Goal: Task Accomplishment & Management: Complete application form

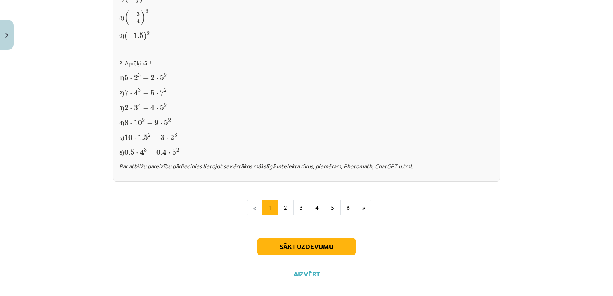
scroll to position [843, 0]
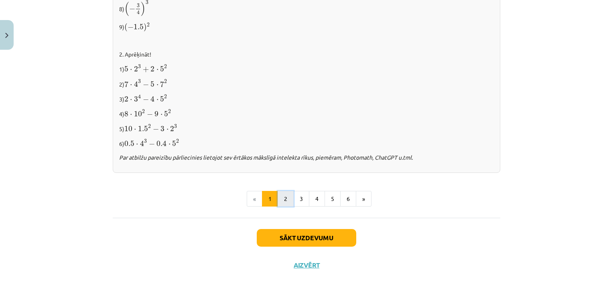
click at [285, 200] on button "2" at bounding box center [286, 199] width 16 height 16
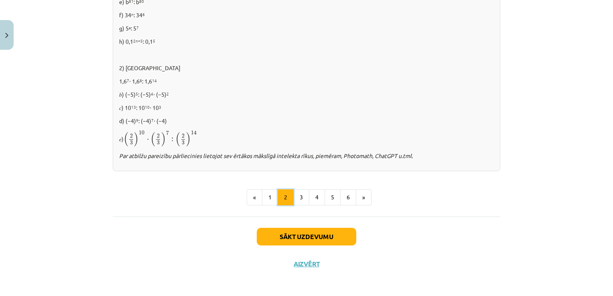
scroll to position [554, 0]
click at [297, 195] on button "3" at bounding box center [301, 198] width 16 height 16
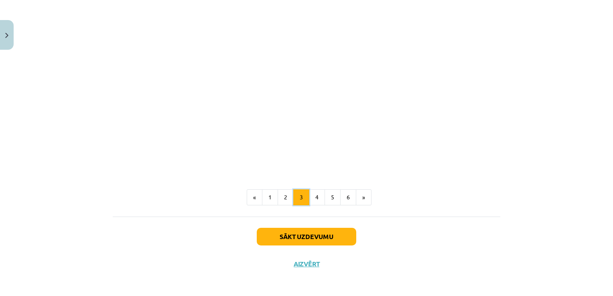
scroll to position [716, 0]
click at [283, 198] on button "2" at bounding box center [286, 197] width 16 height 16
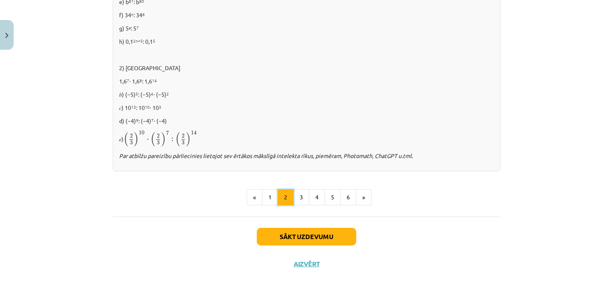
scroll to position [554, 0]
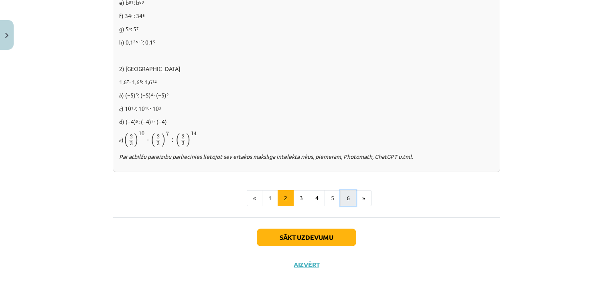
click at [342, 203] on button "6" at bounding box center [348, 198] width 16 height 16
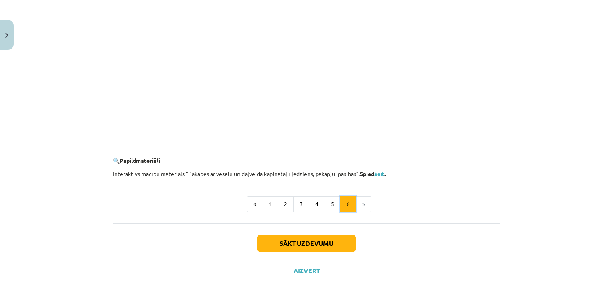
scroll to position [767, 0]
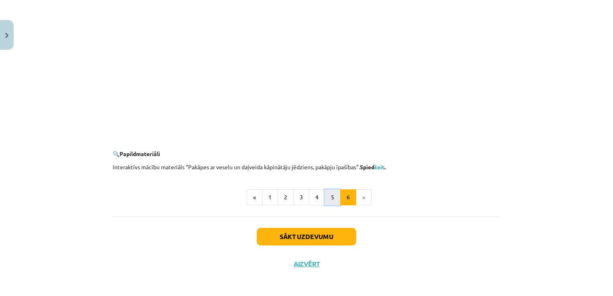
click at [325, 195] on button "5" at bounding box center [333, 197] width 16 height 16
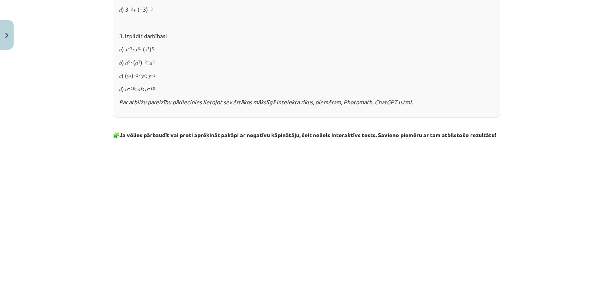
scroll to position [950, 0]
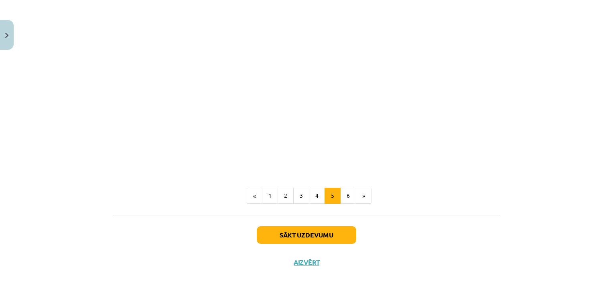
click at [297, 191] on button "3" at bounding box center [301, 196] width 16 height 16
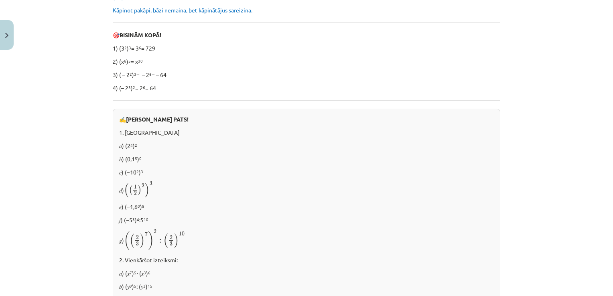
scroll to position [143, 0]
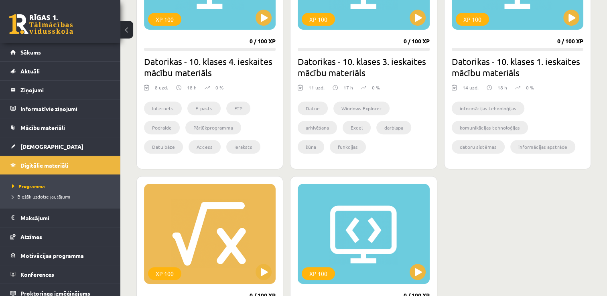
scroll to position [307, 0]
click at [574, 10] on button at bounding box center [571, 18] width 16 height 16
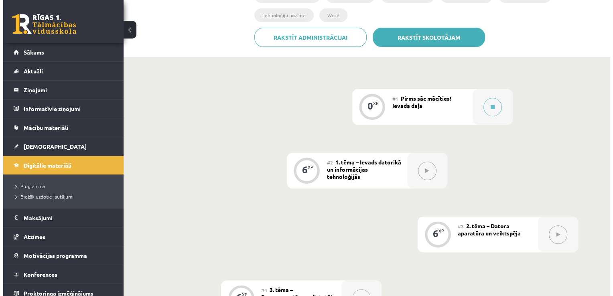
scroll to position [175, 0]
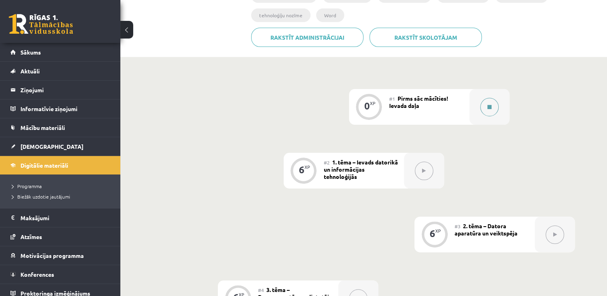
click at [470, 89] on div at bounding box center [490, 107] width 40 height 36
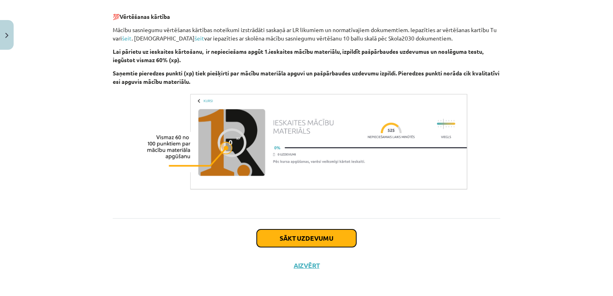
click at [261, 230] on button "Sākt uzdevumu" at bounding box center [307, 239] width 100 height 18
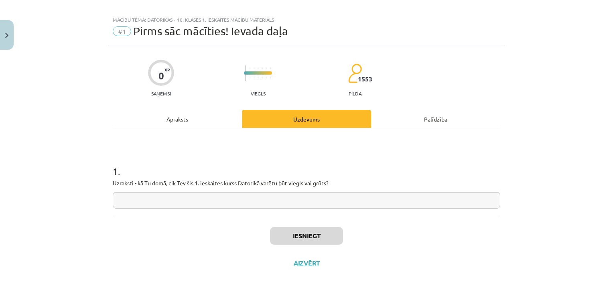
click at [276, 204] on input "text" at bounding box center [307, 200] width 388 height 16
type input "*******"
click at [289, 240] on button "Iesniegt" at bounding box center [306, 236] width 73 height 18
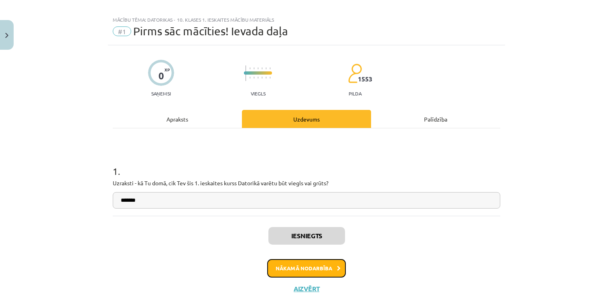
click at [287, 267] on button "Nākamā nodarbība" at bounding box center [306, 268] width 79 height 18
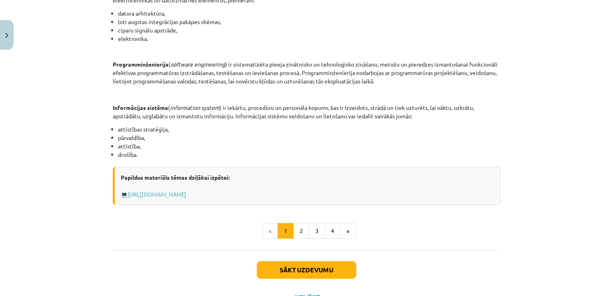
scroll to position [357, 0]
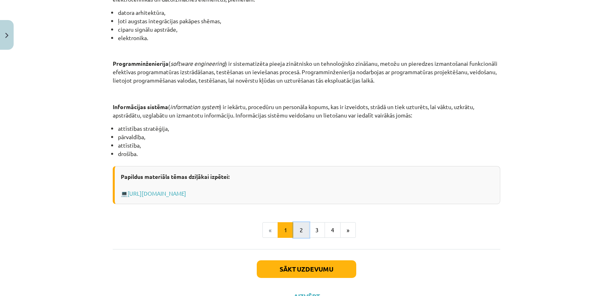
click at [299, 225] on button "2" at bounding box center [301, 230] width 16 height 16
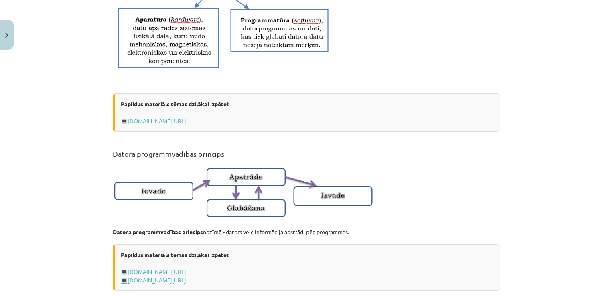
scroll to position [532, 0]
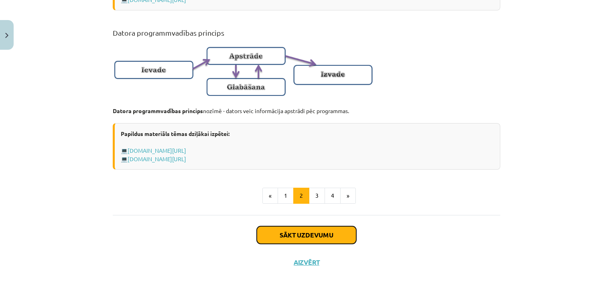
click at [323, 235] on button "Sākt uzdevumu" at bounding box center [307, 235] width 100 height 18
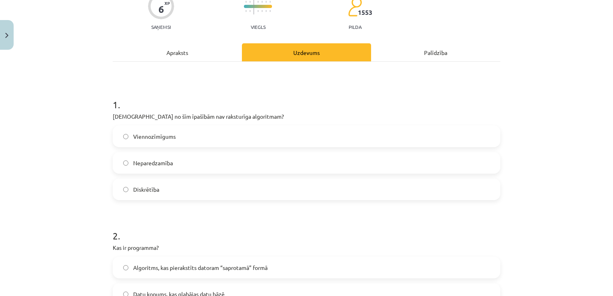
scroll to position [75, 0]
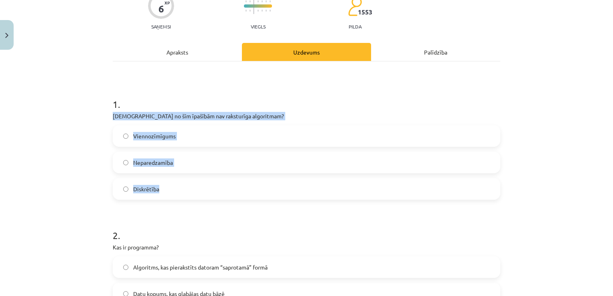
drag, startPoint x: 109, startPoint y: 113, endPoint x: 175, endPoint y: 189, distance: 100.7
copy div "Kura no šīm īpašībām nav raksturīga algoritmam? Viennozīmīgums Neparedzamība Di…"
click at [164, 133] on span "Viennozīmīgums" at bounding box center [154, 136] width 43 height 8
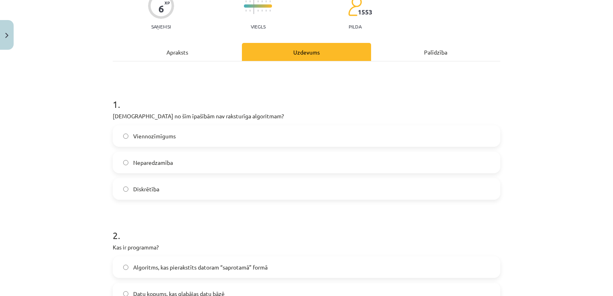
click at [153, 161] on span "Neparedzamība" at bounding box center [153, 163] width 40 height 8
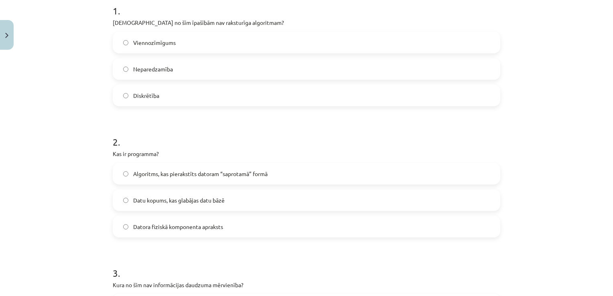
scroll to position [202, 0]
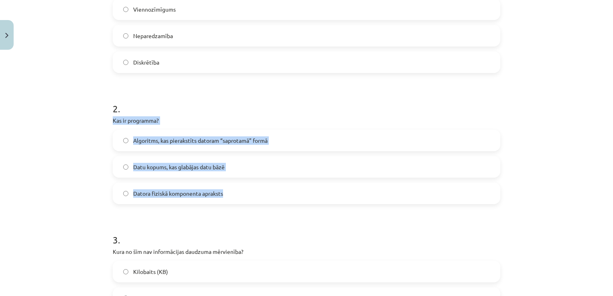
drag, startPoint x: 111, startPoint y: 119, endPoint x: 225, endPoint y: 190, distance: 134.0
click at [225, 190] on div "2 . Kas ir programma? Algoritms, kas pierakstīts datoram “saprotamā” formā Datu…" at bounding box center [307, 146] width 388 height 115
copy div "Kas ir programma? Algoritms, kas pierakstīts datoram “saprotamā” formā Datu kop…"
click at [173, 150] on label "Algoritms, kas pierakstīts datoram “saprotamā” formā" at bounding box center [307, 140] width 386 height 20
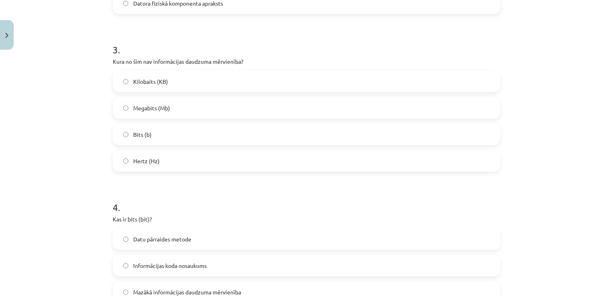
scroll to position [392, 0]
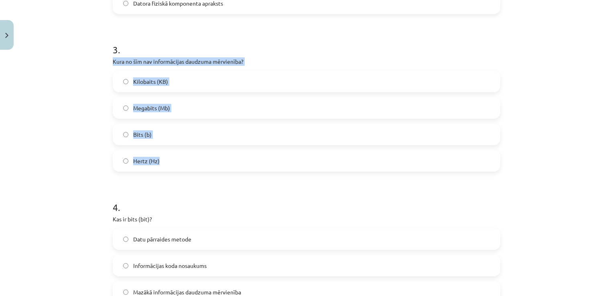
drag, startPoint x: 109, startPoint y: 60, endPoint x: 179, endPoint y: 158, distance: 120.2
click at [179, 158] on div "6 XP Saņemsi Viegls 1553 pilda Apraksts Uzdevums Palīdzība 1 . Kura no šīm īpaš…" at bounding box center [306, 163] width 397 height 1004
copy div "Kura no šīm nav informācijas daudzuma mērvienība? Kilobaits (KB) Megabits (Mb) …"
click at [97, 128] on div "Mācību tēma: Datorikas - 10. klases 1. ieskaites mācību materiāls #2 1. tēma – …" at bounding box center [306, 148] width 613 height 296
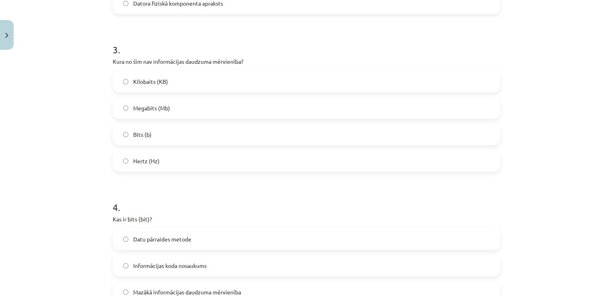
click at [146, 153] on label "Hertz (Hz)" at bounding box center [307, 161] width 386 height 20
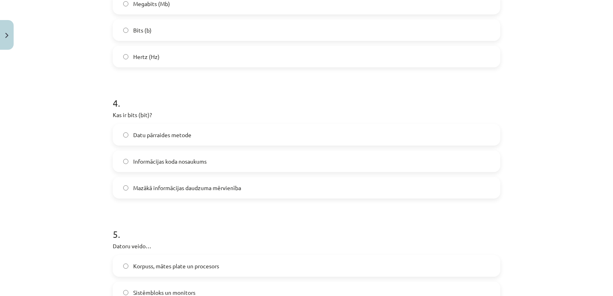
scroll to position [500, 0]
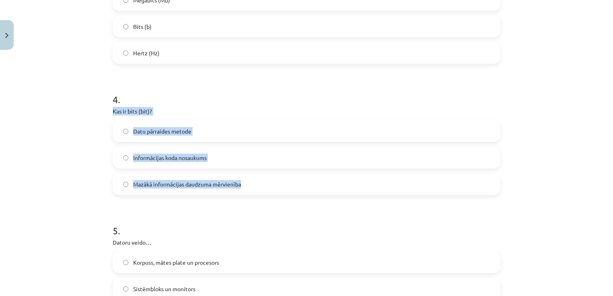
drag, startPoint x: 107, startPoint y: 110, endPoint x: 245, endPoint y: 182, distance: 156.2
click at [245, 182] on div "6 XP Saņemsi Viegls 1553 pilda Apraksts Uzdevums Palīdzība 1 . Kura no šīm īpaš…" at bounding box center [306, 55] width 397 height 1004
copy div "Kas ir bits (bit)? Datu pārraides metode Informācijas koda nosaukums Mazākā inf…"
click at [126, 183] on label "Mazākā informācijas daudzuma mērvienība" at bounding box center [307, 184] width 386 height 20
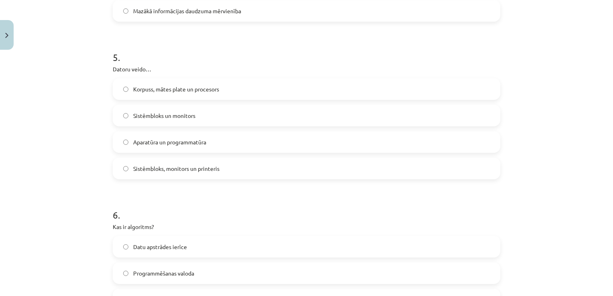
scroll to position [676, 0]
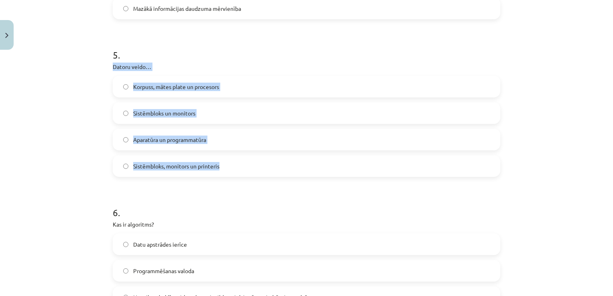
drag, startPoint x: 108, startPoint y: 64, endPoint x: 238, endPoint y: 161, distance: 162.6
copy div "Datoru veido… Korpuss, mātes plate un procesors Sistēmbloks un monitors Aparatū…"
click at [151, 130] on label "Aparatūra un programmatūra" at bounding box center [307, 140] width 386 height 20
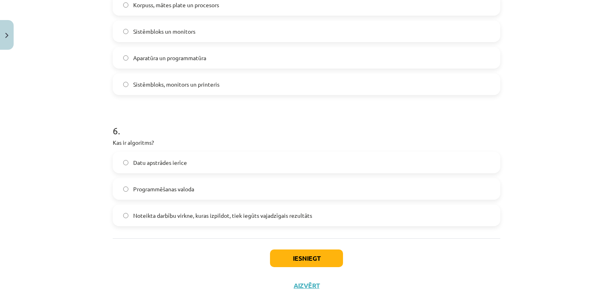
scroll to position [758, 0]
drag, startPoint x: 108, startPoint y: 140, endPoint x: 226, endPoint y: 190, distance: 128.1
drag, startPoint x: 226, startPoint y: 190, endPoint x: 110, endPoint y: 210, distance: 118.4
click at [113, 210] on div "Noteikta darbību virkne, kuras izpildot, tiek iegūts vajadzīgais rezultāts" at bounding box center [307, 216] width 388 height 22
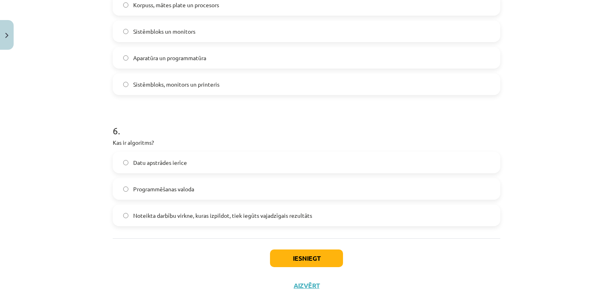
click at [117, 211] on label "Noteikta darbību virkne, kuras izpildot, tiek iegūts vajadzīgais rezultāts" at bounding box center [307, 215] width 386 height 20
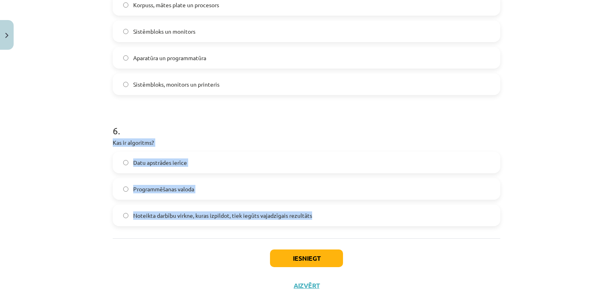
drag, startPoint x: 102, startPoint y: 140, endPoint x: 311, endPoint y: 215, distance: 222.3
click at [311, 215] on div "Mācību tēma: Datorikas - 10. klases 1. ieskaites mācību materiāls #2 1. tēma – …" at bounding box center [306, 148] width 613 height 296
copy div "Kas ir algoritms? Datu apstrādes ierīce Programmēšanas valoda Noteikta darbību …"
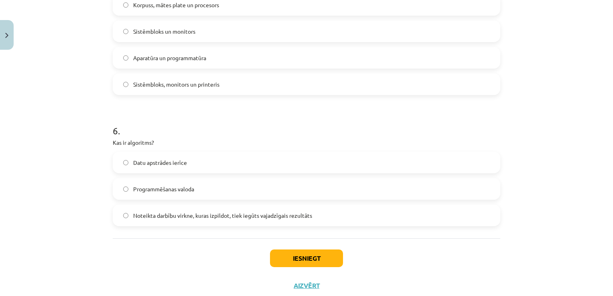
click at [215, 246] on div "Iesniegt Aizvērt" at bounding box center [307, 266] width 388 height 56
click at [310, 265] on button "Iesniegt" at bounding box center [306, 259] width 73 height 18
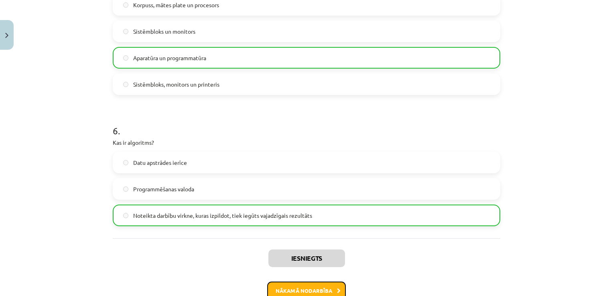
click at [279, 283] on button "Nākamā nodarbība" at bounding box center [306, 291] width 79 height 18
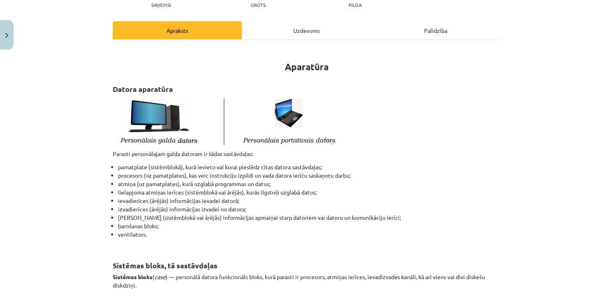
click at [289, 25] on div "Uzdevums" at bounding box center [306, 30] width 129 height 18
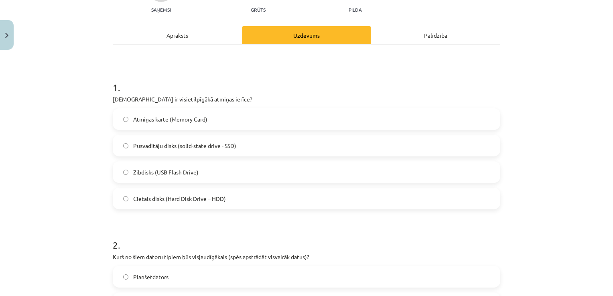
scroll to position [92, 0]
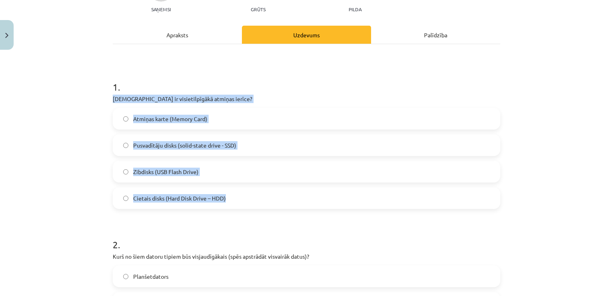
drag, startPoint x: 111, startPoint y: 94, endPoint x: 238, endPoint y: 196, distance: 162.7
click at [238, 196] on div "1 . Kura ir visietilpīgākā atmiņas ierīce? Atmiņas karte (Memory Card) Pusvadīt…" at bounding box center [307, 138] width 388 height 142
copy div "Kura ir visietilpīgākā atmiņas ierīce? Atmiņas karte (Memory Card) Pusvadītāju …"
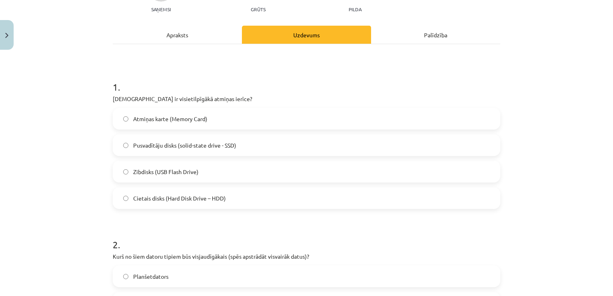
click at [152, 198] on span "Cietais disks (Hard Disk Drive – HDD)" at bounding box center [179, 198] width 93 height 8
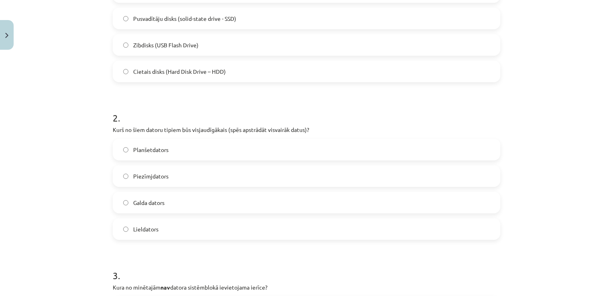
scroll to position [276, 0]
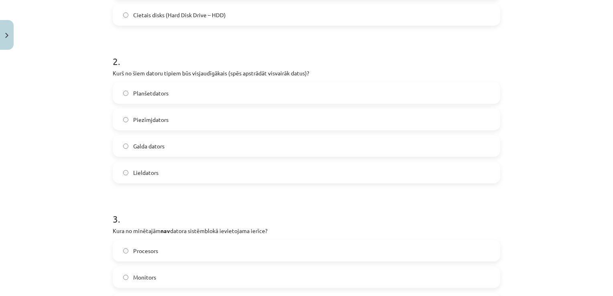
drag, startPoint x: 106, startPoint y: 68, endPoint x: 177, endPoint y: 162, distance: 117.2
copy div "Kurš no šiem datoru tipiem būs visjaudīgākais (spēs apstrādāt visvairāk datus)?…"
click at [200, 61] on h1 "2 ." at bounding box center [307, 54] width 388 height 25
click at [146, 138] on label "Galda dators" at bounding box center [307, 146] width 386 height 20
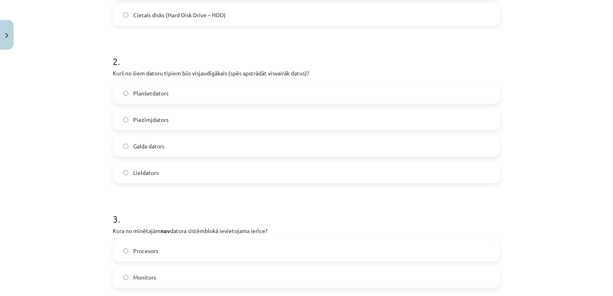
click at [157, 175] on label "Lieldators" at bounding box center [307, 173] width 386 height 20
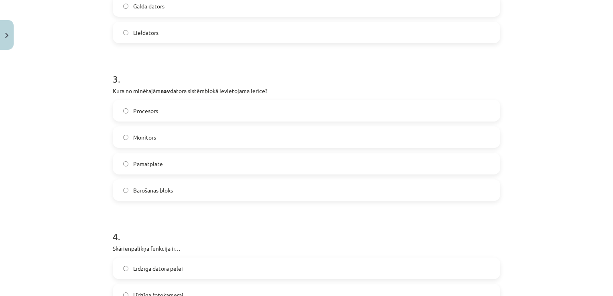
scroll to position [415, 0]
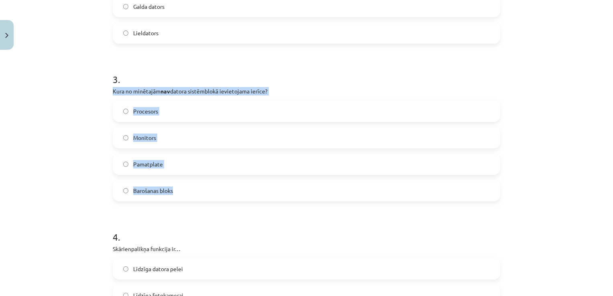
drag, startPoint x: 106, startPoint y: 91, endPoint x: 208, endPoint y: 182, distance: 136.7
click at [208, 182] on div "6 XP Saņemsi Grūts 1553 pilda Apraksts Uzdevums Palīdzība 1 . Kura ir visietilp…" at bounding box center [306, 193] width 397 height 1110
copy div "Kura no minētajām nav datora sistēmblokā ievietojama ierīce? Procesors Monitors…"
click at [150, 141] on span "Monitors" at bounding box center [144, 138] width 23 height 8
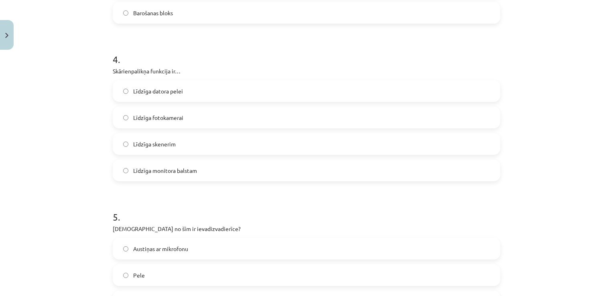
scroll to position [594, 0]
drag, startPoint x: 107, startPoint y: 68, endPoint x: 207, endPoint y: 157, distance: 133.9
click at [207, 157] on div "6 XP Saņemsi Grūts 1553 pilda Apraksts Uzdevums Palīdzība 1 . Kura ir visietilp…" at bounding box center [306, 15] width 397 height 1110
copy div "Skārienpalikņa funkcija ir… Līdzīga datora pelei Līdzīga fotokamerai Līdzīga sk…"
click at [153, 89] on span "Līdzīga datora pelei" at bounding box center [158, 91] width 50 height 8
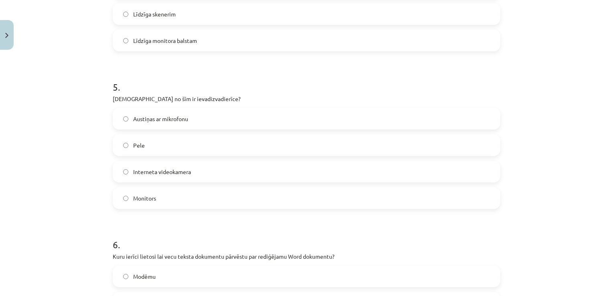
scroll to position [795, 0]
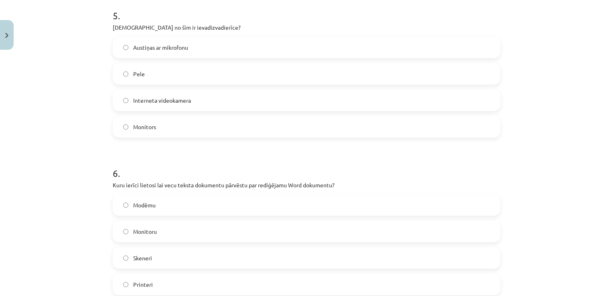
drag, startPoint x: 111, startPoint y: 29, endPoint x: 144, endPoint y: 83, distance: 63.4
click at [144, 83] on div "5 . Kura no šīm ir ievadizvadierīce? Austiņas ar mikrofonu Pele Interneta video…" at bounding box center [307, 67] width 388 height 142
drag, startPoint x: 144, startPoint y: 83, endPoint x: 95, endPoint y: 71, distance: 50.7
click at [95, 71] on div "Mācību tēma: Datorikas - 10. klases 1. ieskaites mācību materiāls #3 2. tēma – …" at bounding box center [306, 148] width 613 height 296
click at [95, 73] on div "Mācību tēma: Datorikas - 10. klases 1. ieskaites mācību materiāls #3 2. tēma – …" at bounding box center [306, 148] width 613 height 296
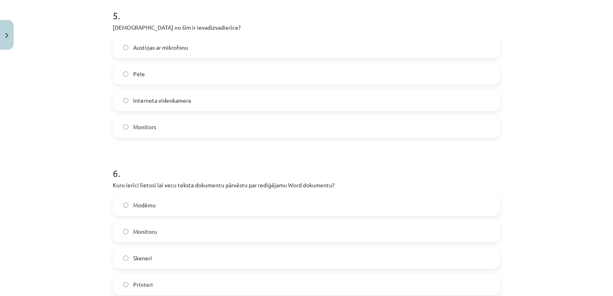
click at [152, 53] on label "Austiņas ar mikrofonu" at bounding box center [307, 47] width 386 height 20
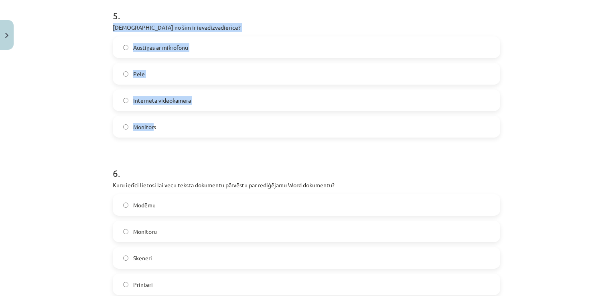
drag, startPoint x: 111, startPoint y: 28, endPoint x: 147, endPoint y: 128, distance: 106.6
click at [147, 128] on div "5 . Kura no šīm ir ievadizvadierīce? Austiņas ar mikrofonu Pele Interneta video…" at bounding box center [307, 67] width 388 height 142
drag, startPoint x: 147, startPoint y: 128, endPoint x: 83, endPoint y: 49, distance: 101.7
click at [83, 49] on div "Mācību tēma: Datorikas - 10. klases 1. ieskaites mācību materiāls #3 2. tēma – …" at bounding box center [306, 148] width 613 height 296
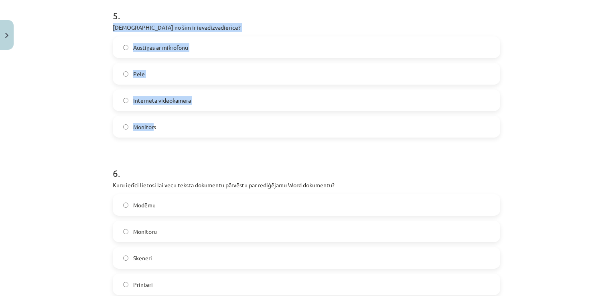
click at [73, 88] on div "Mācību tēma: Datorikas - 10. klases 1. ieskaites mācību materiāls #3 2. tēma – …" at bounding box center [306, 148] width 613 height 296
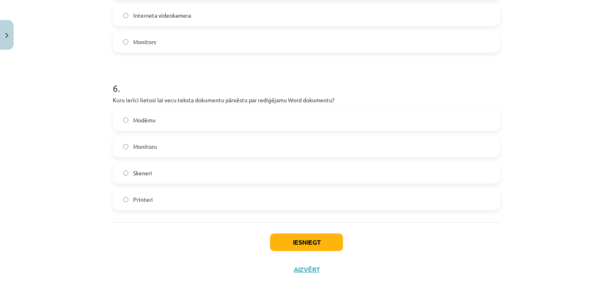
scroll to position [880, 0]
drag, startPoint x: 108, startPoint y: 100, endPoint x: 165, endPoint y: 192, distance: 108.1
click at [138, 151] on label "Monitoru" at bounding box center [307, 146] width 386 height 20
click at [134, 179] on label "Skeneri" at bounding box center [307, 173] width 386 height 20
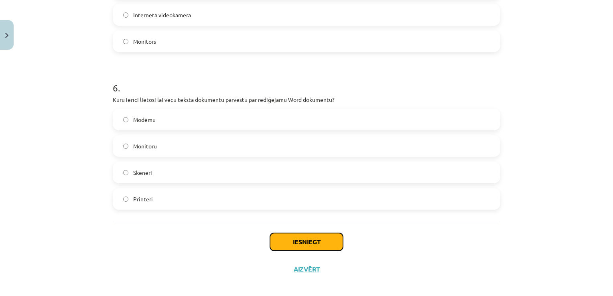
click at [310, 238] on button "Iesniegt" at bounding box center [306, 242] width 73 height 18
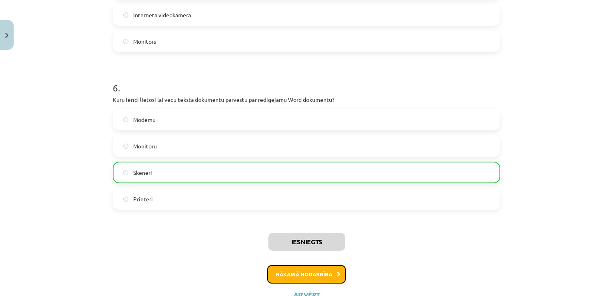
click at [285, 265] on button "Nākamā nodarbība" at bounding box center [306, 274] width 79 height 18
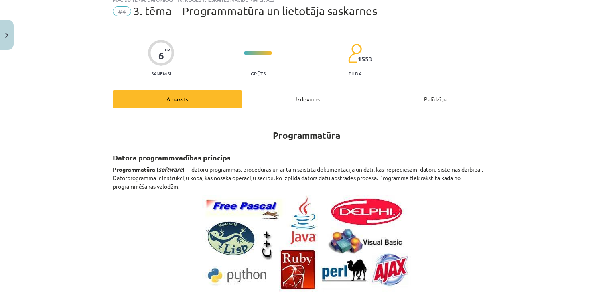
scroll to position [20, 0]
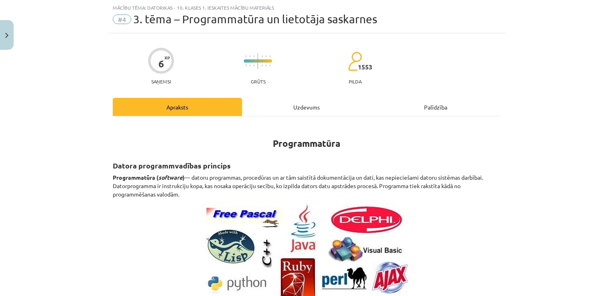
click at [287, 104] on div "Uzdevums" at bounding box center [306, 107] width 129 height 18
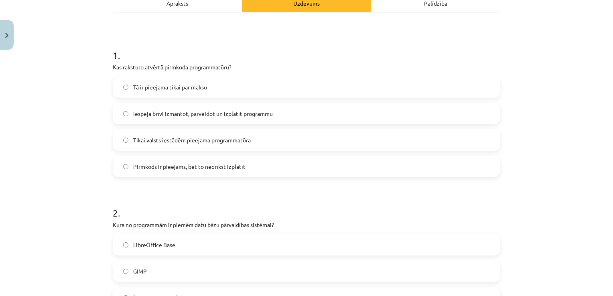
scroll to position [124, 0]
drag, startPoint x: 108, startPoint y: 64, endPoint x: 260, endPoint y: 171, distance: 185.9
click at [230, 116] on span "Iespēja brīvi izmantot, pārveidot un izplatīt programmu" at bounding box center [203, 113] width 140 height 8
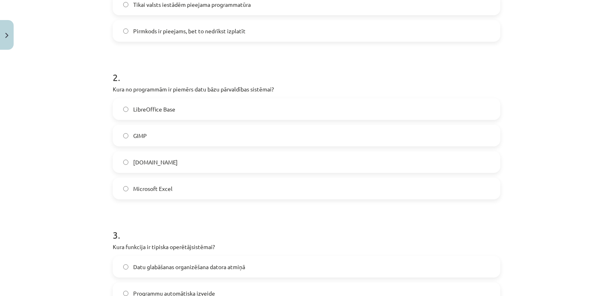
scroll to position [261, 0]
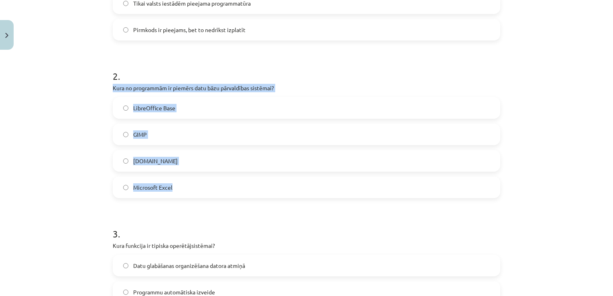
drag, startPoint x: 110, startPoint y: 86, endPoint x: 176, endPoint y: 193, distance: 125.4
click at [176, 193] on div "2 . Kura no programmām ir piemērs datu bāzu pārvaldības sistēmai? LibreOffice B…" at bounding box center [307, 128] width 388 height 142
click at [128, 108] on label "LibreOffice Base" at bounding box center [307, 108] width 386 height 20
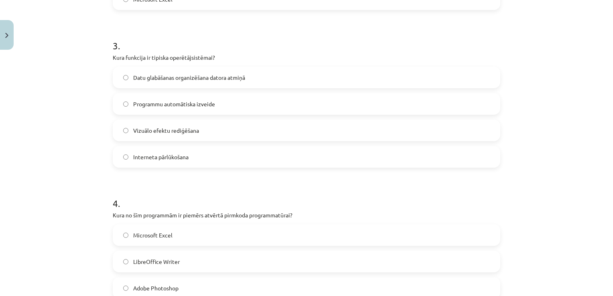
scroll to position [452, 0]
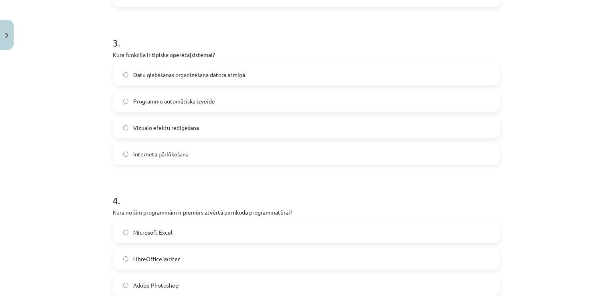
drag, startPoint x: 110, startPoint y: 55, endPoint x: 184, endPoint y: 148, distance: 119.3
click at [184, 148] on div "3 . Kura funkcija ir tipiska operētājsistēmai? Datu glabāšanas organizēšana dat…" at bounding box center [307, 94] width 388 height 142
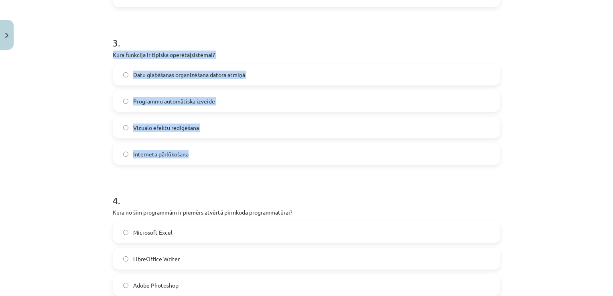
click at [135, 66] on label "Datu glabāšanas organizēšana datora atmiņā" at bounding box center [307, 75] width 386 height 20
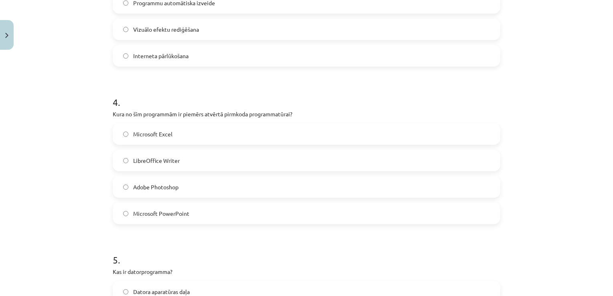
scroll to position [551, 0]
drag, startPoint x: 108, startPoint y: 113, endPoint x: 202, endPoint y: 214, distance: 138.6
click at [202, 214] on div "6 XP Saņemsi Grūts 1553 pilda Apraksts Uzdevums Palīdzība 1 . Kas raksturo atvē…" at bounding box center [306, 30] width 397 height 1057
click at [133, 152] on label "LibreOffice Writer" at bounding box center [307, 159] width 386 height 20
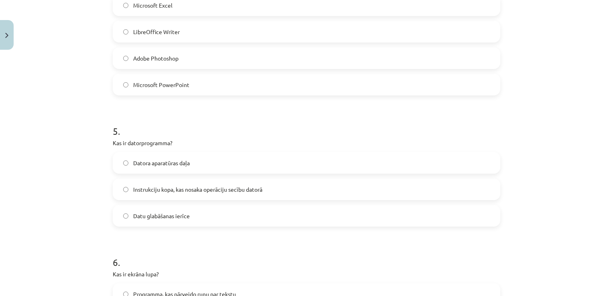
scroll to position [683, 0]
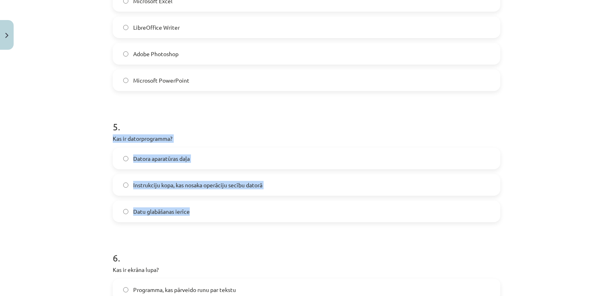
drag, startPoint x: 109, startPoint y: 134, endPoint x: 190, endPoint y: 212, distance: 112.4
click at [190, 212] on div "5 . Kas ir datorprogramma? Datora aparatūras daļa Instrukciju kopa, kas nosaka …" at bounding box center [307, 164] width 388 height 115
click at [156, 192] on label "Instrukciju kopa, kas nosaka operāciju secību datorā" at bounding box center [307, 185] width 386 height 20
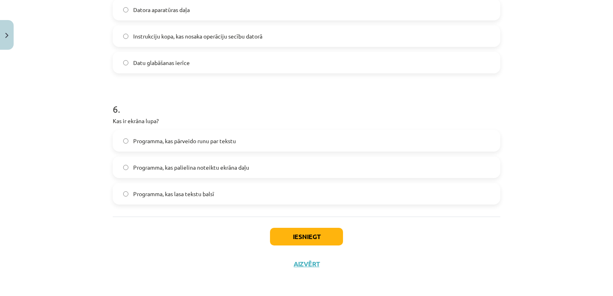
scroll to position [833, 0]
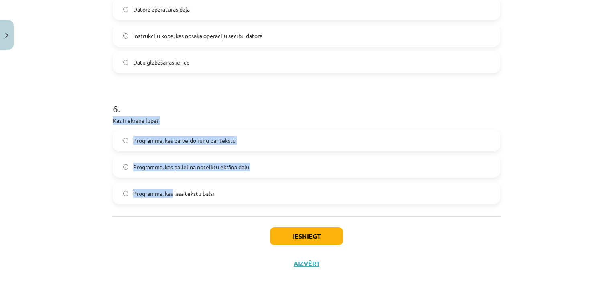
drag, startPoint x: 109, startPoint y: 120, endPoint x: 171, endPoint y: 206, distance: 106.5
drag, startPoint x: 171, startPoint y: 206, endPoint x: 111, endPoint y: 205, distance: 60.2
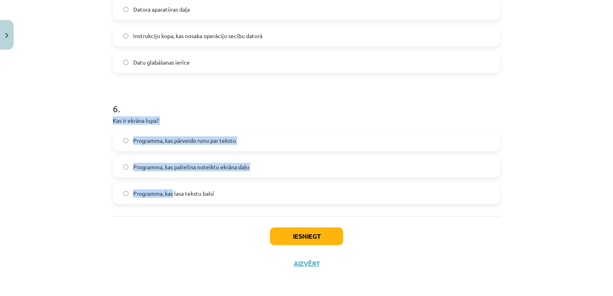
drag, startPoint x: 111, startPoint y: 205, endPoint x: 85, endPoint y: 181, distance: 35.5
click at [85, 181] on div "Mācību tēma: Datorikas - 10. klases 1. ieskaites mācību materiāls #4 3. tēma – …" at bounding box center [306, 148] width 613 height 296
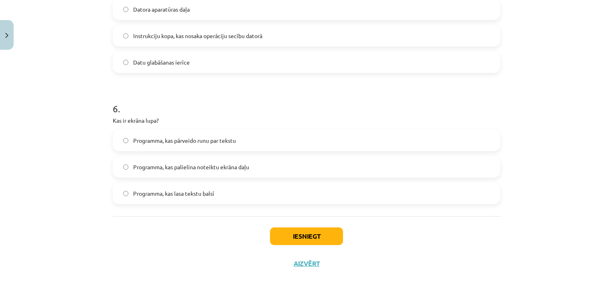
click at [272, 171] on label "Programma, kas palielina noteiktu ekrāna daļu" at bounding box center [307, 167] width 386 height 20
click at [297, 238] on button "Iesniegt" at bounding box center [306, 237] width 73 height 18
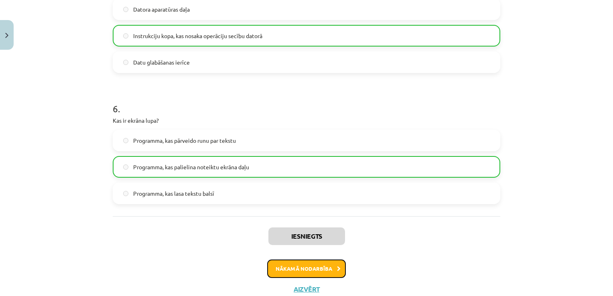
click at [303, 270] on button "Nākamā nodarbība" at bounding box center [306, 269] width 79 height 18
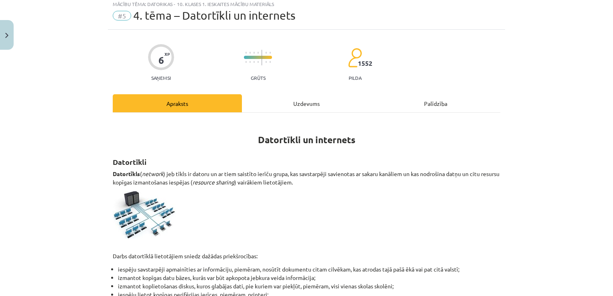
scroll to position [20, 0]
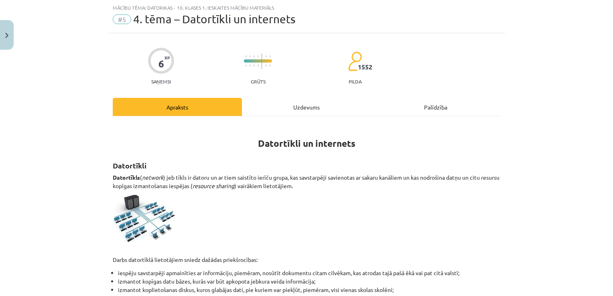
click at [282, 108] on div "Uzdevums" at bounding box center [306, 107] width 129 height 18
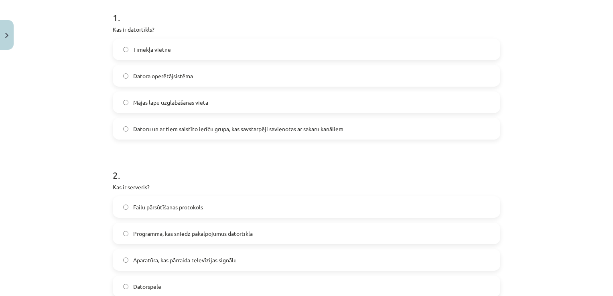
scroll to position [179, 0]
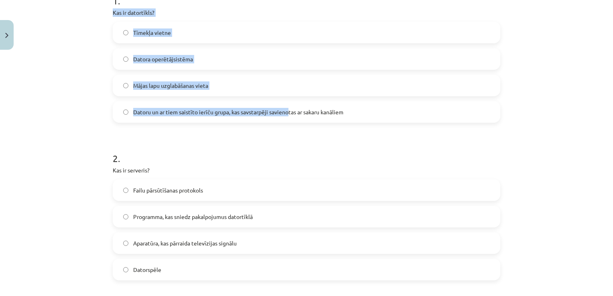
drag, startPoint x: 106, startPoint y: 14, endPoint x: 288, endPoint y: 111, distance: 206.3
drag, startPoint x: 288, startPoint y: 111, endPoint x: 223, endPoint y: 110, distance: 64.6
click at [223, 110] on span "Datoru un ar tiem saistīto ierīču grupa, kas savstarpēji savienotas ar sakaru k…" at bounding box center [238, 112] width 210 height 8
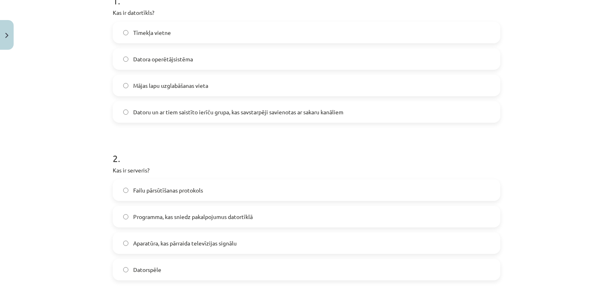
drag, startPoint x: 223, startPoint y: 110, endPoint x: 206, endPoint y: 133, distance: 28.1
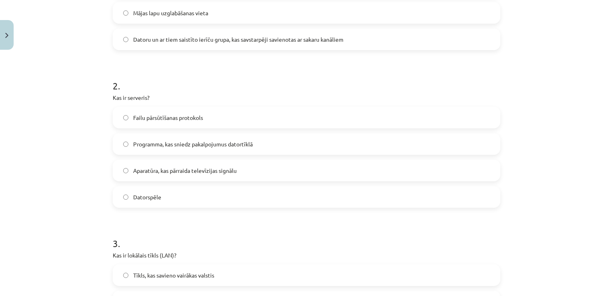
scroll to position [253, 0]
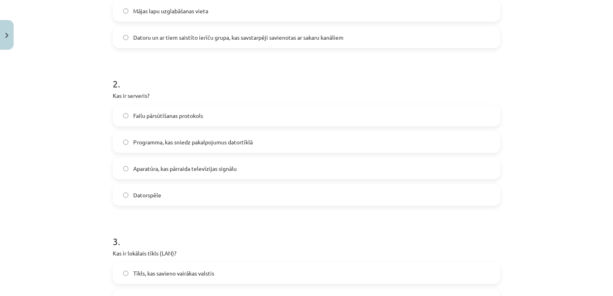
click at [178, 141] on span "Programma, kas sniedz pakalpojumus datortīklā" at bounding box center [193, 142] width 120 height 8
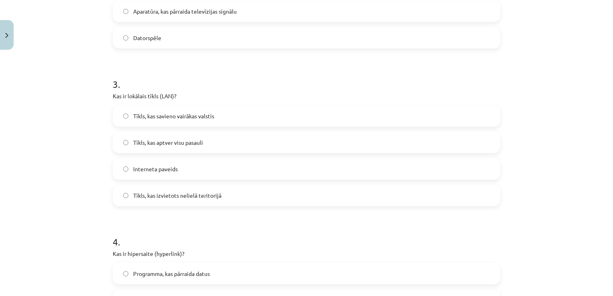
scroll to position [416, 0]
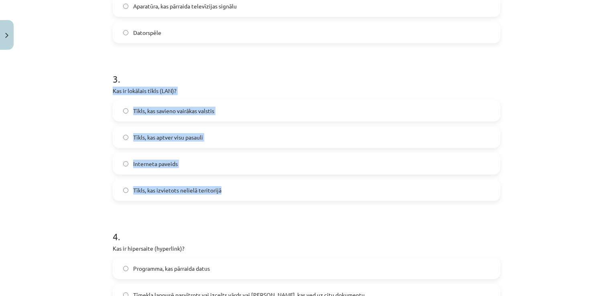
drag, startPoint x: 104, startPoint y: 89, endPoint x: 219, endPoint y: 192, distance: 154.0
click at [219, 192] on div "6 XP Saņemsi Grūts 1552 pilda Apraksts Uzdevums Palīdzība 1 . Kas ir datortīkls…" at bounding box center [306, 193] width 397 height 1110
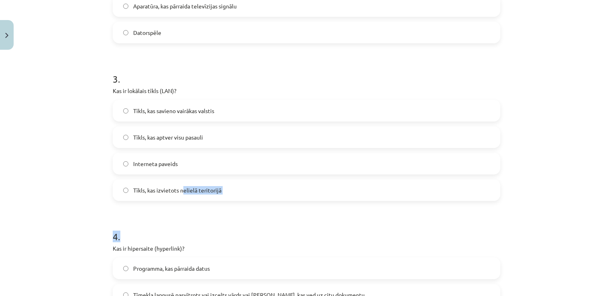
drag, startPoint x: 185, startPoint y: 211, endPoint x: 180, endPoint y: 190, distance: 21.4
click at [180, 190] on form "1 . Kas ir datortīkls? Tīmekļa vietne Datora operētājsistēma Mājas lapu uzglabā…" at bounding box center [307, 209] width 388 height 930
click at [180, 190] on span "Tīkls, kas izvietots nelielā teritorijā" at bounding box center [177, 190] width 88 height 8
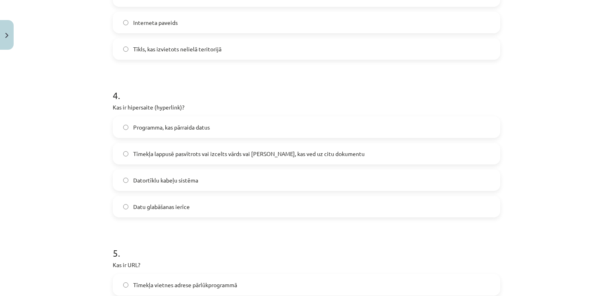
scroll to position [558, 0]
click at [142, 155] on span "Tīmekļa lappusē pasvītrots vai izcelts vārds vai frāze, kas ved uz citu dokumen…" at bounding box center [249, 152] width 232 height 8
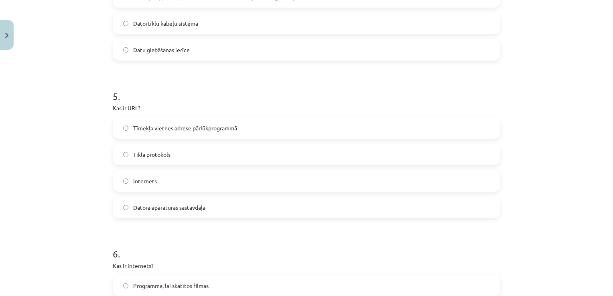
scroll to position [780, 0]
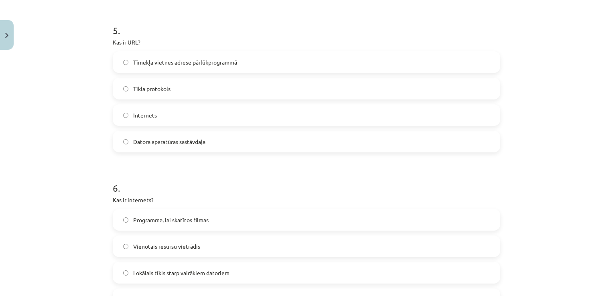
click at [138, 62] on span "Tīmekļa vietnes adrese pārlūkprogrammā" at bounding box center [185, 62] width 104 height 8
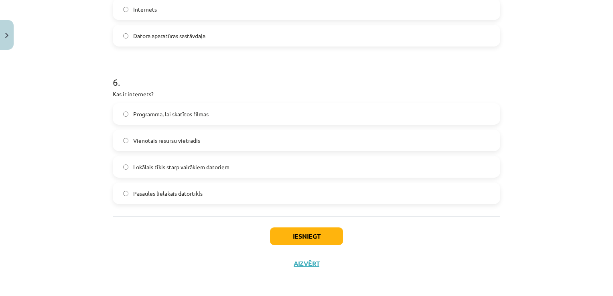
scroll to position [886, 0]
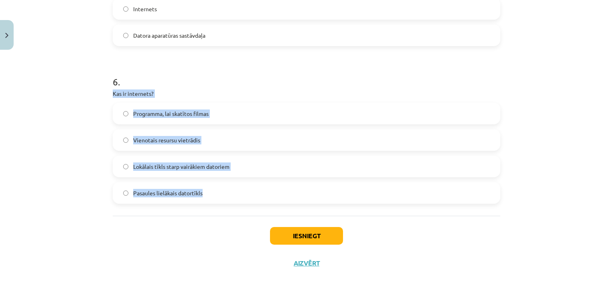
drag, startPoint x: 108, startPoint y: 93, endPoint x: 207, endPoint y: 195, distance: 142.2
click at [135, 200] on label "Pasaules lielākais datortīkls" at bounding box center [307, 193] width 386 height 20
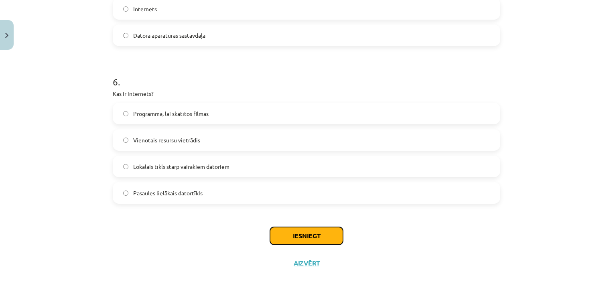
click at [305, 236] on button "Iesniegt" at bounding box center [306, 236] width 73 height 18
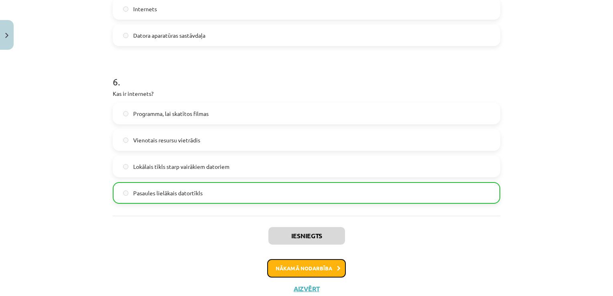
click at [275, 263] on button "Nākamā nodarbība" at bounding box center [306, 268] width 79 height 18
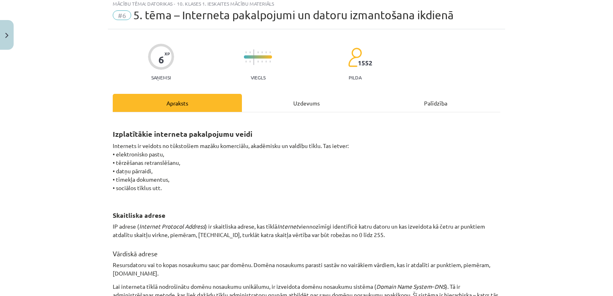
scroll to position [20, 0]
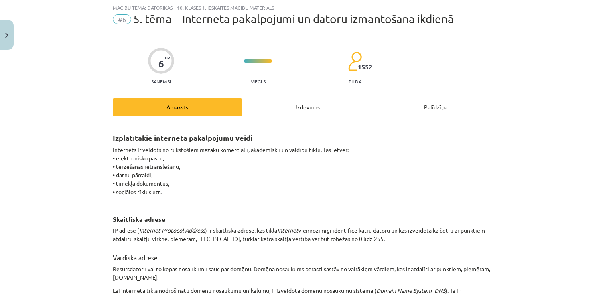
click at [322, 114] on div "Uzdevums" at bounding box center [306, 107] width 129 height 18
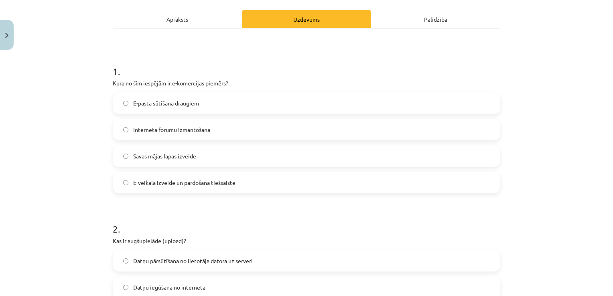
scroll to position [108, 0]
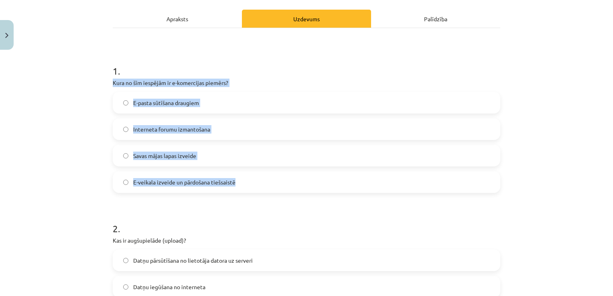
drag, startPoint x: 106, startPoint y: 81, endPoint x: 245, endPoint y: 181, distance: 170.9
click at [194, 179] on span "E-veikala izveide un pārdošana tiešsaistē" at bounding box center [184, 182] width 102 height 8
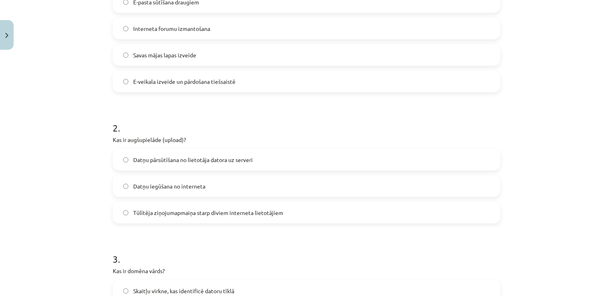
scroll to position [235, 0]
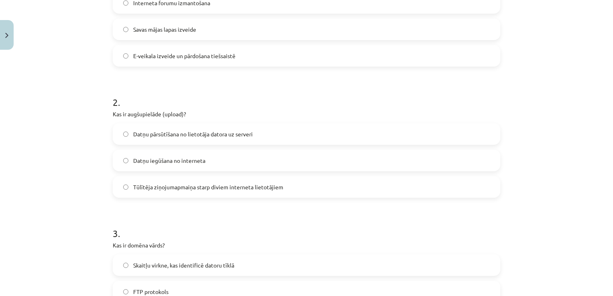
click at [116, 132] on label "Datņu pārsūtīšana no lietotāja datora uz serveri" at bounding box center [307, 134] width 386 height 20
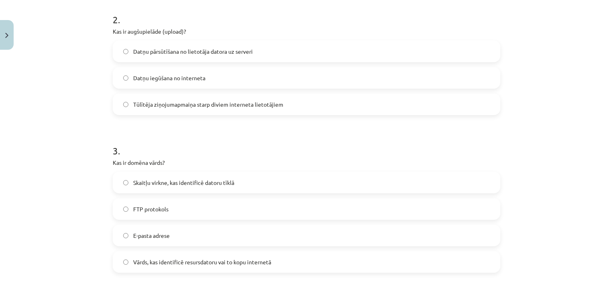
scroll to position [318, 0]
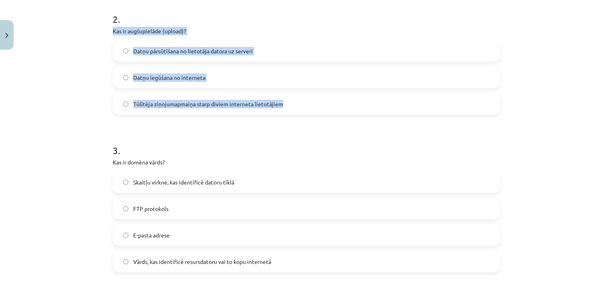
drag, startPoint x: 109, startPoint y: 30, endPoint x: 289, endPoint y: 103, distance: 194.1
click at [289, 103] on div "6 XP Saņemsi Viegls 1552 pilda Apraksts Uzdevums Palīdzība 1 . Kura no šīm iesp…" at bounding box center [306, 264] width 397 height 1057
click at [283, 71] on label "Datņu iegūšana no interneta" at bounding box center [307, 77] width 386 height 20
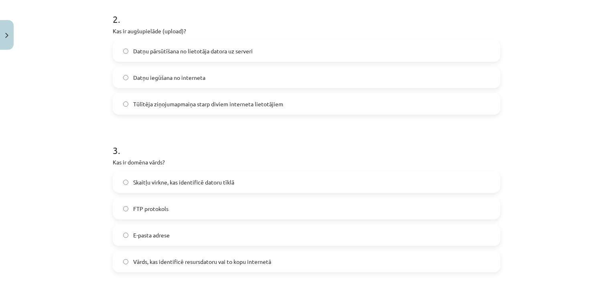
click at [193, 110] on label "Tūlītēja ziņojumapmaiņa starp diviem interneta lietotājiem" at bounding box center [307, 104] width 386 height 20
click at [186, 60] on label "Datņu pārsūtīšana no lietotāja datora uz serveri" at bounding box center [307, 51] width 386 height 20
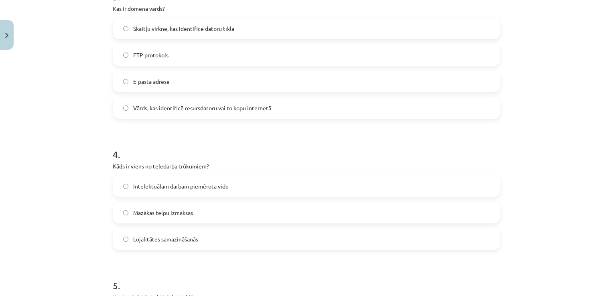
scroll to position [472, 0]
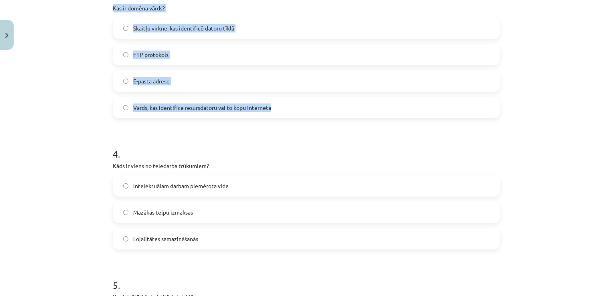
drag, startPoint x: 109, startPoint y: 8, endPoint x: 287, endPoint y: 100, distance: 200.5
click at [287, 100] on div "6 XP Saņemsi Viegls 1552 pilda Apraksts Uzdevums Palīdzība 1 . Kura no šīm iesp…" at bounding box center [306, 109] width 397 height 1057
click at [140, 98] on label "Vārds, kas identificē resursdatoru vai to kopu internetā" at bounding box center [307, 108] width 386 height 20
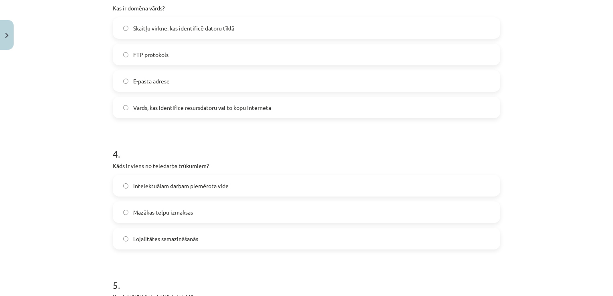
scroll to position [552, 0]
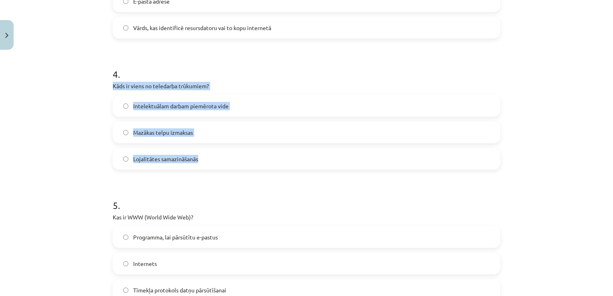
drag, startPoint x: 108, startPoint y: 85, endPoint x: 206, endPoint y: 162, distance: 125.0
click at [206, 162] on div "6 XP Saņemsi Viegls 1552 pilda Apraksts Uzdevums Palīdzība 1 . Kura no šīm iesp…" at bounding box center [306, 30] width 397 height 1057
click at [127, 158] on label "Lojalitātes samazināšanās" at bounding box center [307, 159] width 386 height 20
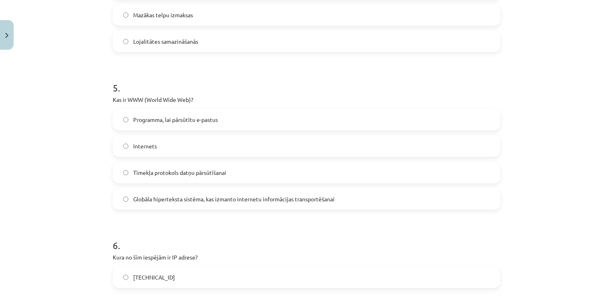
scroll to position [683, 0]
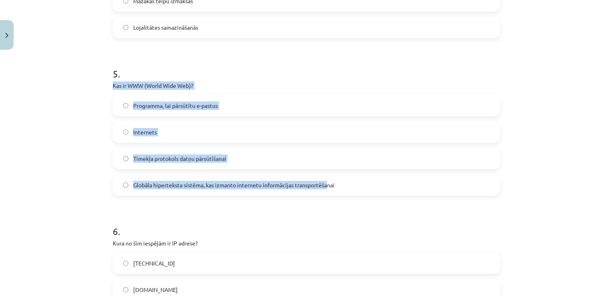
drag, startPoint x: 109, startPoint y: 83, endPoint x: 327, endPoint y: 185, distance: 240.9
click at [327, 185] on div "5 . Kas ir WWW (World Wide Web)? Programma, lai pārsūtītu e-pastus Internets Tī…" at bounding box center [307, 125] width 388 height 142
click at [327, 185] on span "Globāla hiperteksta sistēma, kas izmanto internetu informācijas transportēšanai" at bounding box center [233, 185] width 201 height 8
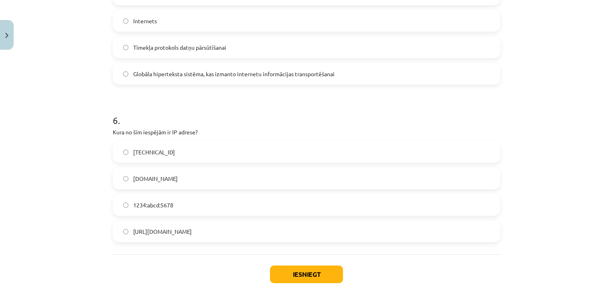
scroll to position [811, 0]
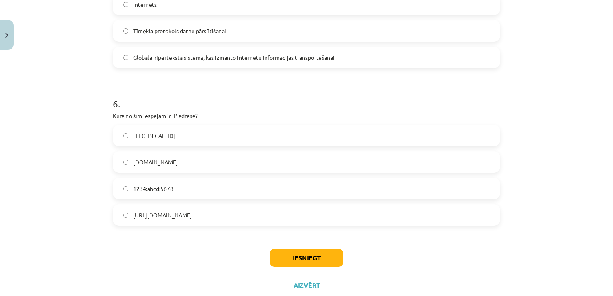
click at [141, 212] on span "http://IP.com" at bounding box center [162, 215] width 59 height 8
click at [284, 256] on button "Iesniegt" at bounding box center [306, 258] width 73 height 18
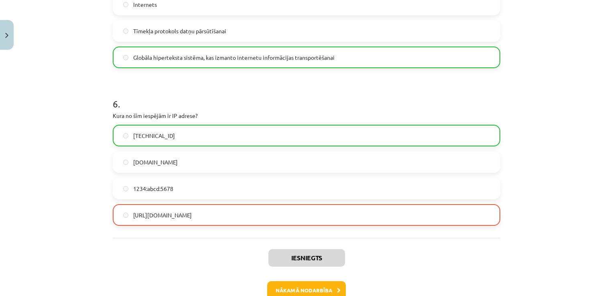
scroll to position [859, 0]
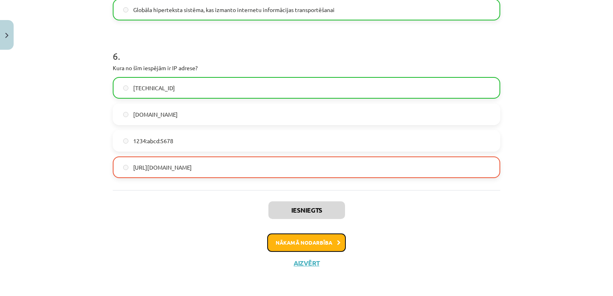
click at [297, 244] on button "Nākamā nodarbība" at bounding box center [306, 243] width 79 height 18
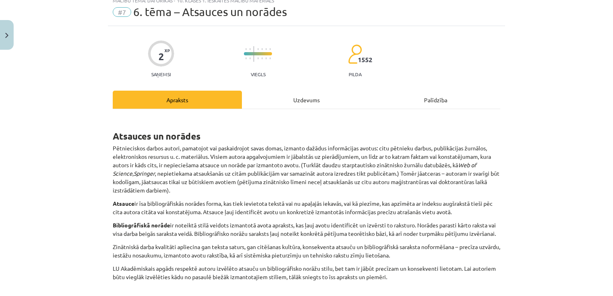
scroll to position [20, 0]
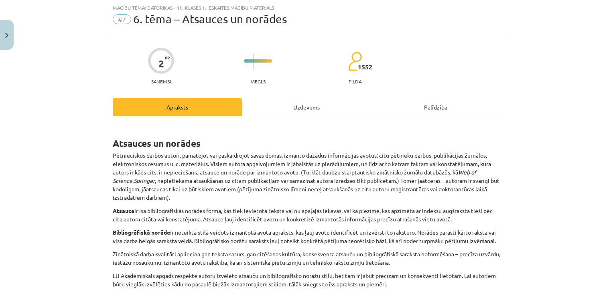
click at [305, 113] on div "Uzdevums" at bounding box center [306, 107] width 129 height 18
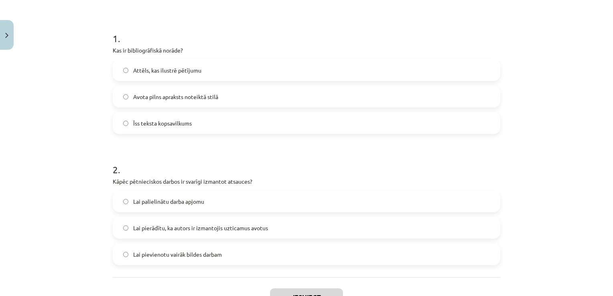
scroll to position [150, 0]
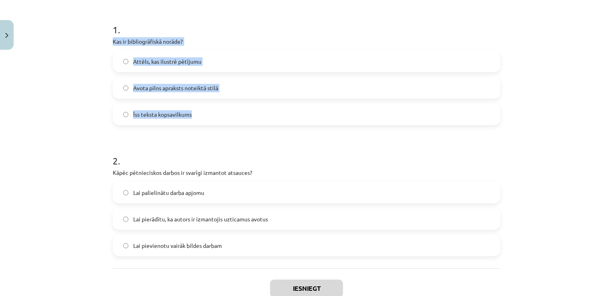
drag, startPoint x: 107, startPoint y: 41, endPoint x: 224, endPoint y: 106, distance: 133.9
click at [224, 106] on div "2 XP Saņemsi Viegls 1552 pilda Apraksts Uzdevums Palīdzība 1 . Kas ir bibliogrā…" at bounding box center [306, 117] width 397 height 426
click at [142, 96] on label "Avota pilns apraksts noteiktā stilā" at bounding box center [307, 88] width 386 height 20
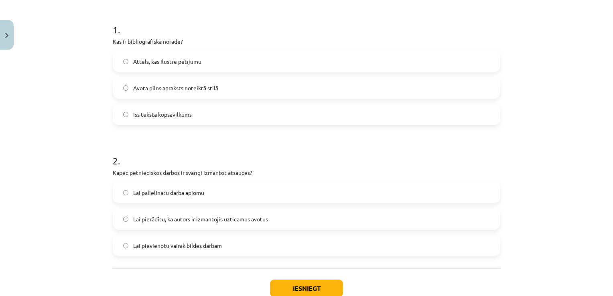
scroll to position [180, 0]
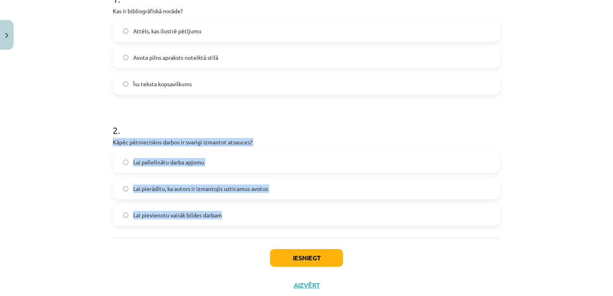
drag, startPoint x: 109, startPoint y: 143, endPoint x: 262, endPoint y: 215, distance: 169.1
click at [262, 215] on div "2 XP Saņemsi Viegls 1552 pilda Apraksts Uzdevums Palīdzība 1 . Kas ir bibliogrā…" at bounding box center [306, 86] width 397 height 426
click at [154, 191] on span "Lai pierādītu, ka autors ir izmantojis uzticamus avotus" at bounding box center [200, 189] width 135 height 8
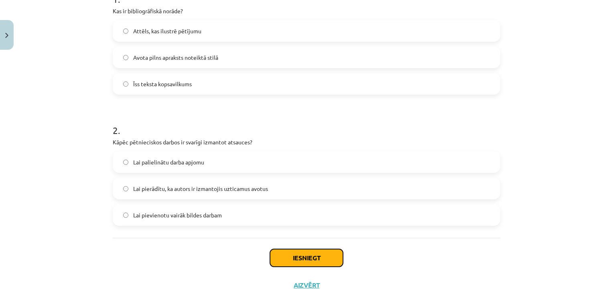
click at [273, 263] on button "Iesniegt" at bounding box center [306, 258] width 73 height 18
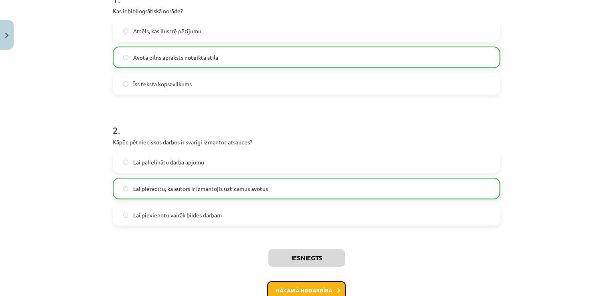
click at [295, 287] on button "Nākamā nodarbība" at bounding box center [306, 290] width 79 height 18
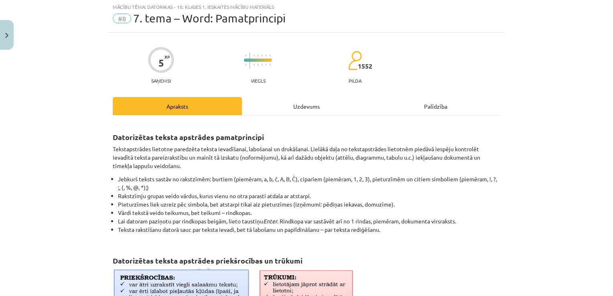
scroll to position [20, 0]
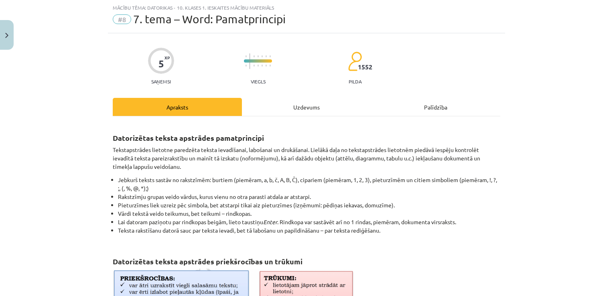
click at [276, 108] on div "Uzdevums" at bounding box center [306, 107] width 129 height 18
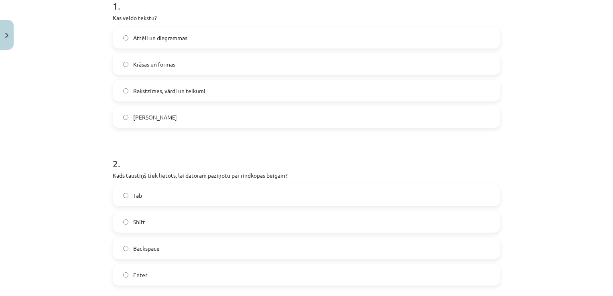
scroll to position [174, 0]
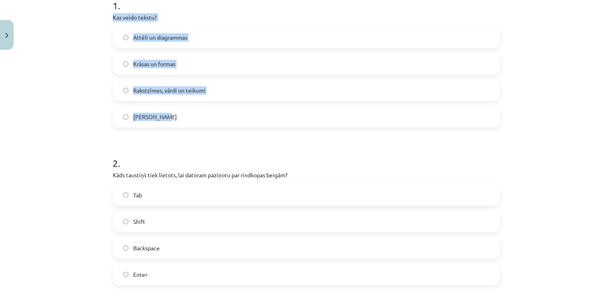
drag, startPoint x: 107, startPoint y: 16, endPoint x: 179, endPoint y: 115, distance: 123.2
click at [88, 105] on div "Mācību tēma: Datorikas - 10. klases 1. ieskaites mācību materiāls #8 7. tema – …" at bounding box center [306, 148] width 613 height 296
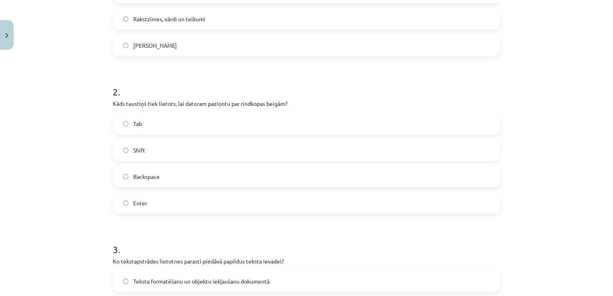
scroll to position [246, 0]
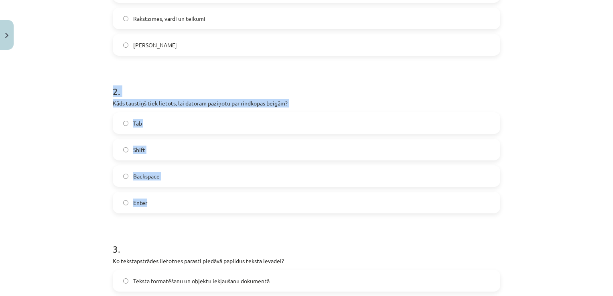
drag, startPoint x: 108, startPoint y: 96, endPoint x: 163, endPoint y: 193, distance: 111.9
click at [163, 193] on div "5 XP Saņemsi Viegls 1552 pilda Apraksts Uzdevums Palīdzība 1 . Kas veido tekstu…" at bounding box center [306, 270] width 397 height 925
click at [176, 95] on h1 "2 ." at bounding box center [307, 84] width 388 height 25
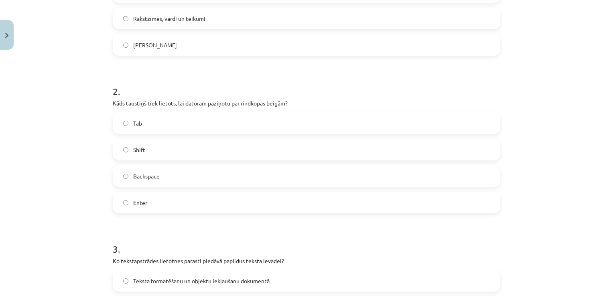
click at [132, 213] on form "1 . Kas veido tekstu? Attēli un diagrammas Krāsas un formas Rakstzīmes, vārdi u…" at bounding box center [307, 287] width 388 height 746
click at [139, 205] on span "Enter" at bounding box center [140, 203] width 14 height 8
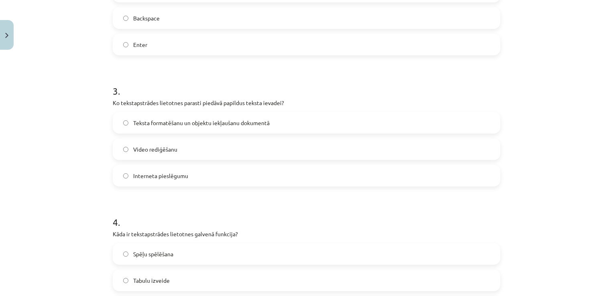
scroll to position [405, 0]
click at [162, 126] on span "Teksta formatēšanu un objektu iekļaušanu dokumentā" at bounding box center [201, 122] width 136 height 8
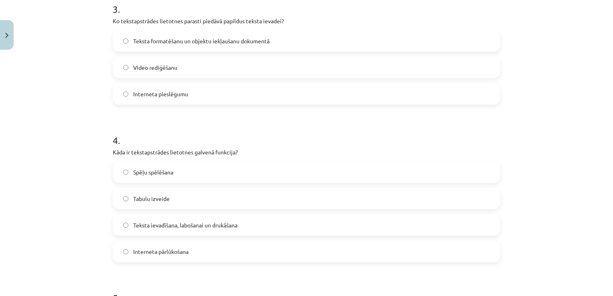
scroll to position [534, 0]
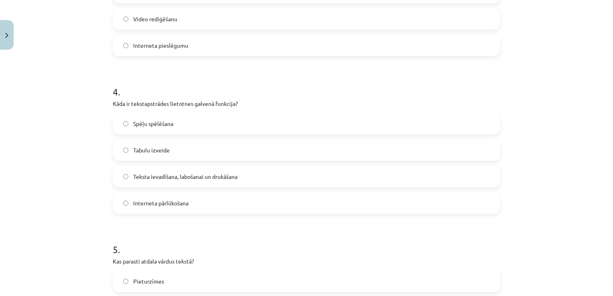
click at [157, 167] on label "Teksta ievadīšana, labošanai un drukāšana" at bounding box center [307, 177] width 386 height 20
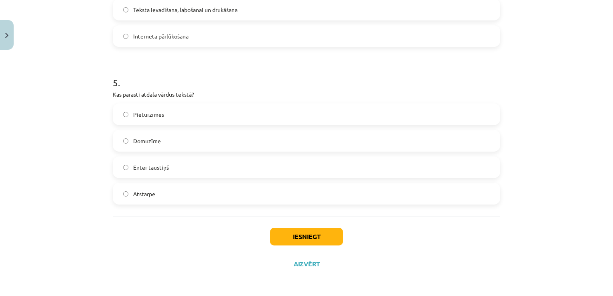
scroll to position [701, 0]
click at [145, 163] on span "Enter taustiņš" at bounding box center [151, 167] width 36 height 8
click at [171, 193] on label "Atstarpe" at bounding box center [307, 193] width 386 height 20
click at [319, 233] on button "Iesniegt" at bounding box center [306, 237] width 73 height 18
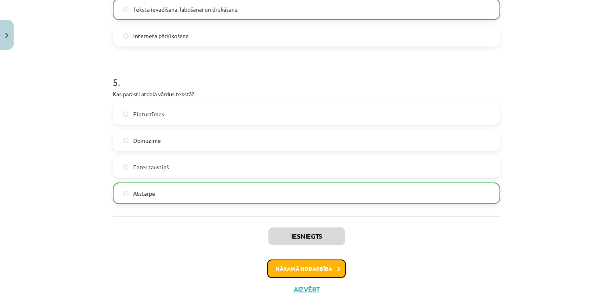
click at [299, 264] on button "Nākamā nodarbība" at bounding box center [306, 269] width 79 height 18
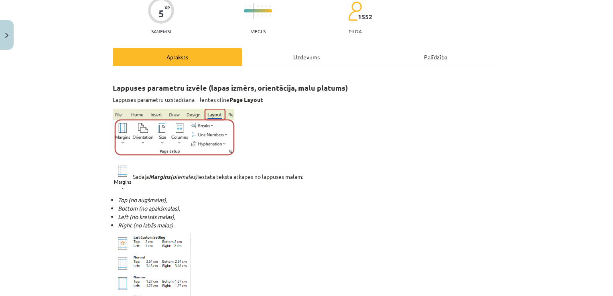
scroll to position [20, 0]
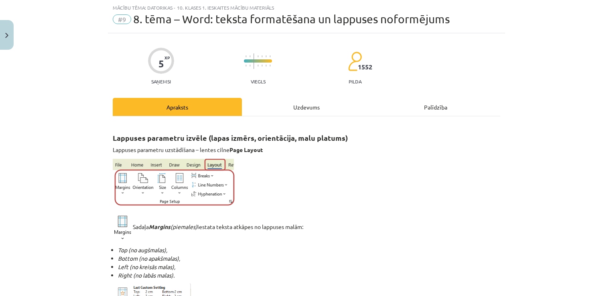
click at [302, 113] on div "Uzdevums" at bounding box center [306, 107] width 129 height 18
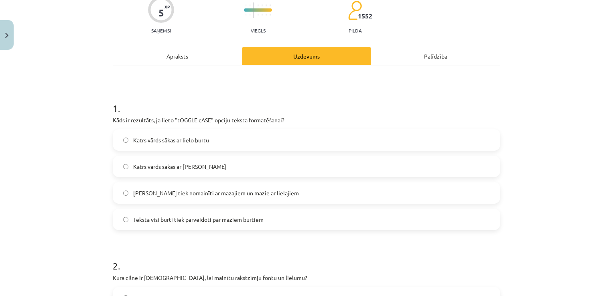
scroll to position [71, 0]
click at [138, 163] on span "Katrs vārds sākas ar mazo burtu" at bounding box center [179, 166] width 93 height 8
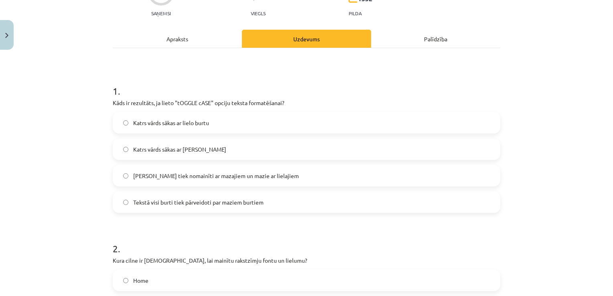
scroll to position [90, 0]
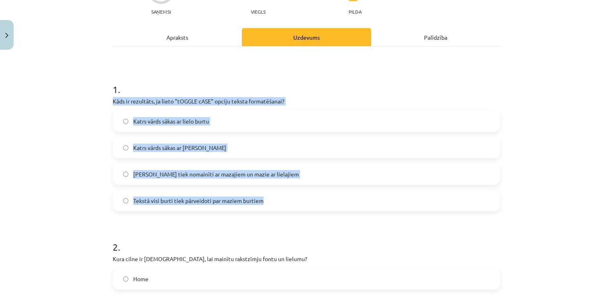
drag, startPoint x: 108, startPoint y: 98, endPoint x: 276, endPoint y: 198, distance: 195.8
click at [140, 176] on span "Lielie burti tiek nomainīti ar mazajiem un mazie ar lielajiem" at bounding box center [216, 174] width 166 height 8
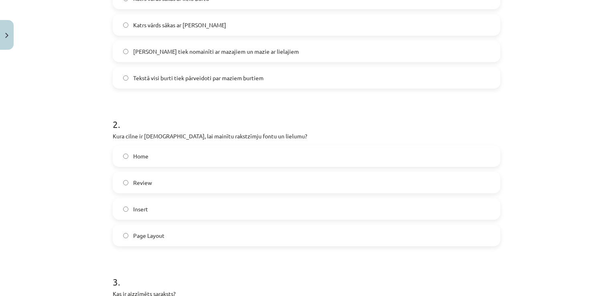
scroll to position [238, 0]
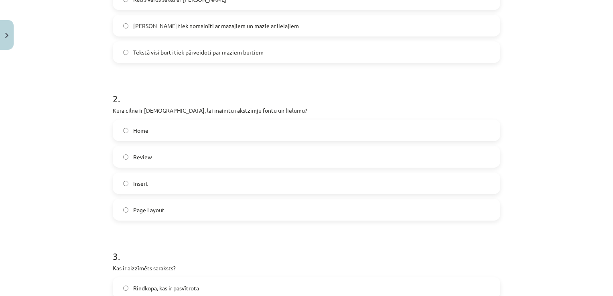
click at [128, 191] on label "Insert" at bounding box center [307, 183] width 386 height 20
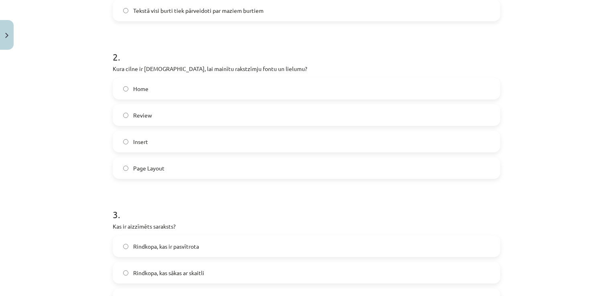
click at [135, 108] on label "Review" at bounding box center [307, 115] width 386 height 20
click at [136, 96] on label "Home" at bounding box center [307, 89] width 386 height 20
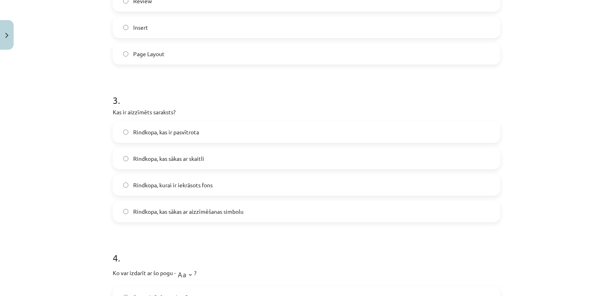
scroll to position [435, 0]
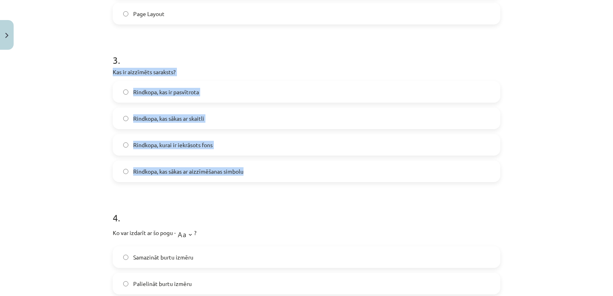
drag, startPoint x: 107, startPoint y: 71, endPoint x: 243, endPoint y: 170, distance: 167.5
click at [243, 170] on div "5 XP Saņemsi Viegls 1552 pilda Apraksts Uzdevums Palīdzība 1 . Kāds ir rezultāt…" at bounding box center [306, 99] width 397 height 960
drag, startPoint x: 243, startPoint y: 170, endPoint x: 214, endPoint y: 173, distance: 28.7
click at [214, 173] on span "Rindkopa, kas sākas ar aizzīmēšanas simbolu" at bounding box center [188, 171] width 110 height 8
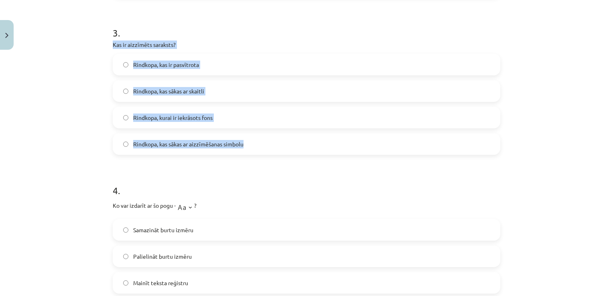
scroll to position [516, 0]
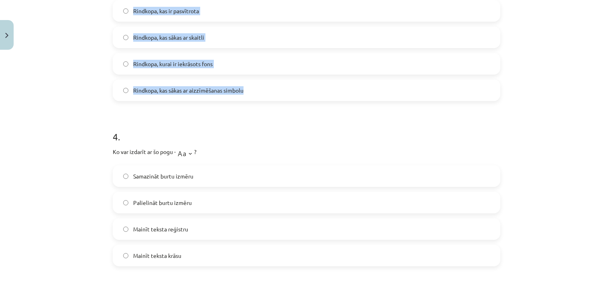
click at [185, 96] on label "Rindkopa, kas sākas ar aizzīmēšanas simbolu" at bounding box center [307, 90] width 386 height 20
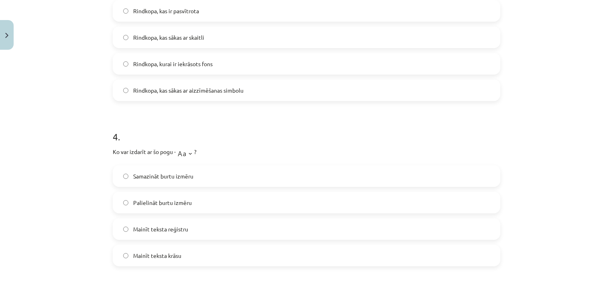
scroll to position [586, 0]
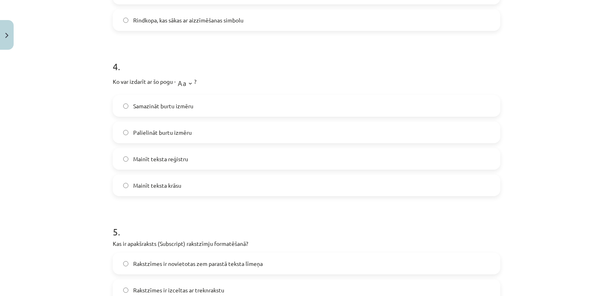
click at [156, 108] on span "Samazināt burtu izmēru" at bounding box center [163, 106] width 60 height 8
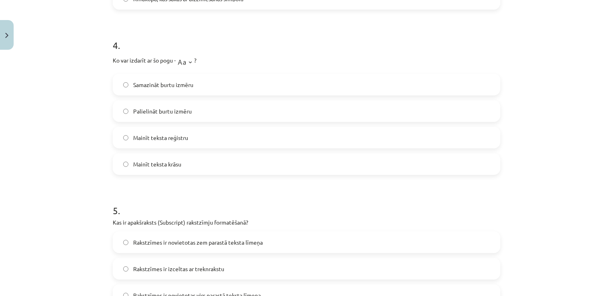
scroll to position [608, 0]
click at [178, 126] on label "Mainīt teksta reģistru" at bounding box center [307, 136] width 386 height 20
click at [178, 102] on label "Palielināt burtu izmēru" at bounding box center [307, 110] width 386 height 20
click at [150, 131] on label "Mainīt teksta reģistru" at bounding box center [307, 136] width 386 height 20
drag, startPoint x: 107, startPoint y: 58, endPoint x: 192, endPoint y: 167, distance: 139.0
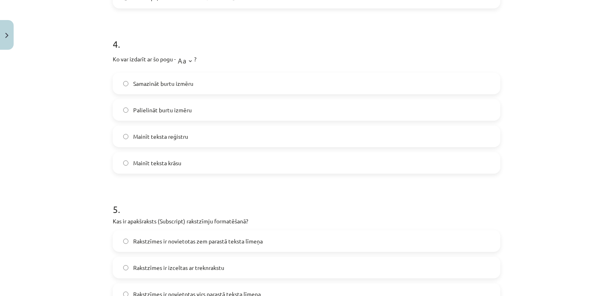
drag, startPoint x: 192, startPoint y: 167, endPoint x: 113, endPoint y: 114, distance: 95.4
click at [114, 114] on label "Palielināt burtu izmēru" at bounding box center [307, 110] width 386 height 20
click at [113, 124] on div "Samazināt burtu izmēru Palielināt burtu izmēru Mainīt teksta reģistru Mainīt te…" at bounding box center [307, 123] width 388 height 101
click at [136, 138] on span "Mainīt teksta reģistru" at bounding box center [160, 136] width 55 height 8
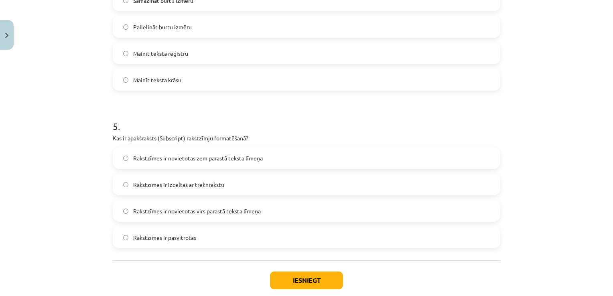
scroll to position [650, 0]
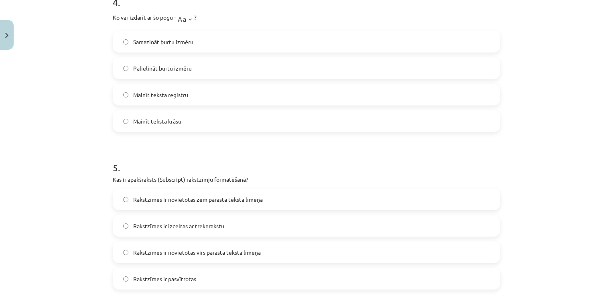
click at [141, 72] on label "Palielināt burtu izmēru" at bounding box center [307, 68] width 386 height 20
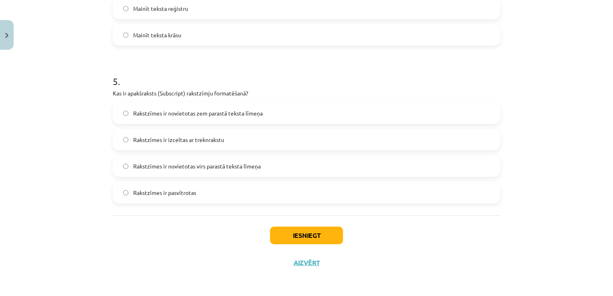
scroll to position [736, 0]
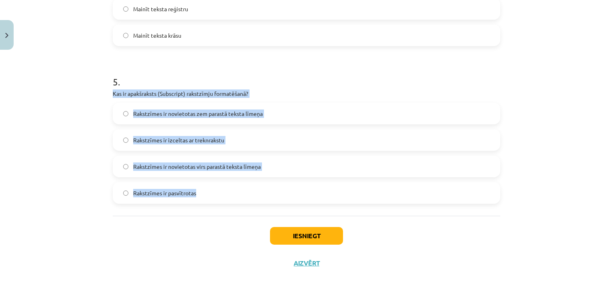
drag, startPoint x: 105, startPoint y: 92, endPoint x: 211, endPoint y: 185, distance: 141.6
click at [150, 116] on span "Rakstzīmes ir novietotas zem parastā teksta līmeņa" at bounding box center [198, 114] width 130 height 8
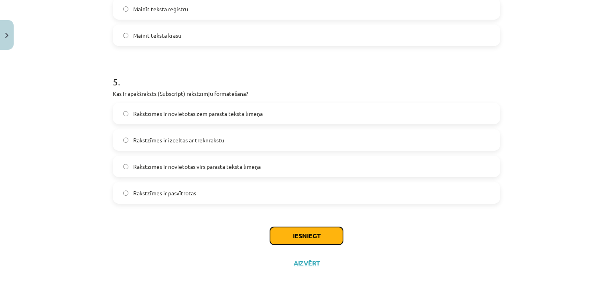
click at [308, 232] on button "Iesniegt" at bounding box center [306, 236] width 73 height 18
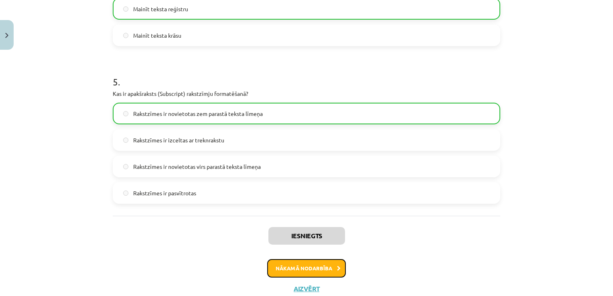
click at [281, 273] on button "Nākamā nodarbība" at bounding box center [306, 268] width 79 height 18
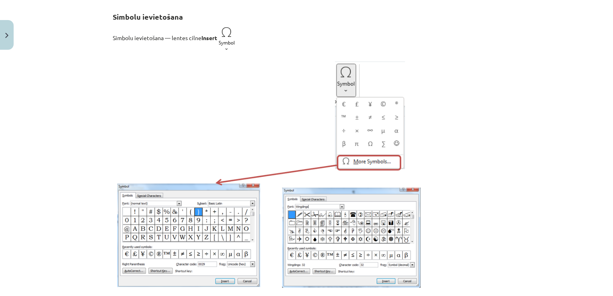
scroll to position [20, 0]
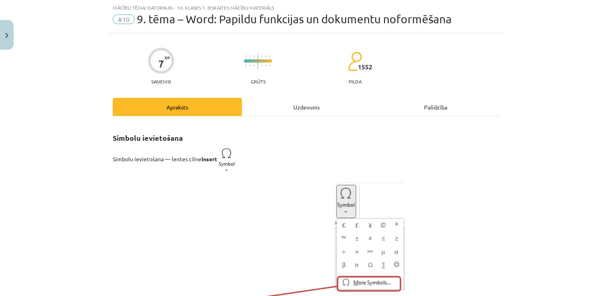
click at [295, 104] on div "Uzdevums" at bounding box center [306, 107] width 129 height 18
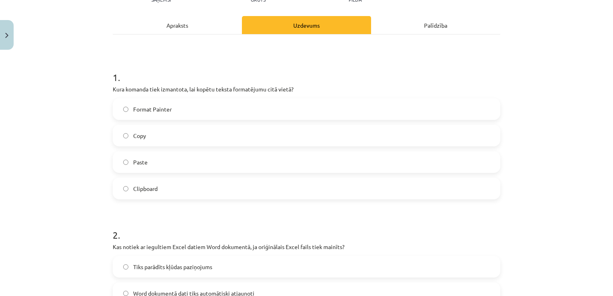
scroll to position [102, 0]
click at [127, 135] on label "Copy" at bounding box center [307, 135] width 386 height 20
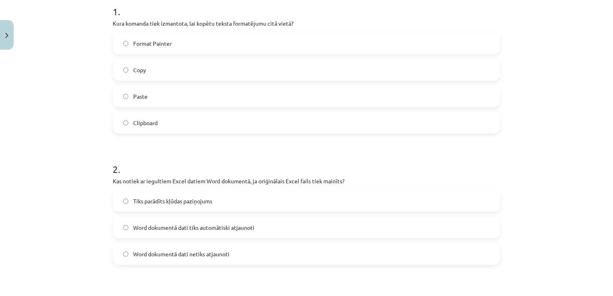
scroll to position [168, 0]
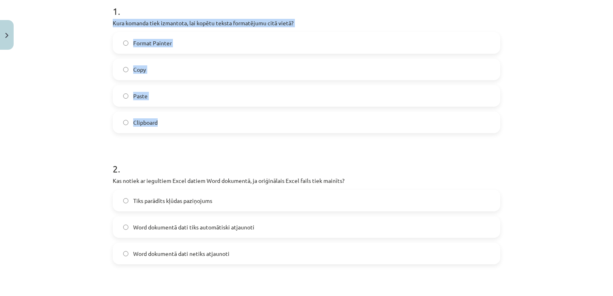
drag, startPoint x: 108, startPoint y: 23, endPoint x: 205, endPoint y: 116, distance: 135.4
click at [154, 32] on div "Format Painter" at bounding box center [307, 43] width 388 height 22
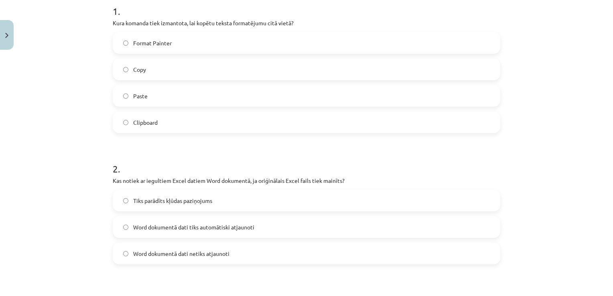
click at [167, 39] on span "Format Painter" at bounding box center [152, 43] width 39 height 8
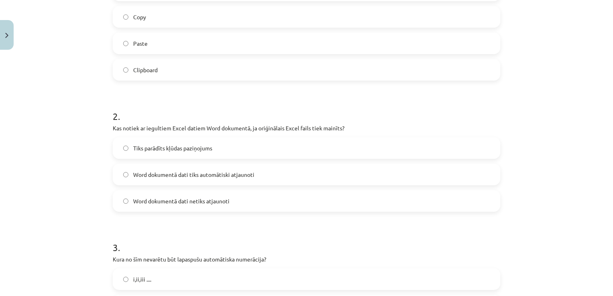
scroll to position [290, 0]
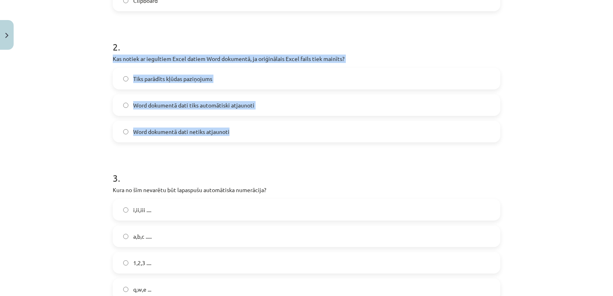
drag, startPoint x: 106, startPoint y: 59, endPoint x: 249, endPoint y: 124, distance: 157.2
click at [160, 112] on label "Word dokumentā dati tiks automātiski atjaunoti" at bounding box center [307, 105] width 386 height 20
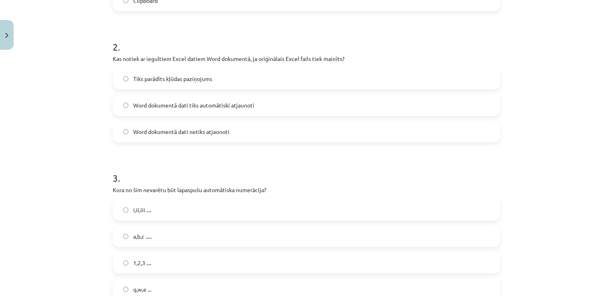
scroll to position [318, 0]
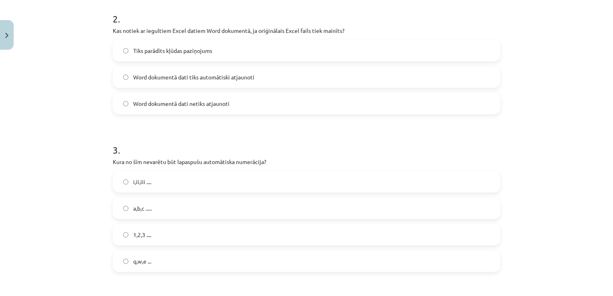
click at [184, 94] on label "Word dokumentā dati netiks atjaunoti" at bounding box center [307, 104] width 386 height 20
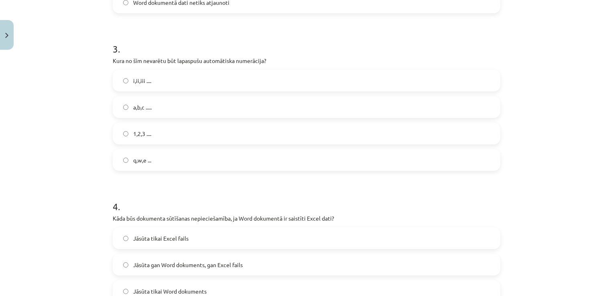
scroll to position [419, 0]
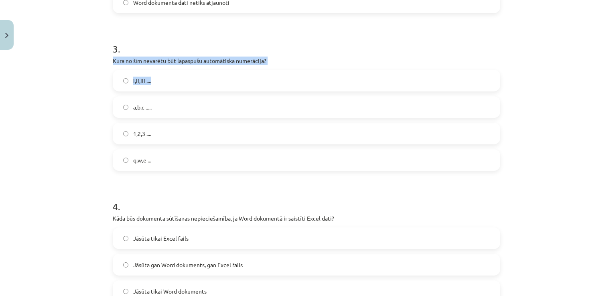
drag, startPoint x: 110, startPoint y: 61, endPoint x: 154, endPoint y: 86, distance: 50.9
click at [154, 86] on div "3 . Kura no šīm nevarētu būt lapaspušu automātiska numerācija? i,ii,iii .... a,…" at bounding box center [307, 100] width 388 height 142
drag, startPoint x: 154, startPoint y: 86, endPoint x: 146, endPoint y: 61, distance: 25.6
click at [146, 61] on p "Kura no šīm nevarētu būt lapaspušu automātiska numerācija?" at bounding box center [307, 61] width 388 height 8
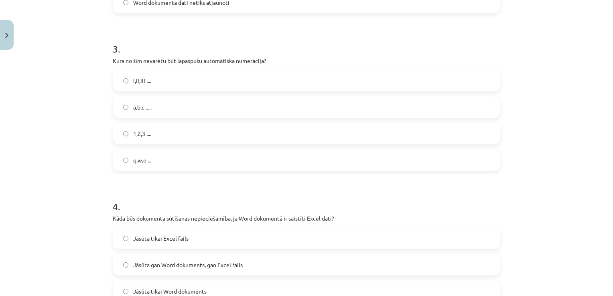
click at [136, 124] on label "1,2,3 ...." at bounding box center [307, 134] width 386 height 20
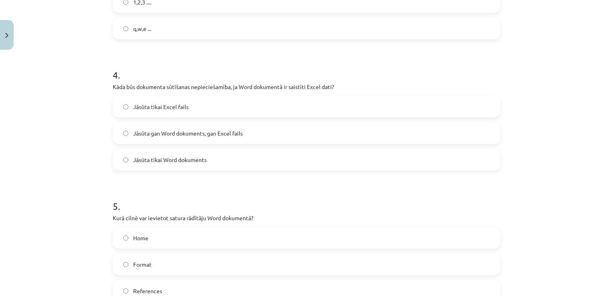
scroll to position [559, 0]
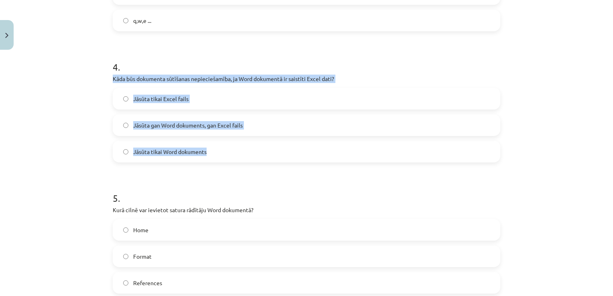
drag, startPoint x: 110, startPoint y: 78, endPoint x: 218, endPoint y: 144, distance: 126.4
click at [218, 144] on div "4 . Kāda būs dokumenta sūtīšanas nepieciešamība, ja Word dokumentā ir saistīti …" at bounding box center [307, 104] width 388 height 115
click at [193, 120] on label "Jāsūta gan Word dokuments, gan Excel fails" at bounding box center [307, 125] width 386 height 20
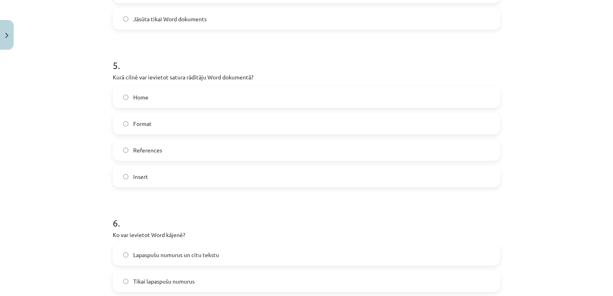
scroll to position [695, 0]
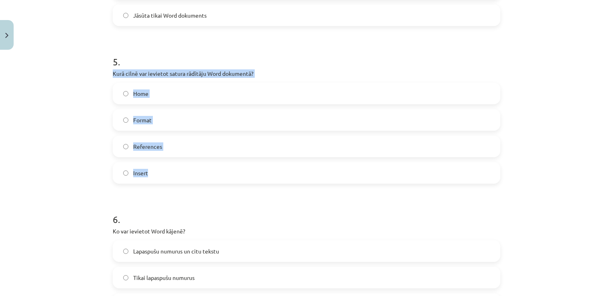
drag, startPoint x: 106, startPoint y: 68, endPoint x: 162, endPoint y: 170, distance: 116.0
click at [175, 142] on label "References" at bounding box center [307, 146] width 386 height 20
drag, startPoint x: 106, startPoint y: 71, endPoint x: 155, endPoint y: 179, distance: 118.2
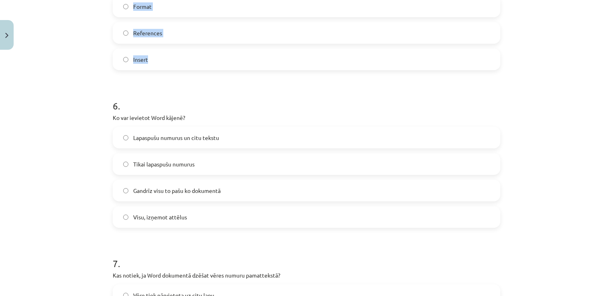
scroll to position [816, 0]
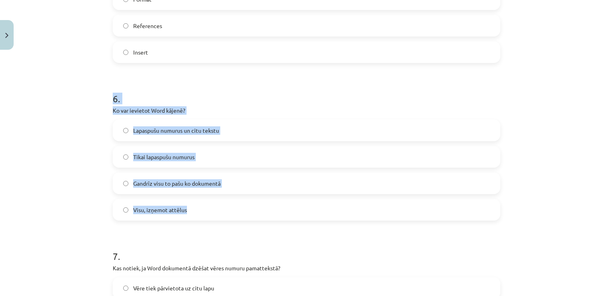
drag, startPoint x: 107, startPoint y: 103, endPoint x: 188, endPoint y: 207, distance: 132.2
click at [183, 147] on label "Tikai lapaspušu numurus" at bounding box center [307, 157] width 386 height 20
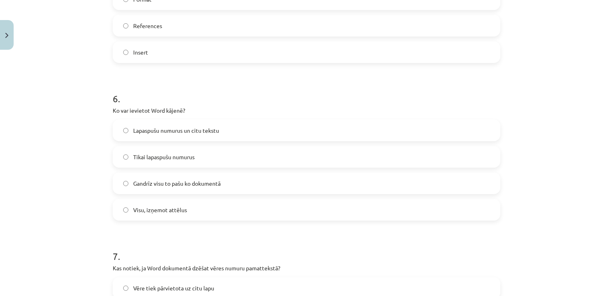
click at [188, 137] on label "Lapaspušu numurus un citu tekstu" at bounding box center [307, 130] width 386 height 20
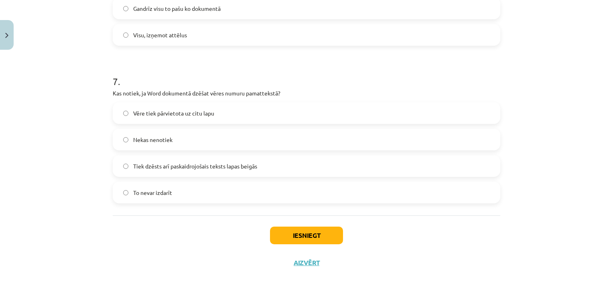
scroll to position [991, 0]
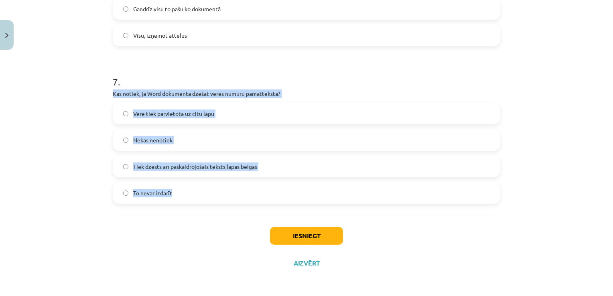
drag, startPoint x: 108, startPoint y: 94, endPoint x: 199, endPoint y: 194, distance: 136.1
click at [183, 157] on label "Tiek dzēsts arī paskaidrojošais teksts lapas beigās" at bounding box center [307, 167] width 386 height 20
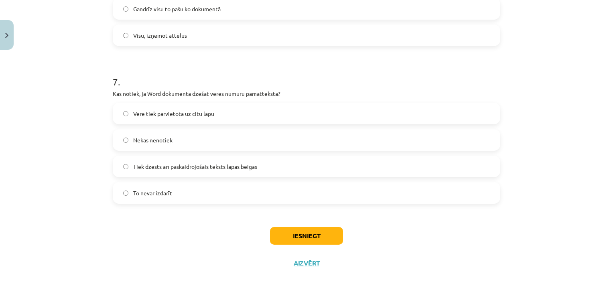
click at [348, 247] on div "Iesniegt Aizvērt" at bounding box center [307, 244] width 388 height 56
click at [314, 224] on div "Iesniegt Aizvērt" at bounding box center [307, 244] width 388 height 56
click at [313, 227] on button "Iesniegt" at bounding box center [306, 236] width 73 height 18
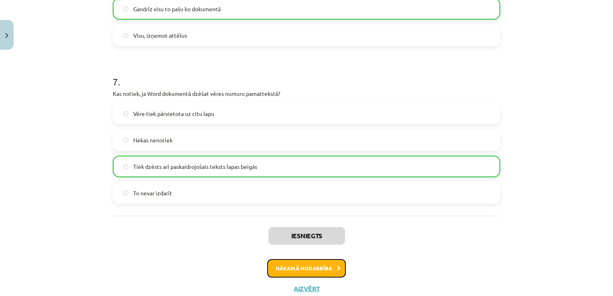
click at [277, 263] on button "Nākamā nodarbība" at bounding box center [306, 268] width 79 height 18
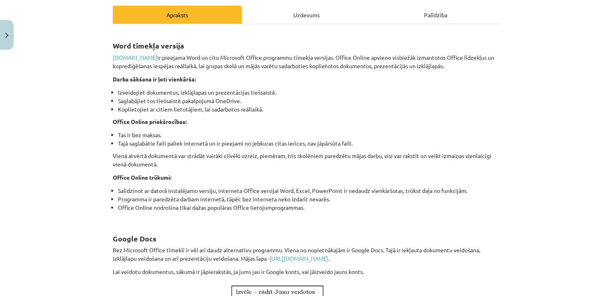
scroll to position [20, 0]
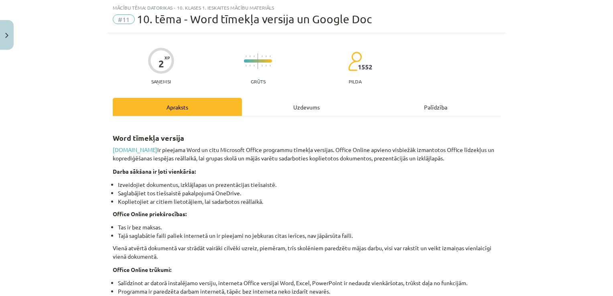
click at [300, 104] on div "Uzdevums" at bounding box center [306, 107] width 129 height 18
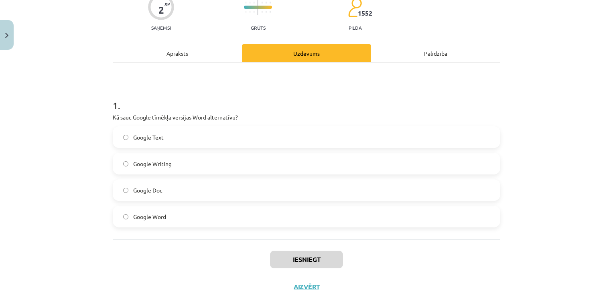
scroll to position [76, 0]
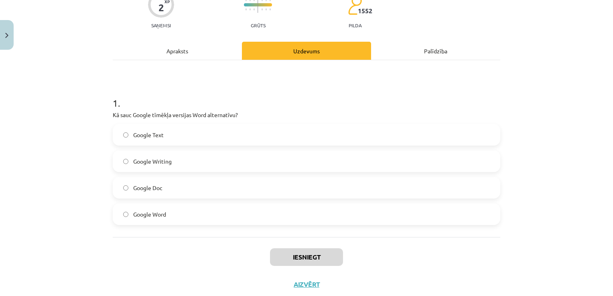
click at [144, 197] on label "Google Doc" at bounding box center [307, 188] width 386 height 20
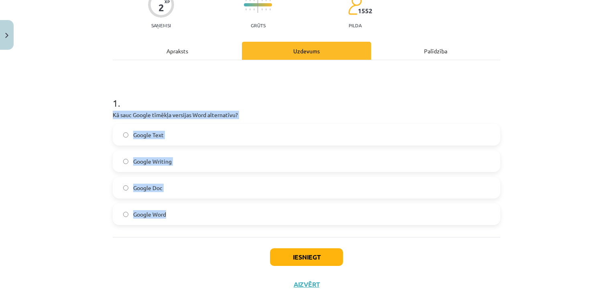
drag, startPoint x: 110, startPoint y: 112, endPoint x: 167, endPoint y: 204, distance: 108.6
click at [167, 204] on div "1 . Kā sauc Google tīmēkļa versijas Word alternatīvu? Google Text Google Writin…" at bounding box center [307, 154] width 388 height 142
click at [148, 184] on span "Google Doc" at bounding box center [147, 188] width 29 height 8
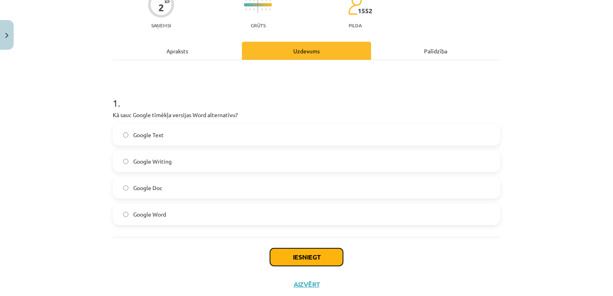
click at [321, 264] on button "Iesniegt" at bounding box center [306, 257] width 73 height 18
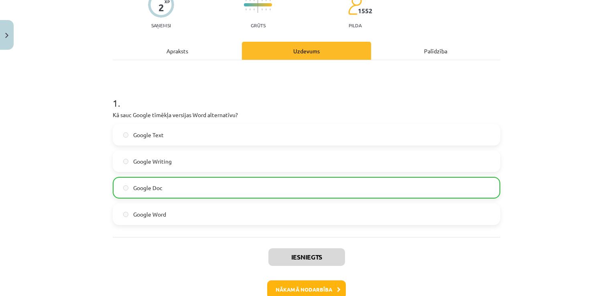
click at [278, 278] on div "Iesniegts Nākamā nodarbība Aizvērt" at bounding box center [307, 278] width 388 height 82
click at [286, 286] on button "Nākamā nodarbība" at bounding box center [306, 290] width 79 height 18
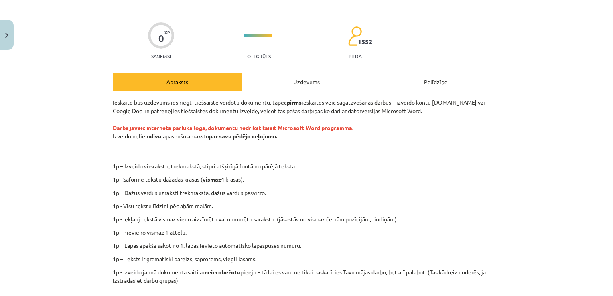
scroll to position [20, 0]
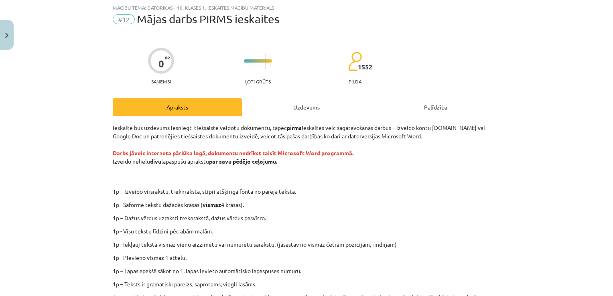
click at [289, 106] on div "Uzdevums" at bounding box center [306, 107] width 129 height 18
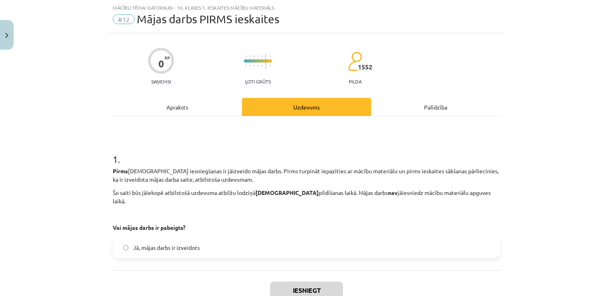
scroll to position [67, 0]
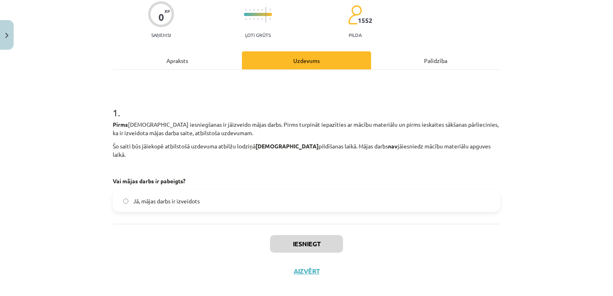
click at [165, 197] on span "Jā, mājas darbs ir izveidots" at bounding box center [166, 201] width 67 height 8
click at [178, 60] on div "Apraksts" at bounding box center [177, 60] width 129 height 18
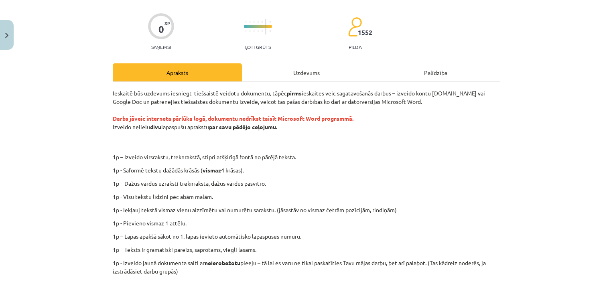
scroll to position [0, 0]
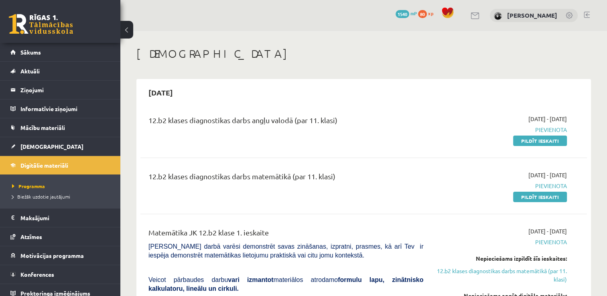
scroll to position [52, 0]
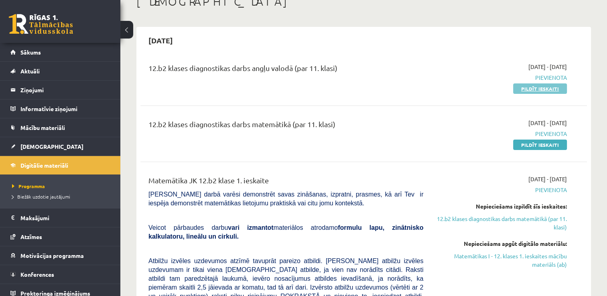
click at [519, 90] on link "Pildīt ieskaiti" at bounding box center [540, 88] width 54 height 10
click at [529, 96] on div "12.b2 klases diagnostikas darbs angļu valodā (par 11. klasi) [DATE] - [DATE] [G…" at bounding box center [363, 78] width 447 height 46
click at [534, 91] on link "Pildīt ieskaiti" at bounding box center [540, 88] width 54 height 10
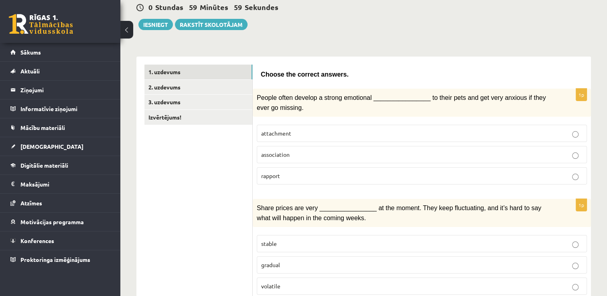
scroll to position [88, 0]
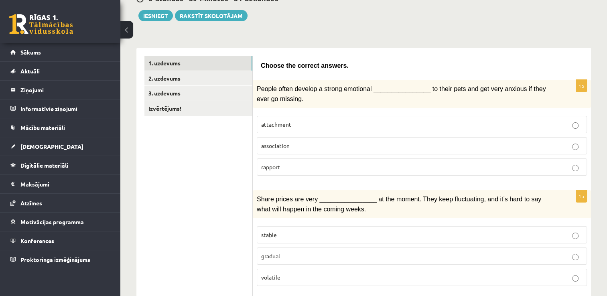
click at [299, 129] on label "attachment" at bounding box center [422, 124] width 330 height 17
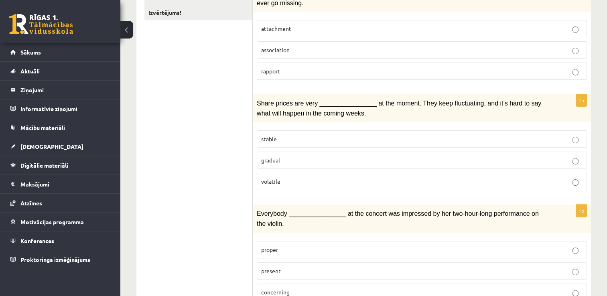
scroll to position [185, 0]
click at [268, 134] on span "stable" at bounding box center [269, 137] width 16 height 7
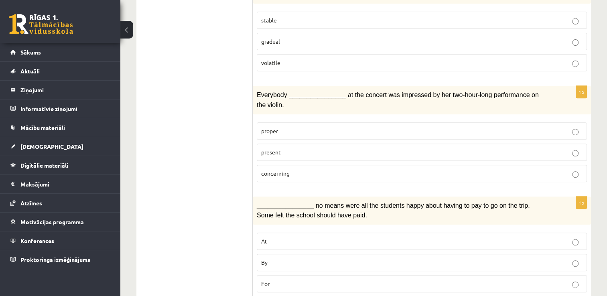
scroll to position [304, 0]
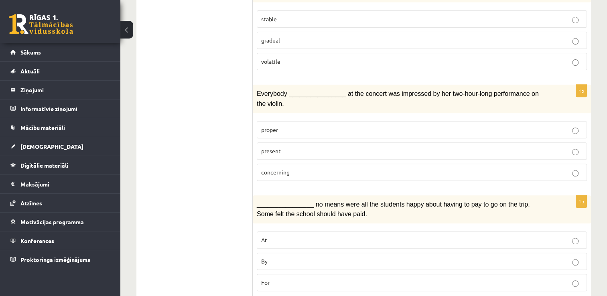
click at [273, 147] on p "present" at bounding box center [421, 151] width 321 height 8
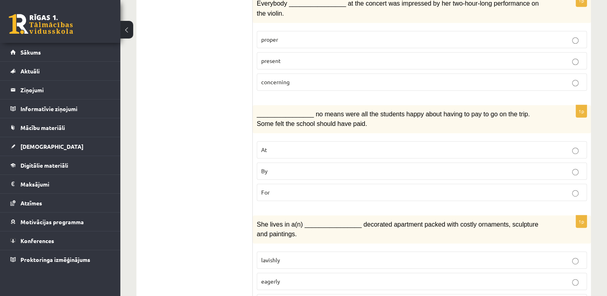
scroll to position [395, 0]
click at [277, 167] on p "By" at bounding box center [421, 171] width 321 height 8
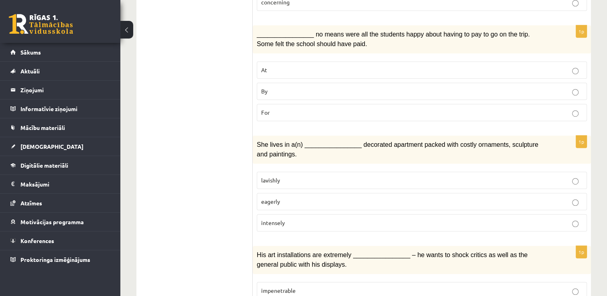
scroll to position [508, 0]
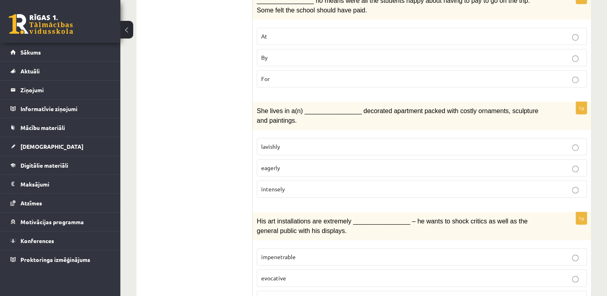
click at [266, 108] on span "She lives in a(n) ________________ decorated apartment packed with costly ornam…" at bounding box center [398, 116] width 282 height 16
click at [286, 142] on p "lavishly" at bounding box center [421, 146] width 321 height 8
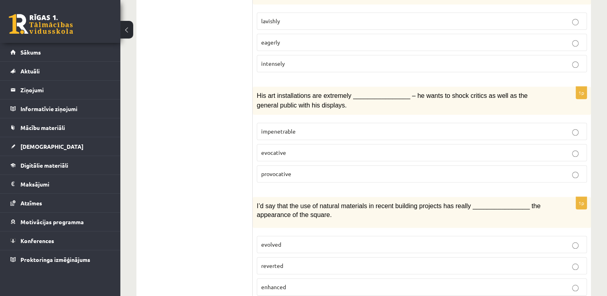
scroll to position [633, 0]
click at [302, 170] on p "provocative" at bounding box center [421, 174] width 321 height 8
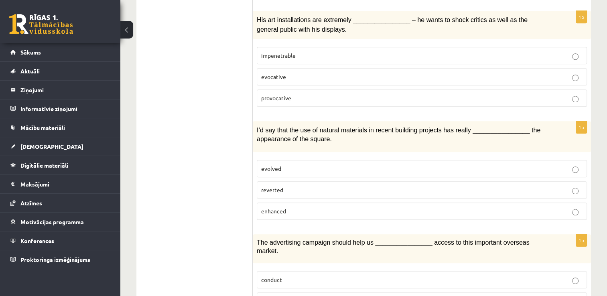
scroll to position [713, 0]
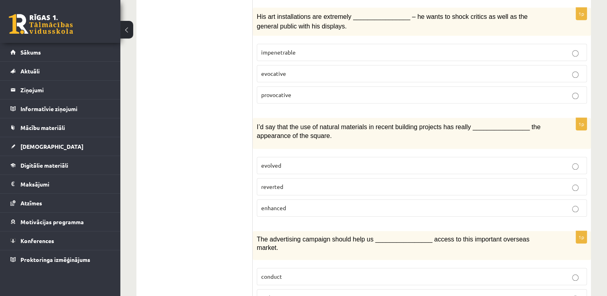
click at [308, 178] on label "reverted" at bounding box center [422, 186] width 330 height 17
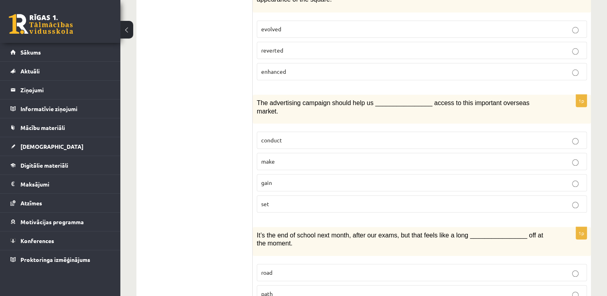
scroll to position [849, 0]
click at [308, 162] on fieldset "conduct make gain set" at bounding box center [422, 171] width 330 height 87
click at [312, 174] on label "gain" at bounding box center [422, 182] width 330 height 17
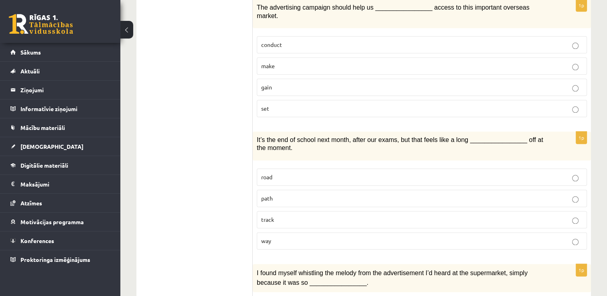
scroll to position [945, 0]
click at [283, 168] on label "road" at bounding box center [422, 176] width 330 height 17
click at [291, 263] on div "I found myself whistling the melody from the advertisement I’d heard at the sup…" at bounding box center [422, 277] width 338 height 28
click at [297, 236] on p "way" at bounding box center [421, 240] width 321 height 8
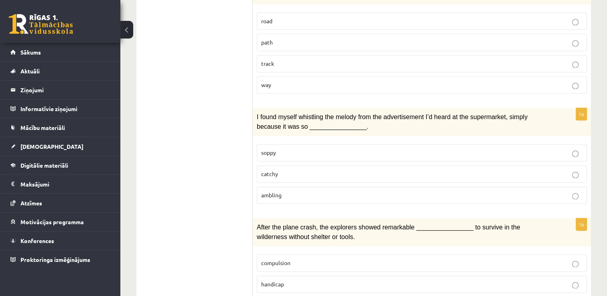
scroll to position [1103, 0]
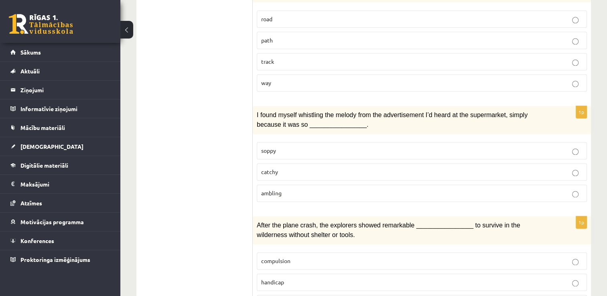
click at [285, 168] on p "catchy" at bounding box center [421, 172] width 321 height 8
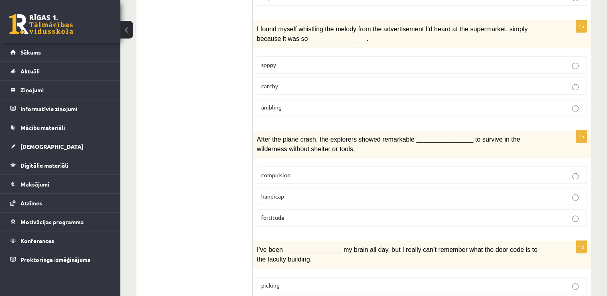
scroll to position [1199, 0]
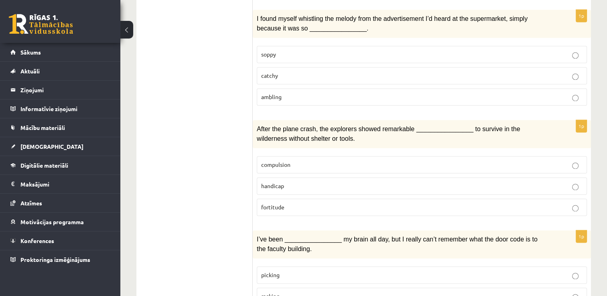
click at [281, 161] on p "compulsion" at bounding box center [421, 165] width 321 height 8
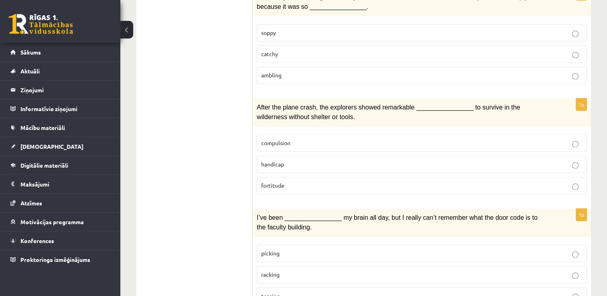
click at [320, 270] on p "racking" at bounding box center [421, 274] width 321 height 8
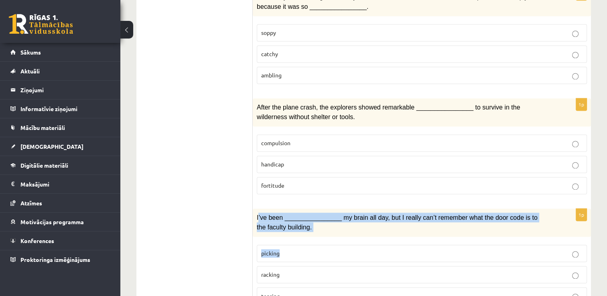
drag, startPoint x: 258, startPoint y: 180, endPoint x: 289, endPoint y: 203, distance: 38.6
click at [289, 209] on div "1p I’ve been ________________ my brain all day, but I really can’t remember wha…" at bounding box center [422, 260] width 338 height 102
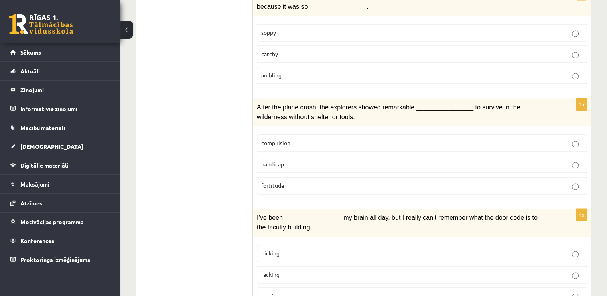
drag, startPoint x: 289, startPoint y: 203, endPoint x: 257, endPoint y: 171, distance: 45.1
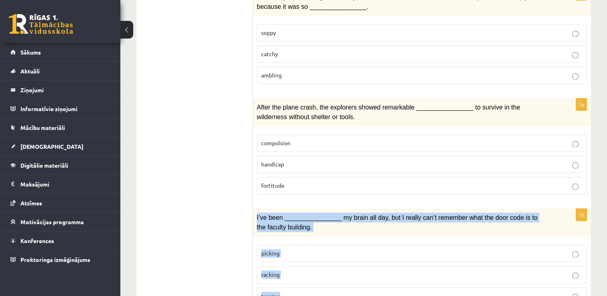
drag, startPoint x: 255, startPoint y: 181, endPoint x: 307, endPoint y: 260, distance: 95.2
click at [307, 260] on div "1p I’ve been ________________ my brain all day, but I really can’t remember wha…" at bounding box center [422, 260] width 338 height 102
copy div "I’ve been ________________ my brain all day, but I really can’t remember what t…"
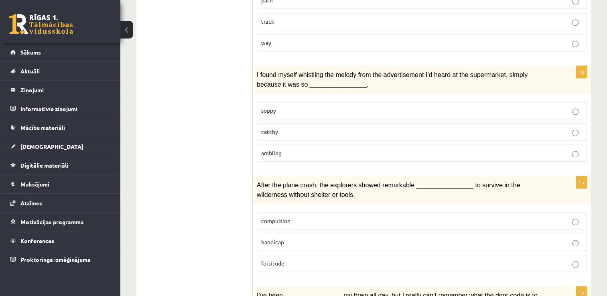
scroll to position [1143, 0]
drag, startPoint x: 251, startPoint y: 148, endPoint x: 316, endPoint y: 213, distance: 91.1
drag, startPoint x: 316, startPoint y: 213, endPoint x: 244, endPoint y: 160, distance: 89.3
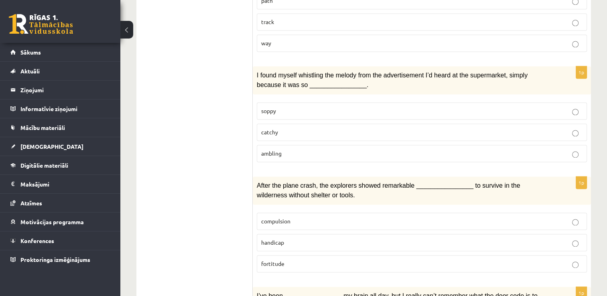
click at [259, 182] on span "After the plane crash, the explorers showed remarkable ________________ to surv…" at bounding box center [388, 190] width 263 height 16
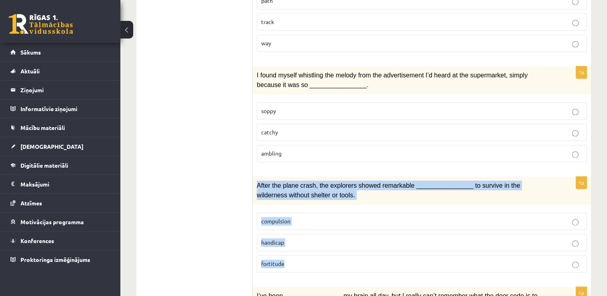
drag, startPoint x: 257, startPoint y: 148, endPoint x: 299, endPoint y: 224, distance: 86.3
click at [299, 224] on div "1p After the plane crash, the explorers showed remarkable ________________ to s…" at bounding box center [422, 228] width 338 height 102
copy div "After the plane crash, the explorers showed remarkable ________________ to surv…"
click at [321, 255] on label "fortitude" at bounding box center [422, 263] width 330 height 17
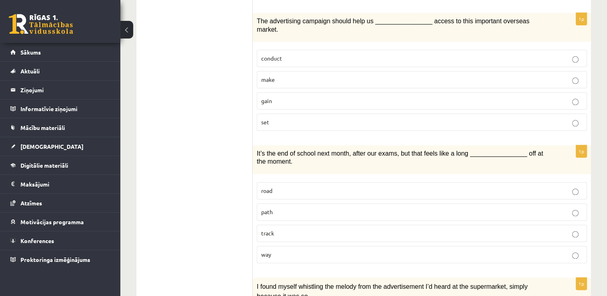
scroll to position [931, 0]
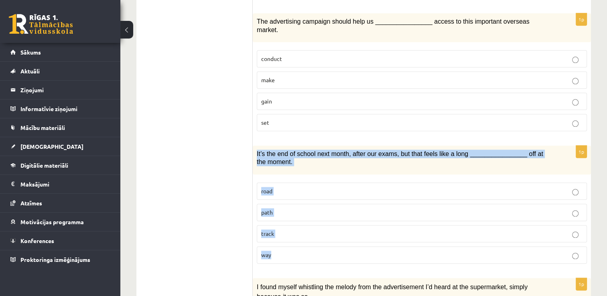
drag, startPoint x: 254, startPoint y: 123, endPoint x: 312, endPoint y: 230, distance: 121.7
click at [312, 230] on div "1p It’s the end of school next month, after our exams, but that feels like a lo…" at bounding box center [422, 208] width 338 height 124
copy div "It’s the end of school next month, after our exams, but that feels like a long …"
click at [270, 246] on label "way" at bounding box center [422, 254] width 330 height 17
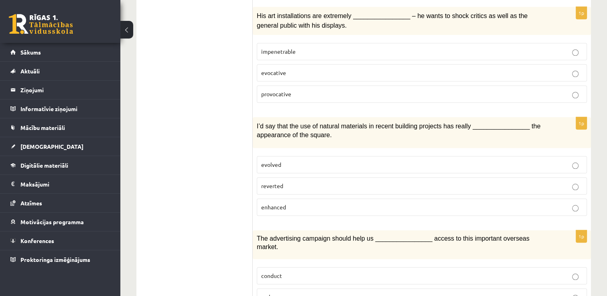
scroll to position [713, 0]
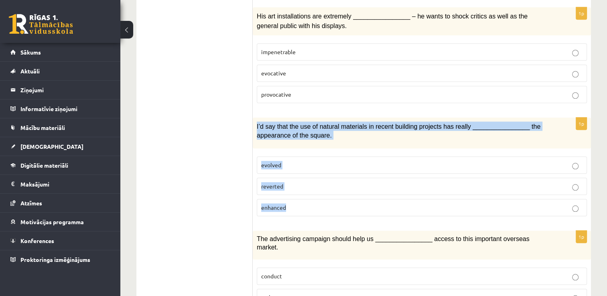
drag, startPoint x: 256, startPoint y: 100, endPoint x: 291, endPoint y: 179, distance: 85.9
click at [291, 179] on div "1p I’d say that the use of natural materials in recent building projects has re…" at bounding box center [422, 170] width 338 height 105
copy div "I’d say that the use of natural materials in recent building projects has reall…"
click at [284, 203] on p "enhanced" at bounding box center [421, 207] width 321 height 8
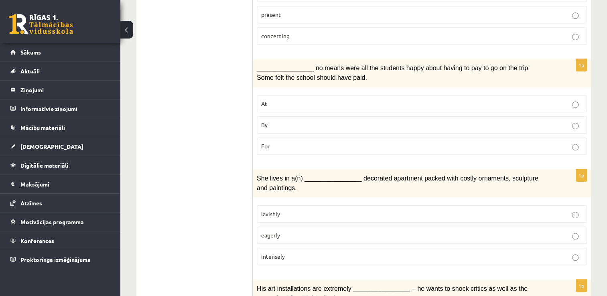
scroll to position [440, 0]
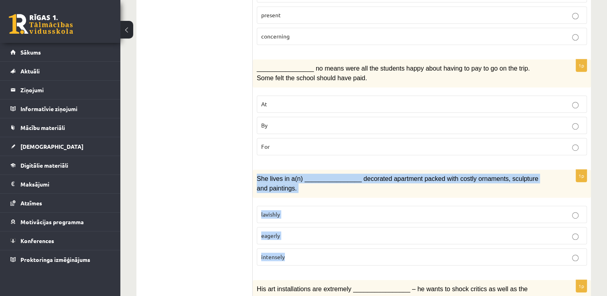
drag, startPoint x: 256, startPoint y: 157, endPoint x: 293, endPoint y: 237, distance: 88.3
click at [293, 237] on div "1p She lives in a(n) ________________ decorated apartment packed with costly or…" at bounding box center [422, 221] width 338 height 102
copy div "She lives in a(n) ________________ decorated apartment packed with costly ornam…"
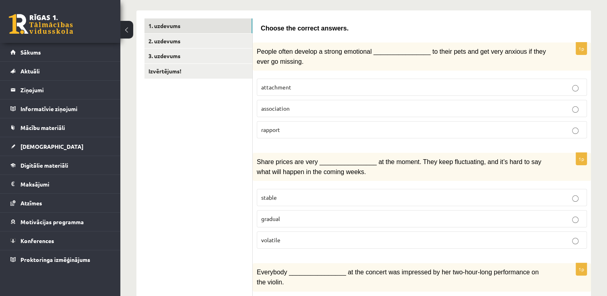
scroll to position [124, 0]
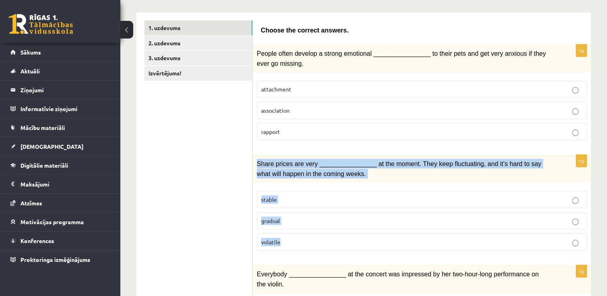
drag, startPoint x: 254, startPoint y: 158, endPoint x: 295, endPoint y: 251, distance: 101.5
click at [295, 251] on div "1p Share prices are very ________________ at the moment. They keep fluctuating,…" at bounding box center [422, 206] width 338 height 102
copy div "Share prices are very ________________ at the moment. They keep fluctuating, an…"
click at [278, 238] on span "volatile" at bounding box center [270, 241] width 19 height 7
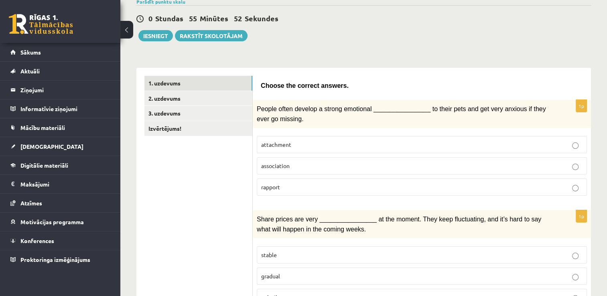
scroll to position [68, 0]
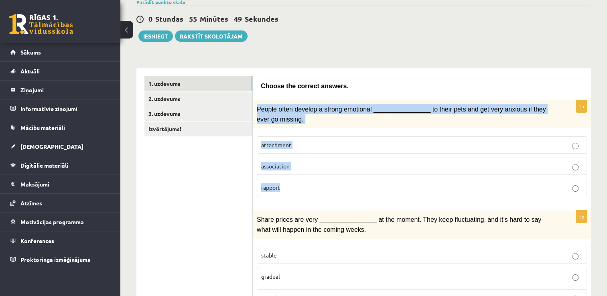
drag, startPoint x: 258, startPoint y: 104, endPoint x: 339, endPoint y: 188, distance: 117.2
click at [339, 188] on div "1p People often develop a strong emotional ________________ to their pets and g…" at bounding box center [422, 151] width 338 height 102
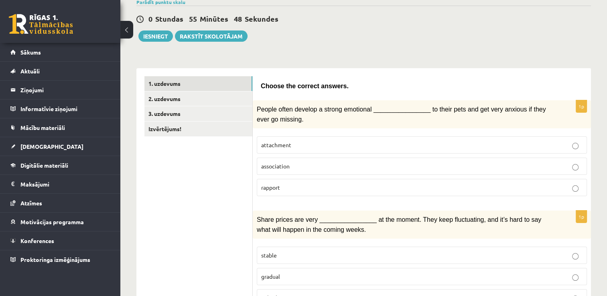
drag, startPoint x: 339, startPoint y: 188, endPoint x: 248, endPoint y: 173, distance: 92.0
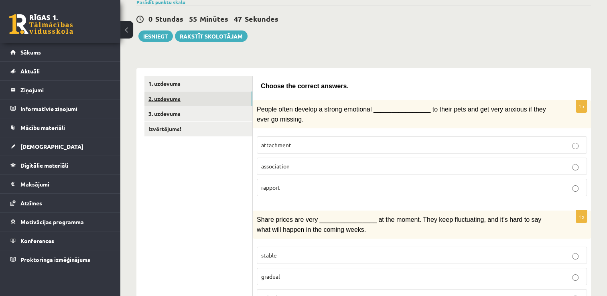
click at [189, 96] on link "2. uzdevums" at bounding box center [198, 98] width 108 height 15
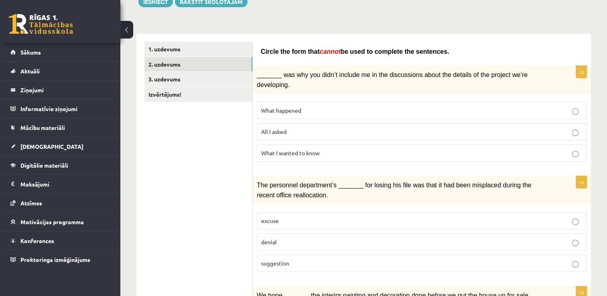
scroll to position [103, 0]
click at [290, 84] on div "1p _______ was why you didn’t include me in the discussions about the details o…" at bounding box center [422, 116] width 338 height 102
click at [294, 106] on span "What happened" at bounding box center [281, 109] width 40 height 7
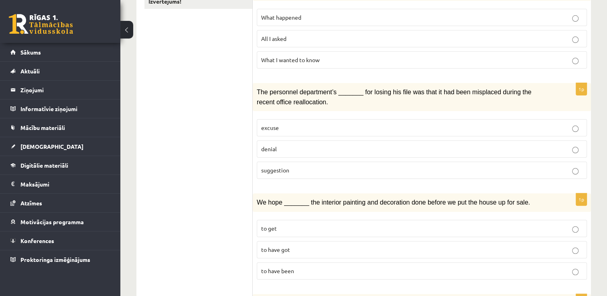
scroll to position [197, 0]
click at [278, 139] on label "denial" at bounding box center [422, 147] width 330 height 17
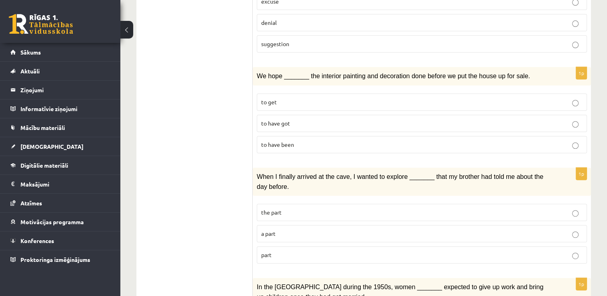
scroll to position [323, 0]
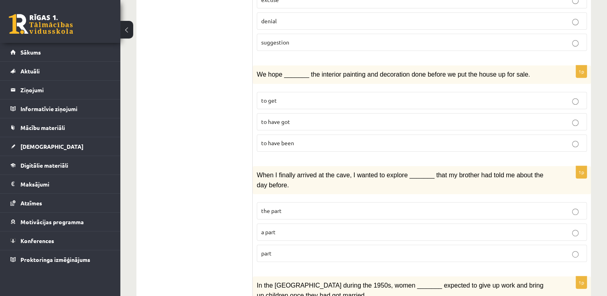
click at [281, 135] on label "to have been" at bounding box center [422, 142] width 330 height 17
click at [292, 139] on span "to have been" at bounding box center [277, 142] width 33 height 7
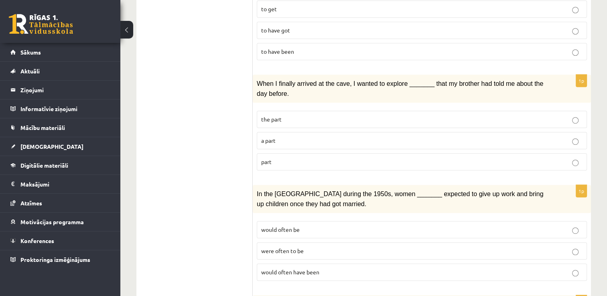
scroll to position [416, 0]
click at [254, 142] on div "1p When I finally arrived at the cave, I wanted to explore _______ that my brot…" at bounding box center [422, 125] width 338 height 102
click at [261, 157] on span "part" at bounding box center [266, 160] width 10 height 7
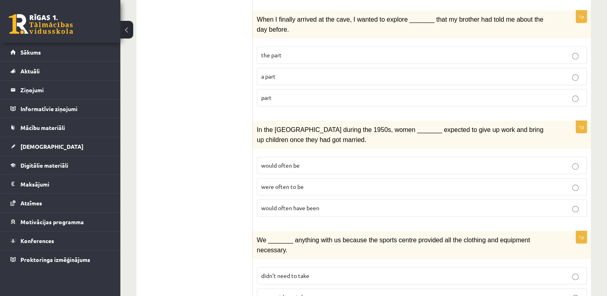
scroll to position [480, 0]
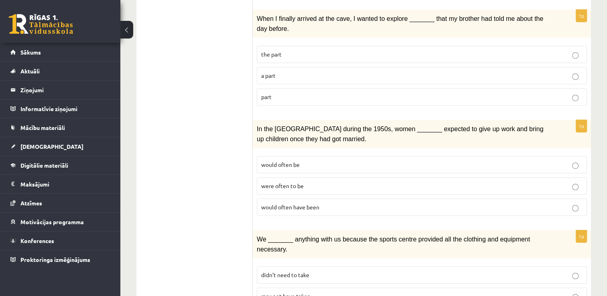
click at [272, 72] on span "a part" at bounding box center [268, 75] width 14 height 7
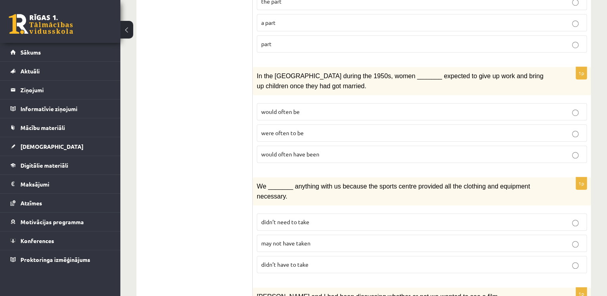
scroll to position [534, 0]
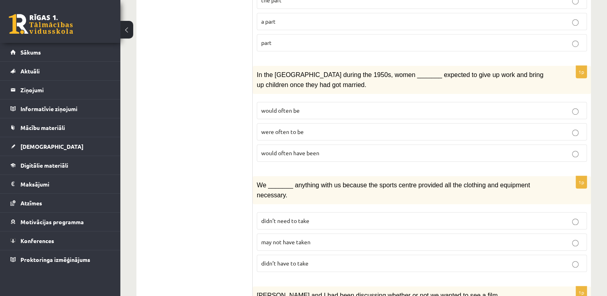
click at [284, 107] on span "would often be" at bounding box center [280, 110] width 39 height 7
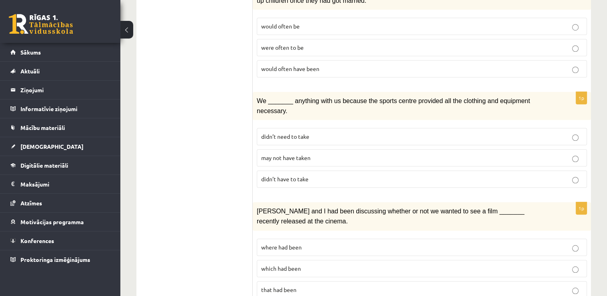
scroll to position [619, 0]
click at [308, 153] on p "may not have taken" at bounding box center [421, 157] width 321 height 8
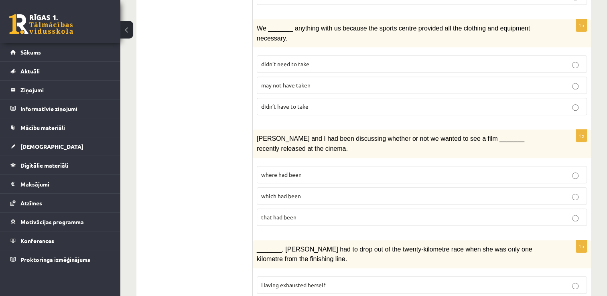
scroll to position [697, 0]
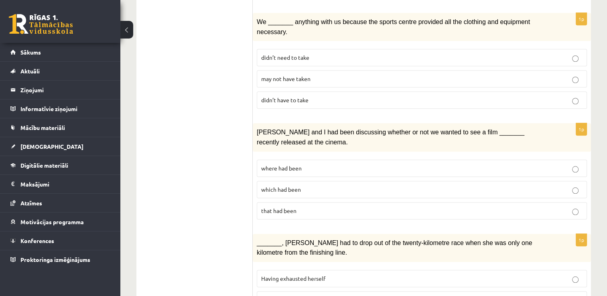
click at [285, 160] on label "where had been" at bounding box center [422, 168] width 330 height 17
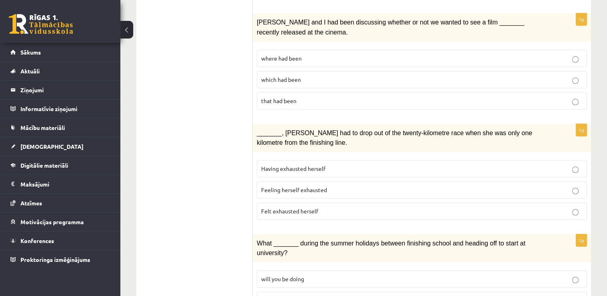
scroll to position [811, 0]
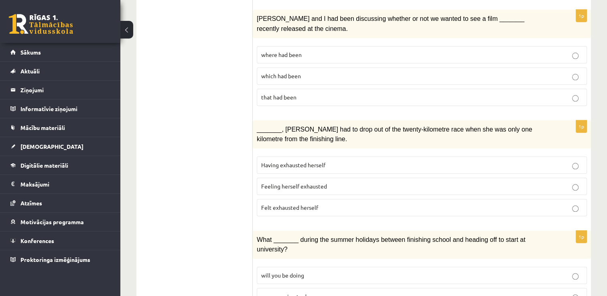
click at [297, 199] on label "Felt exhausted herself" at bounding box center [422, 207] width 330 height 17
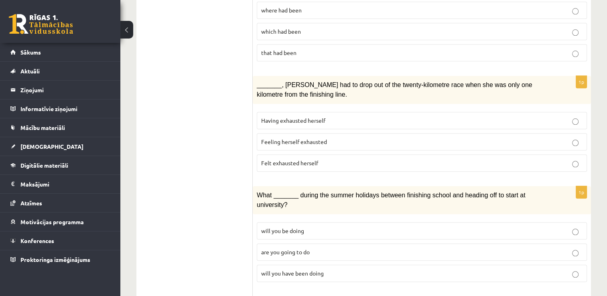
scroll to position [902, 0]
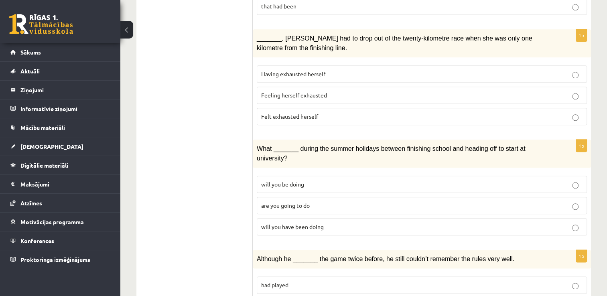
click at [283, 223] on span "will you have been doing" at bounding box center [292, 226] width 63 height 7
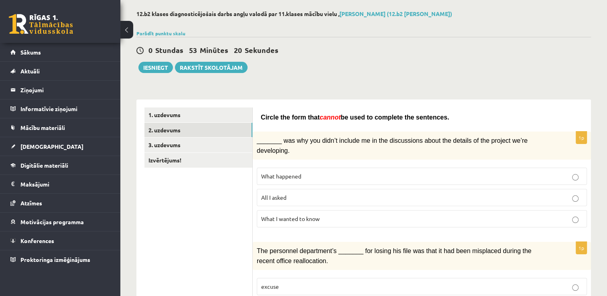
scroll to position [27, 0]
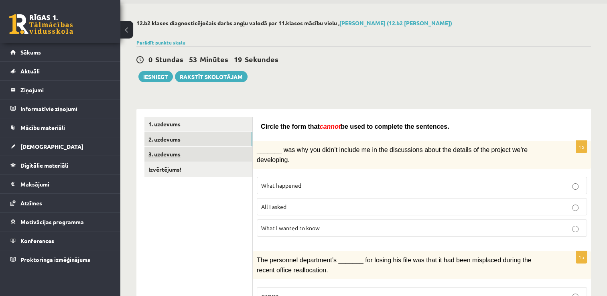
click at [162, 152] on link "3. uzdevums" at bounding box center [198, 154] width 108 height 15
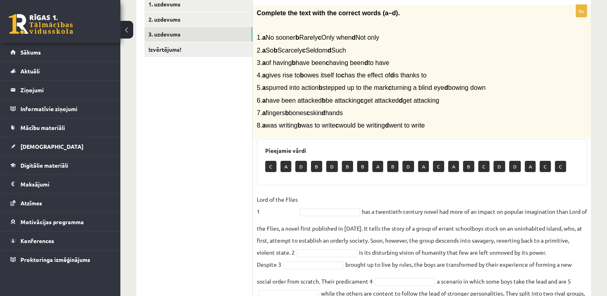
scroll to position [148, 0]
drag, startPoint x: 319, startPoint y: 34, endPoint x: 310, endPoint y: 34, distance: 9.2
click at [310, 34] on span "1. a No sooner b Rarely c Only when d Not only" at bounding box center [318, 37] width 122 height 7
drag, startPoint x: 310, startPoint y: 34, endPoint x: 315, endPoint y: 35, distance: 4.4
click at [315, 35] on span "1. a No sooner b Rarely c Only when d Not only" at bounding box center [318, 37] width 122 height 7
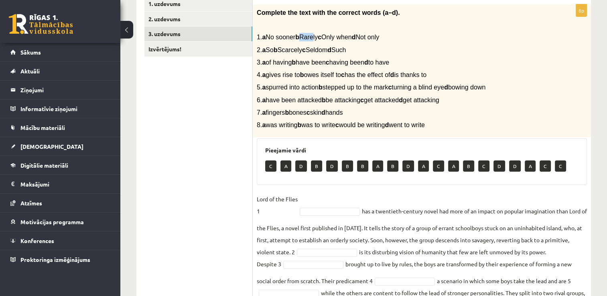
click at [317, 36] on span "1. a No sooner b Rarely c Only when d Not only" at bounding box center [318, 37] width 122 height 7
click at [347, 164] on p "B" at bounding box center [347, 166] width 11 height 11
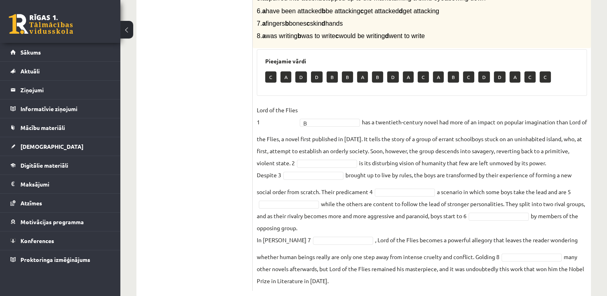
scroll to position [238, 0]
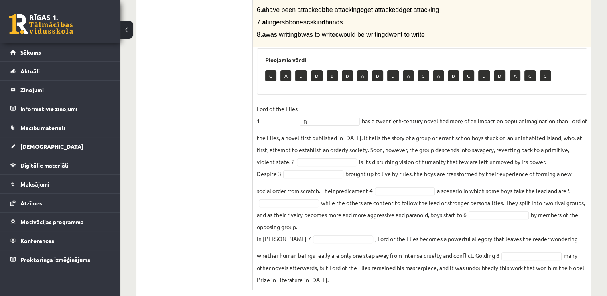
drag, startPoint x: 265, startPoint y: 37, endPoint x: 459, endPoint y: 276, distance: 307.6
click at [459, 276] on div "8p Complete the text with the correct words (a–d). 1. a No sooner b Rarely c On…" at bounding box center [422, 102] width 338 height 376
copy div "a No sooner b Rarely c Only when d Not only 2. a So b Scarcely c Seldom d Such …"
click at [297, 84] on div "C A D D B B A B D A C A B C D D A C C" at bounding box center [421, 76] width 313 height 19
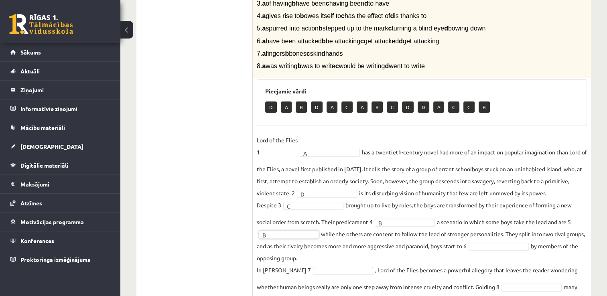
scroll to position [255, 0]
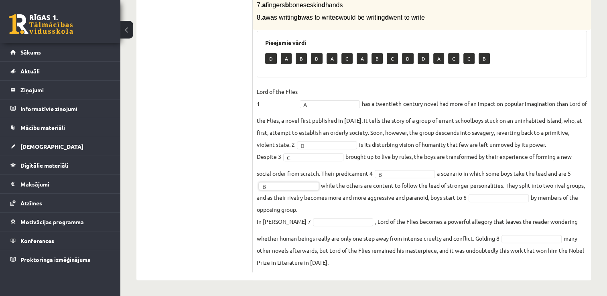
click at [507, 187] on fieldset "Lord of the Flies 1 A * has a twentieth-century novel had more of an impact on …" at bounding box center [422, 176] width 330 height 183
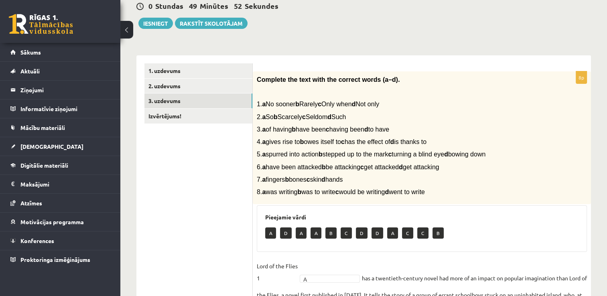
scroll to position [80, 0]
click at [202, 107] on link "3. uzdevums" at bounding box center [198, 101] width 108 height 15
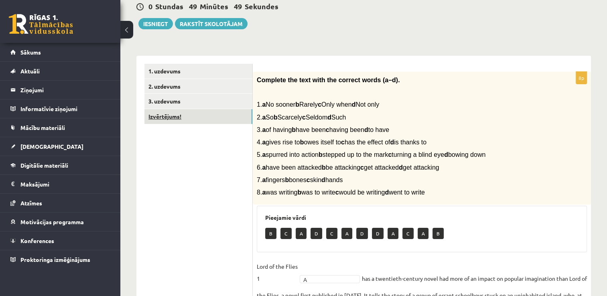
click at [194, 113] on link "Izvērtējums!" at bounding box center [198, 116] width 108 height 15
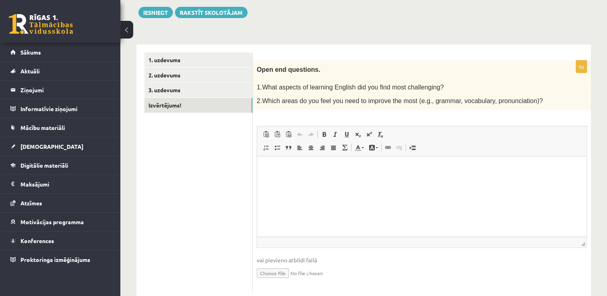
scroll to position [97, 0]
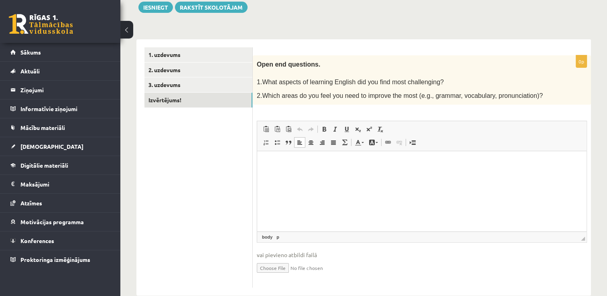
click at [310, 172] on html at bounding box center [421, 163] width 329 height 24
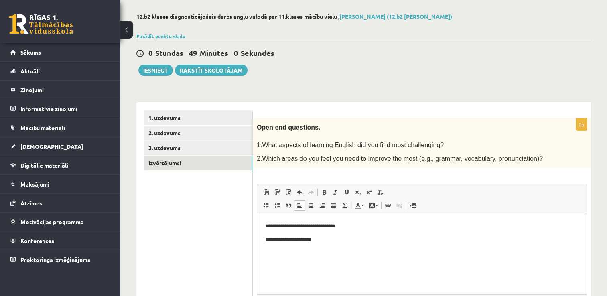
scroll to position [33, 0]
click at [148, 73] on button "Iesniegt" at bounding box center [155, 70] width 35 height 11
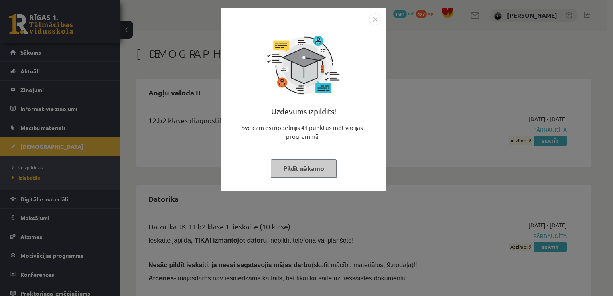
click at [303, 166] on button "Pildīt nākamo" at bounding box center [304, 168] width 66 height 18
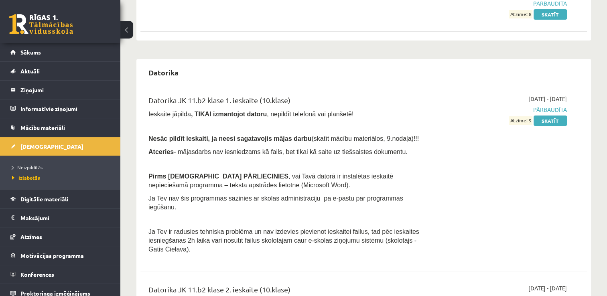
scroll to position [201, 0]
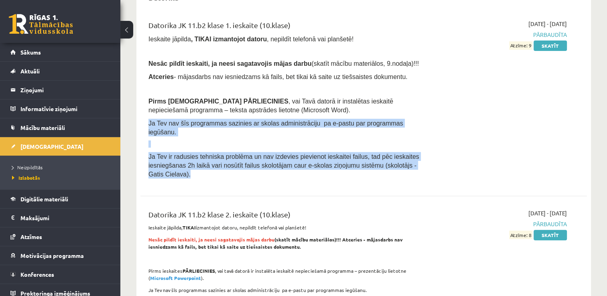
drag, startPoint x: 303, startPoint y: 166, endPoint x: 321, endPoint y: 89, distance: 79.0
click at [321, 89] on div "Datorika JK 11.b2 klase 1. ieskaite (10.klase) Ieskaite jāpilda , TIKAI izmanto…" at bounding box center [285, 101] width 287 height 163
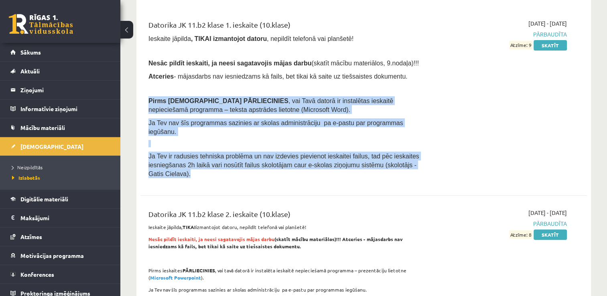
click at [295, 98] on span ", vai Tavā datorā ir instalētas ieskaitē nepieciešamā programma – teksta apstrā…" at bounding box center [270, 106] width 245 height 16
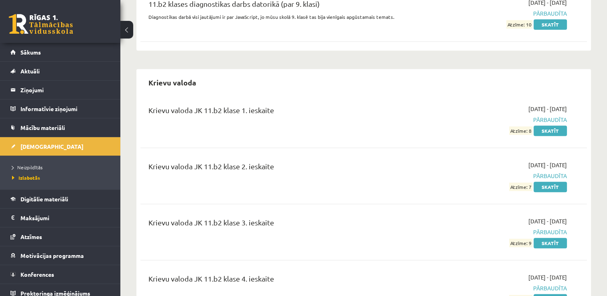
scroll to position [817, 0]
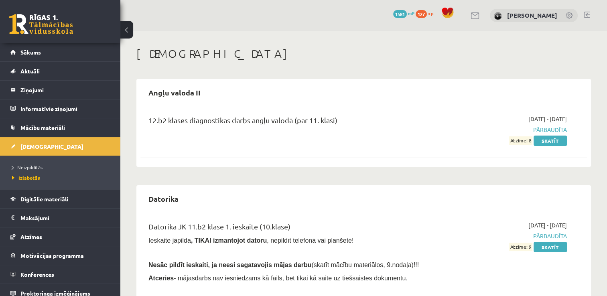
click at [560, 148] on div "12.b2 klases diagnostikas darbs angļu valodā (par 11. klasi) [DATE] - [DATE] Pā…" at bounding box center [363, 130] width 447 height 46
click at [547, 138] on link "Skatīt" at bounding box center [550, 141] width 33 height 10
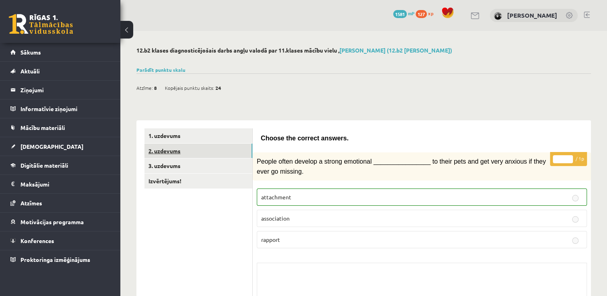
click at [201, 152] on link "2. uzdevums" at bounding box center [198, 151] width 108 height 15
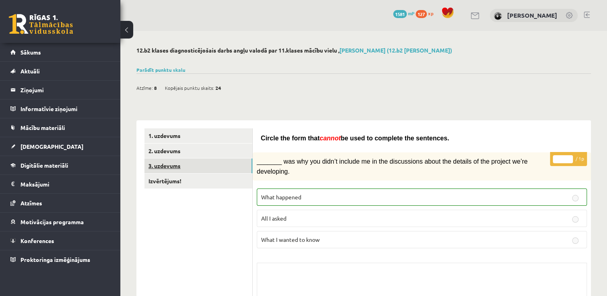
click at [231, 165] on link "3. uzdevums" at bounding box center [198, 166] width 108 height 15
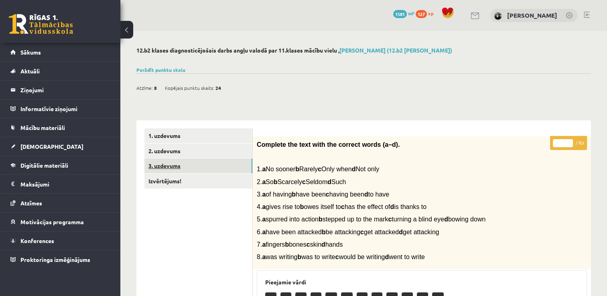
click at [173, 166] on link "3. uzdevums" at bounding box center [198, 166] width 108 height 15
click at [170, 173] on link "3. uzdevums" at bounding box center [198, 166] width 108 height 15
click at [172, 178] on link "Izvērtējums!" at bounding box center [198, 181] width 108 height 15
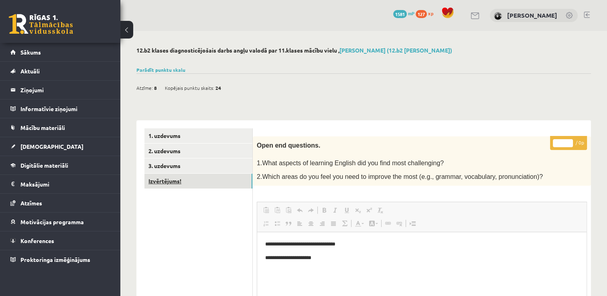
click at [188, 182] on link "Izvērtējums!" at bounding box center [198, 181] width 108 height 15
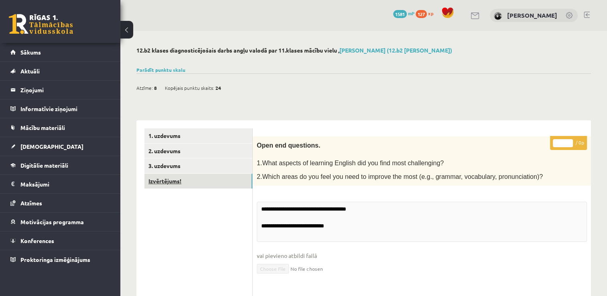
click at [189, 177] on link "Izvērtējums!" at bounding box center [198, 181] width 108 height 15
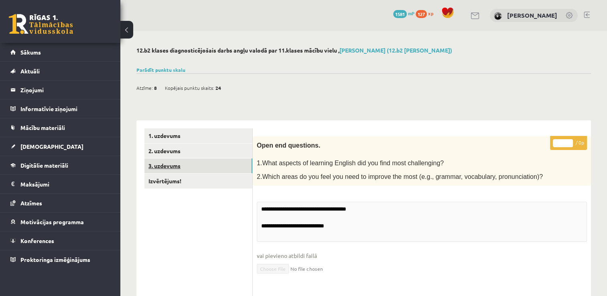
click at [188, 165] on link "3. uzdevums" at bounding box center [198, 166] width 108 height 15
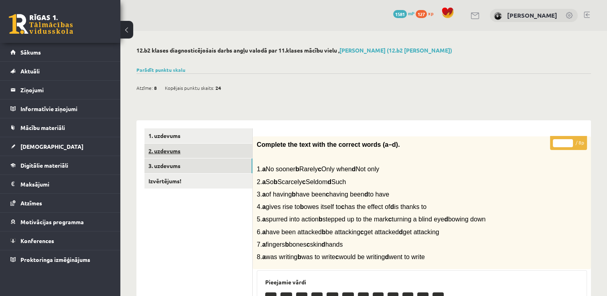
click at [184, 151] on link "2. uzdevums" at bounding box center [198, 151] width 108 height 15
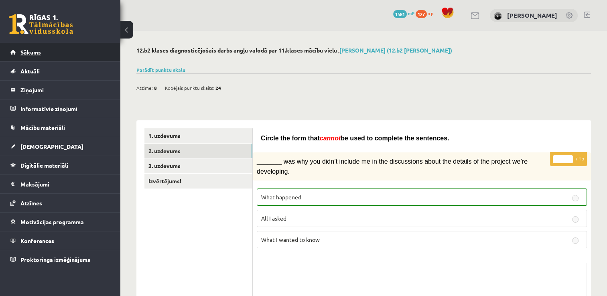
click at [48, 44] on link "Sākums" at bounding box center [60, 52] width 100 height 18
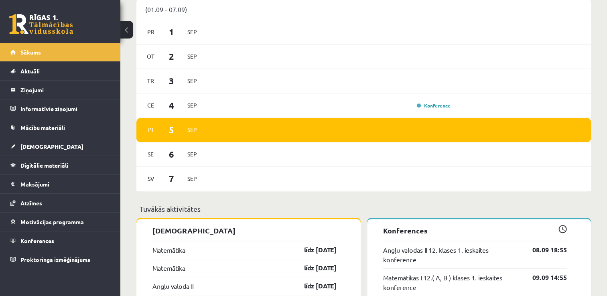
scroll to position [446, 0]
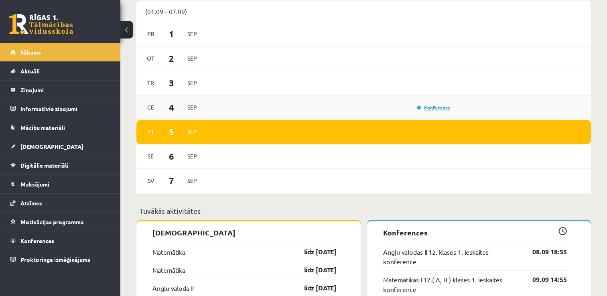
click at [419, 106] on link "Konference" at bounding box center [434, 107] width 34 height 6
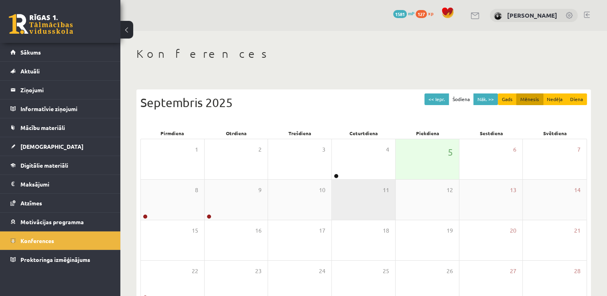
click at [337, 190] on div "11" at bounding box center [363, 200] width 63 height 40
click at [341, 181] on div "11" at bounding box center [363, 200] width 63 height 40
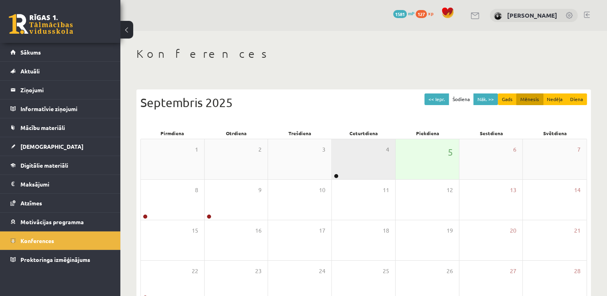
click at [345, 165] on div "4" at bounding box center [363, 159] width 63 height 40
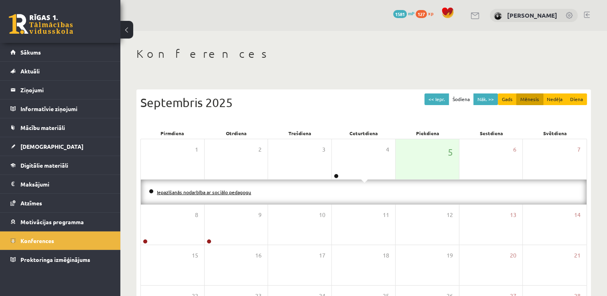
click at [201, 193] on link "Iepazīšanās nodarbība ar sociālo pedagogu" at bounding box center [204, 192] width 94 height 6
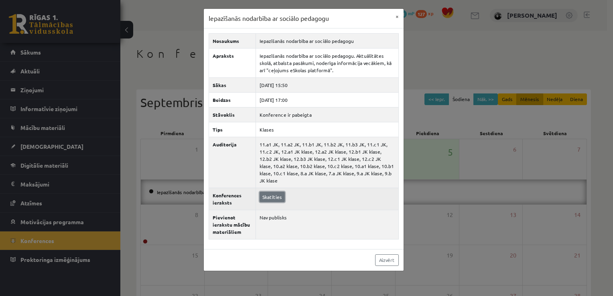
click at [268, 192] on link "Skatīties" at bounding box center [272, 197] width 25 height 10
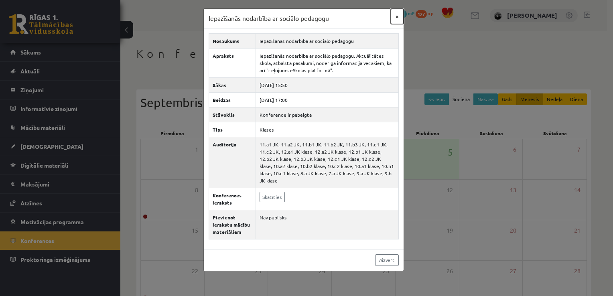
click at [396, 19] on button "×" at bounding box center [397, 16] width 13 height 15
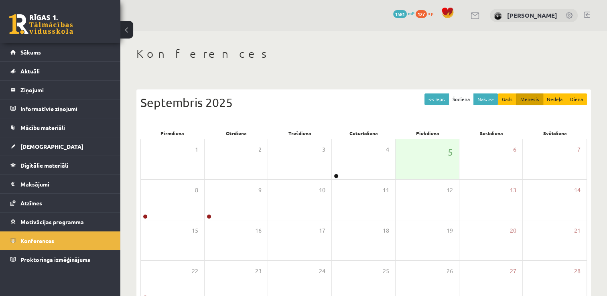
click at [319, 125] on div "<< Iepr. Šodiena Nāk. >> Gads Mēnesis Nedēļa Diena [DATE]" at bounding box center [363, 111] width 447 height 34
click at [40, 119] on link "Mācību materiāli" at bounding box center [60, 127] width 100 height 18
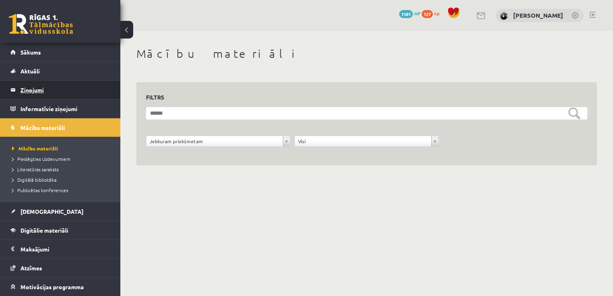
click at [46, 81] on legend "Ziņojumi 0" at bounding box center [65, 90] width 90 height 18
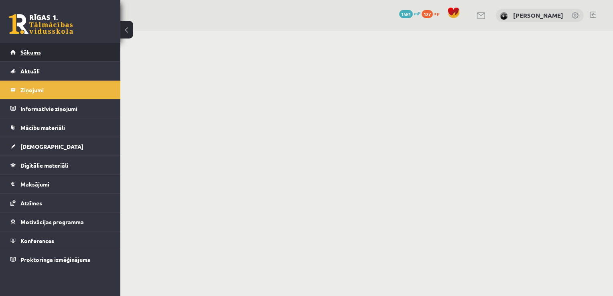
click at [54, 54] on link "Sākums" at bounding box center [60, 52] width 100 height 18
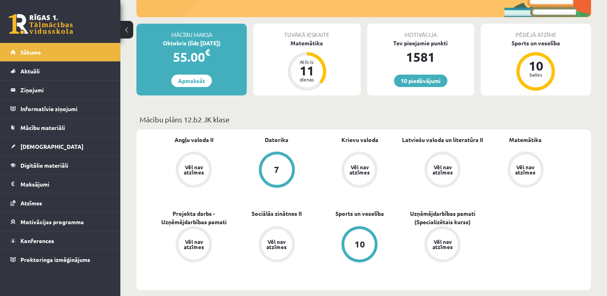
scroll to position [112, 0]
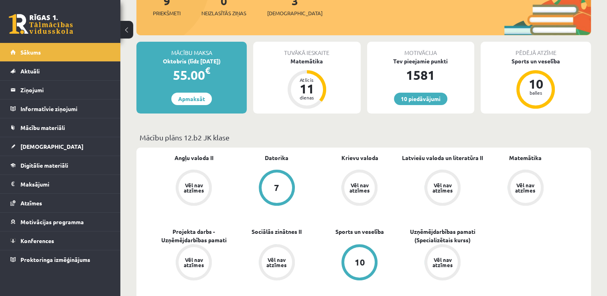
click at [423, 91] on div "Motivācija Tev pieejamie punkti 1581 10 piedāvājumi" at bounding box center [420, 78] width 107 height 72
click at [421, 96] on link "10 piedāvājumi" at bounding box center [420, 99] width 53 height 12
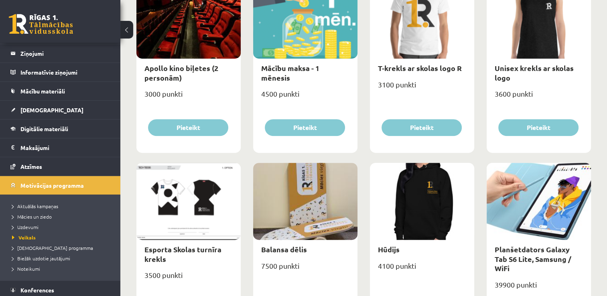
scroll to position [37, 0]
click at [35, 126] on span "Digitālie materiāli" at bounding box center [44, 128] width 48 height 7
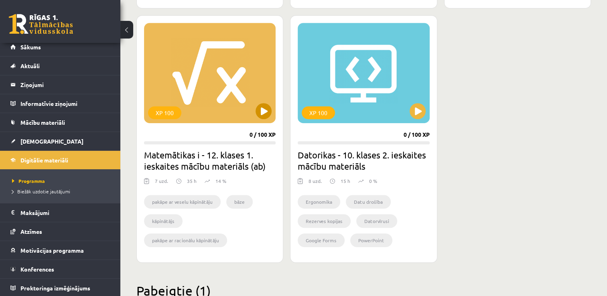
scroll to position [469, 0]
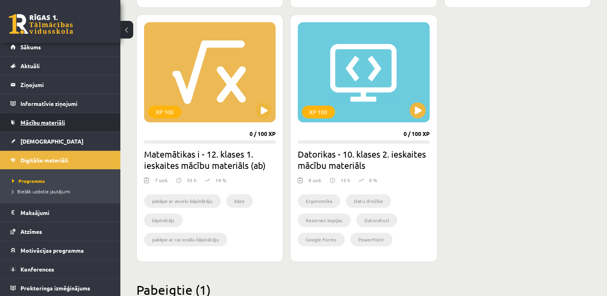
click at [43, 130] on link "Mācību materiāli" at bounding box center [60, 122] width 100 height 18
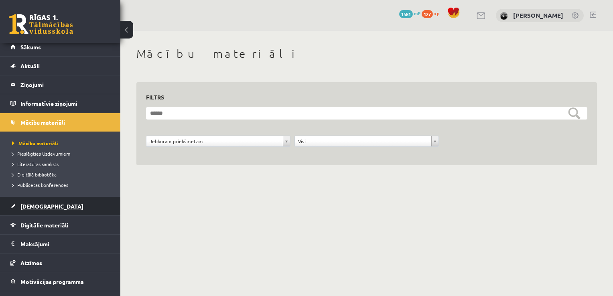
click at [42, 207] on span "[DEMOGRAPHIC_DATA]" at bounding box center [51, 206] width 63 height 7
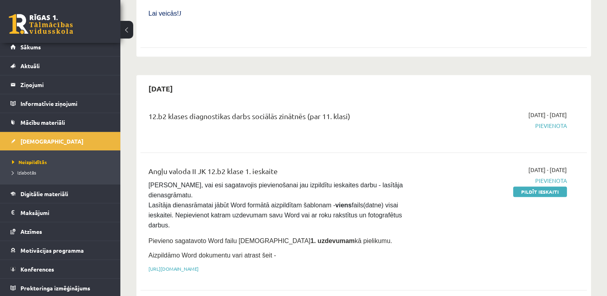
scroll to position [435, 0]
drag, startPoint x: 384, startPoint y: 189, endPoint x: 391, endPoint y: 201, distance: 14.2
click at [391, 201] on div "Angļu valoda II JK 12.b2 klase 1. ieskaite Pārliecinies, vai esi sagatavojis pi…" at bounding box center [285, 221] width 287 height 112
drag, startPoint x: 391, startPoint y: 201, endPoint x: 332, endPoint y: 167, distance: 68.3
click at [335, 201] on strong "viens" at bounding box center [343, 204] width 16 height 7
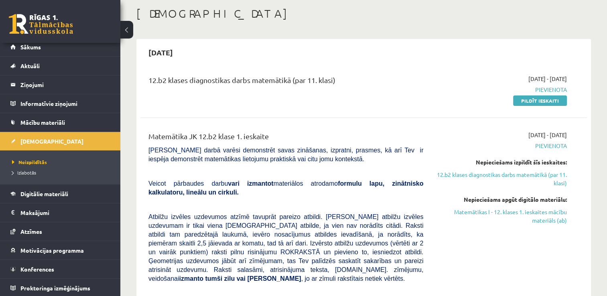
scroll to position [0, 0]
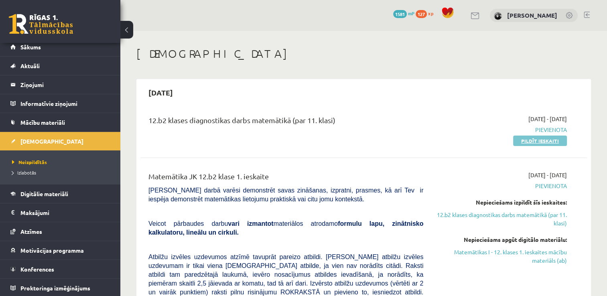
click at [519, 142] on link "Pildīt ieskaiti" at bounding box center [540, 141] width 54 height 10
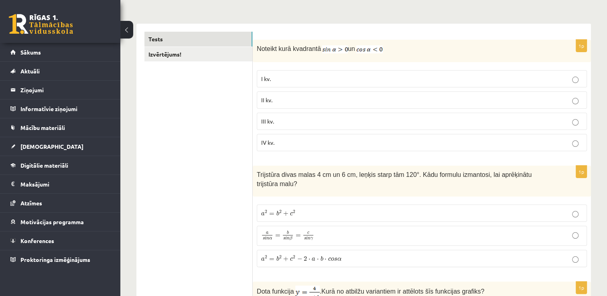
scroll to position [113, 0]
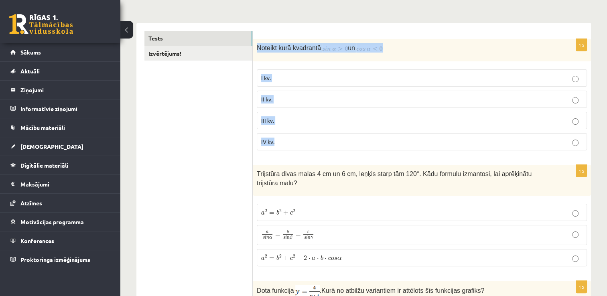
drag, startPoint x: 256, startPoint y: 47, endPoint x: 281, endPoint y: 142, distance: 98.2
click at [281, 142] on div "1p Noteikt kurā kvadrantā un I kv. II kv. III kv. IV kv." at bounding box center [422, 98] width 338 height 118
copy div "Noteikt kurā kvadrantā un I kv. II kv. III kv. IV kv."
click at [288, 63] on div "1p Noteikt kurā kvadrantā un I kv. II kv. III kv. IV kv." at bounding box center [422, 98] width 338 height 118
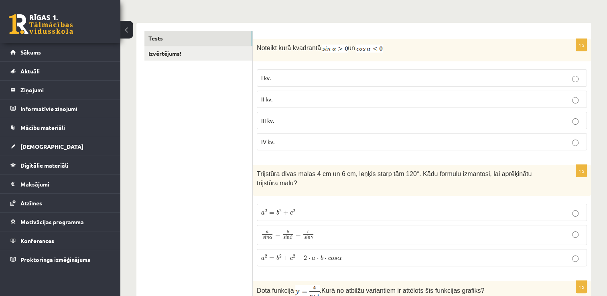
click at [270, 96] on span "II kv." at bounding box center [266, 99] width 11 height 7
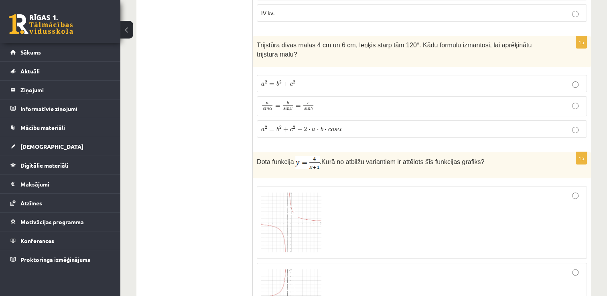
scroll to position [244, 0]
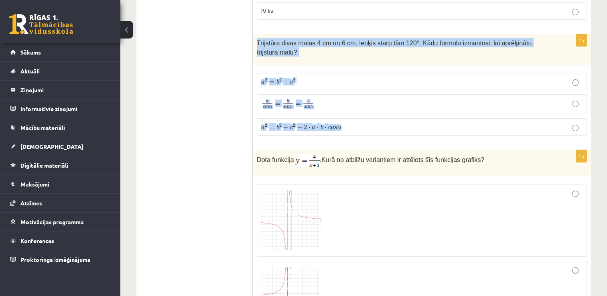
drag, startPoint x: 257, startPoint y: 40, endPoint x: 344, endPoint y: 123, distance: 119.8
click at [344, 123] on div "1p Trijstūra divas malas 4 cm un 6 cm, leņķis starp tām 120°. Kādu formulu izma…" at bounding box center [422, 88] width 338 height 108
copy div "Trijstūra divas malas 4 cm un 6 cm, leņķis starp tām 120°. Kādu formulu izmanto…"
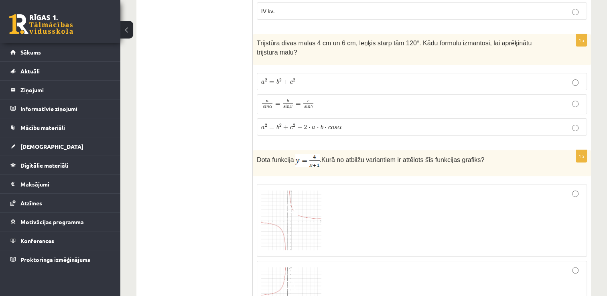
click at [320, 123] on label "a 2 = b 2 + c 2 − 2 ⋅ a ⋅ b ⋅ c o s α a 2 = b 2 + c 2 − 2 ⋅ a ⋅ b ⋅ c o s α" at bounding box center [422, 126] width 330 height 17
click at [323, 124] on span "a 2 = b 2 + c 2 − 2 ⋅ a ⋅ b ⋅ c o s α" at bounding box center [301, 127] width 80 height 6
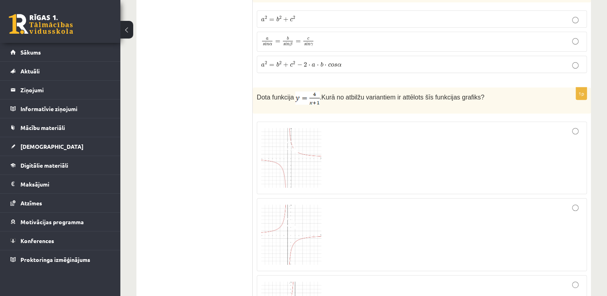
scroll to position [306, 0]
click at [291, 152] on img at bounding box center [291, 158] width 60 height 60
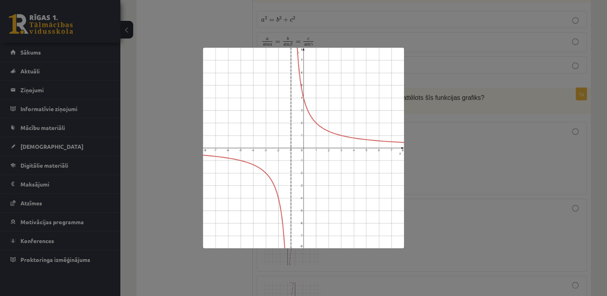
click at [488, 168] on div at bounding box center [303, 148] width 607 height 296
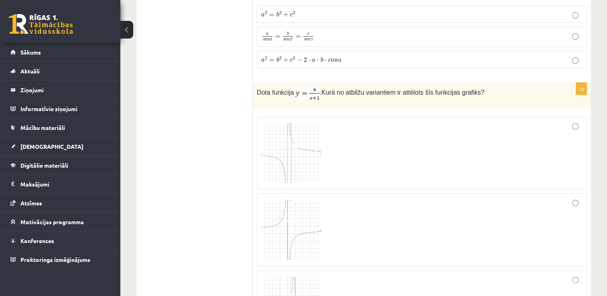
scroll to position [303, 0]
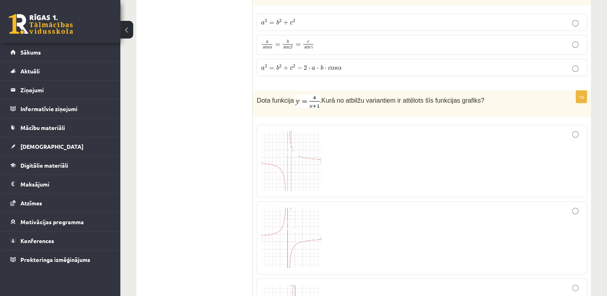
click at [395, 170] on div at bounding box center [421, 161] width 321 height 64
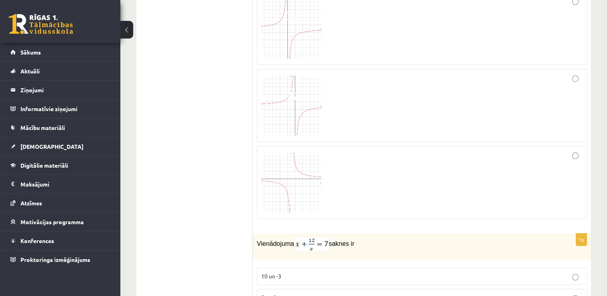
scroll to position [514, 0]
click at [295, 168] on img at bounding box center [291, 182] width 60 height 60
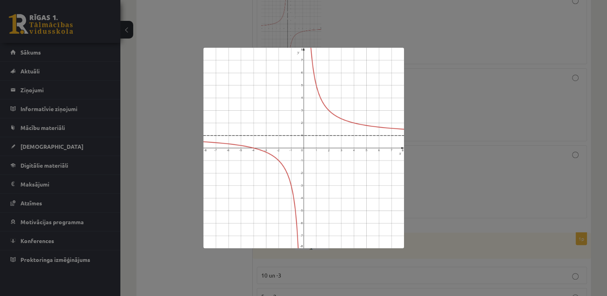
click at [454, 149] on div at bounding box center [303, 148] width 607 height 296
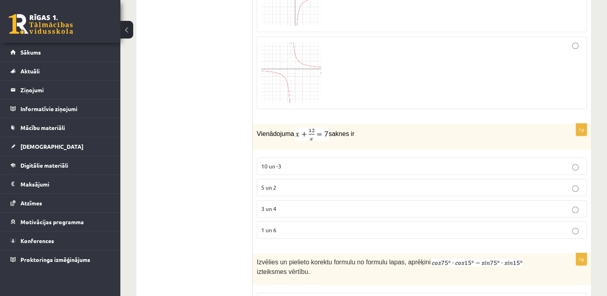
scroll to position [660, 0]
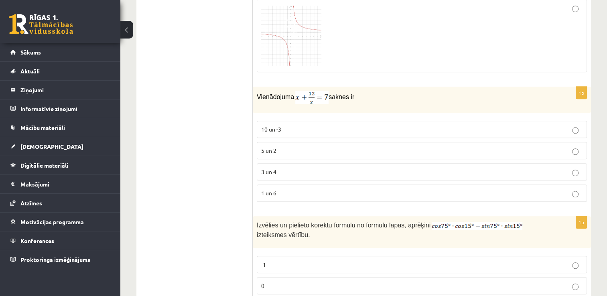
click at [285, 168] on p "3 un 4" at bounding box center [421, 172] width 321 height 8
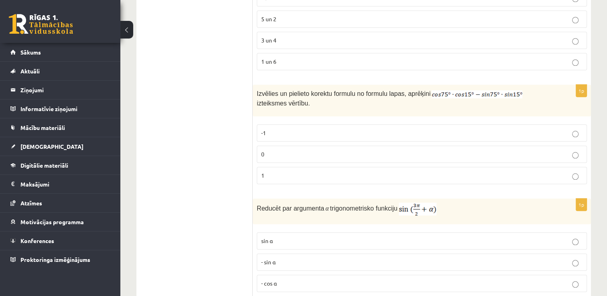
scroll to position [793, 0]
click at [282, 145] on label "0" at bounding box center [422, 152] width 330 height 17
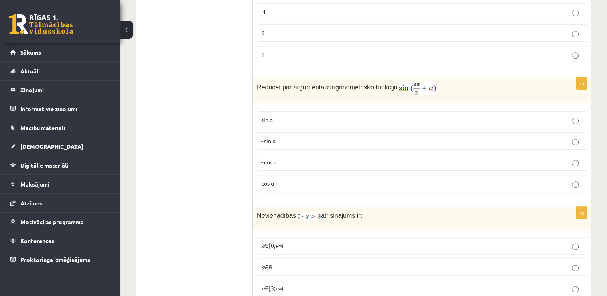
scroll to position [915, 0]
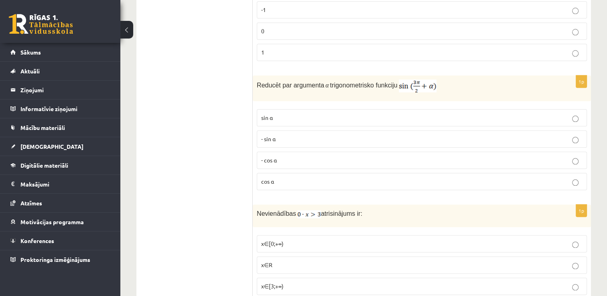
click at [262, 157] on span "- cos ⁡α" at bounding box center [269, 160] width 16 height 7
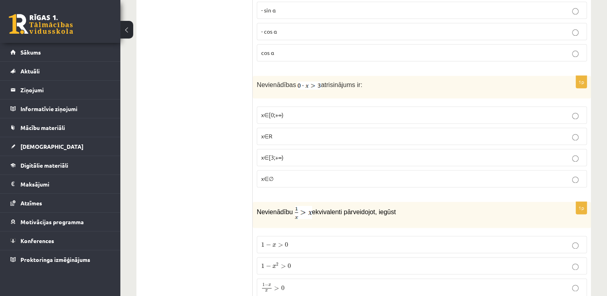
scroll to position [1044, 0]
click at [270, 169] on label "x∈∅" at bounding box center [422, 177] width 330 height 17
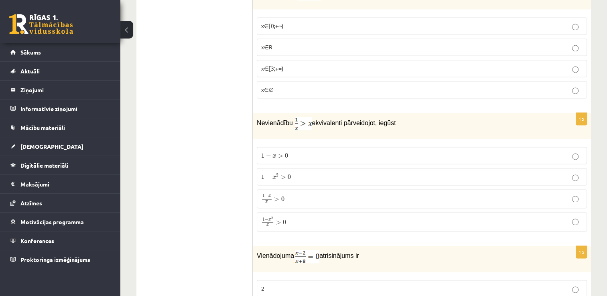
scroll to position [1191, 0]
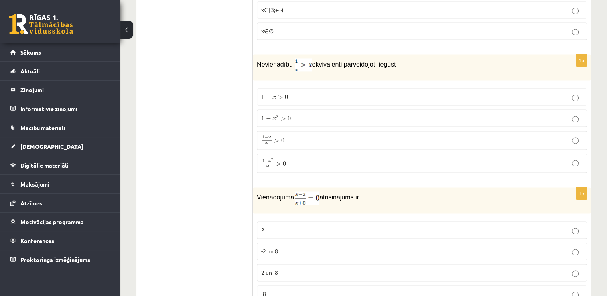
click at [270, 95] on span "−" at bounding box center [268, 97] width 5 height 5
click at [295, 158] on p "1 − x 2 x > 0 1 − x 2 x > 0" at bounding box center [421, 163] width 321 height 10
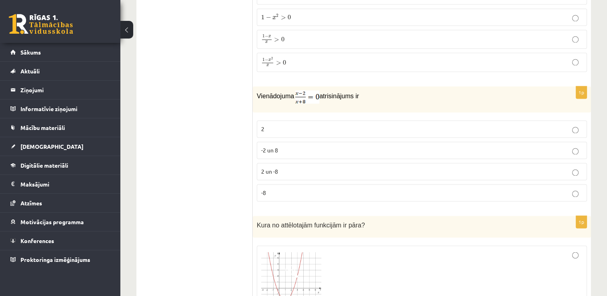
scroll to position [1292, 0]
click at [272, 125] on p "2" at bounding box center [421, 129] width 321 height 8
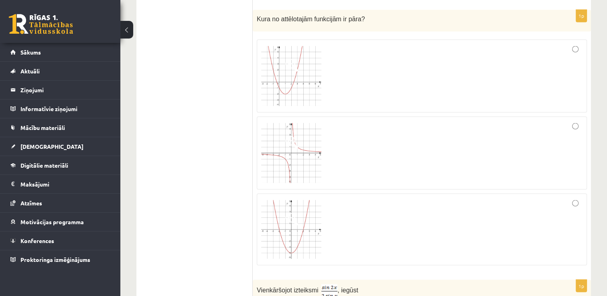
scroll to position [1499, 0]
click at [383, 120] on div at bounding box center [421, 152] width 321 height 64
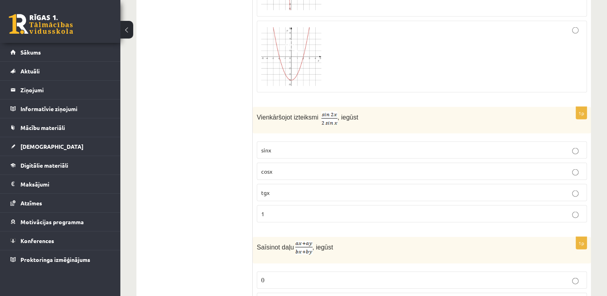
scroll to position [1706, 0]
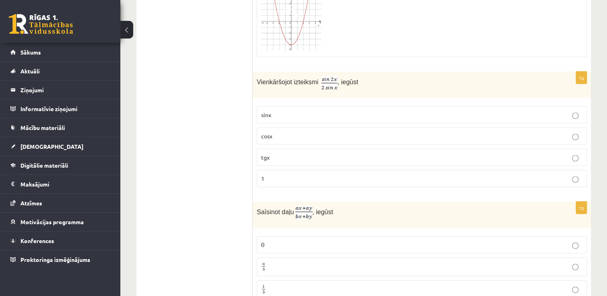
click at [271, 132] on span "cosx" at bounding box center [266, 135] width 11 height 7
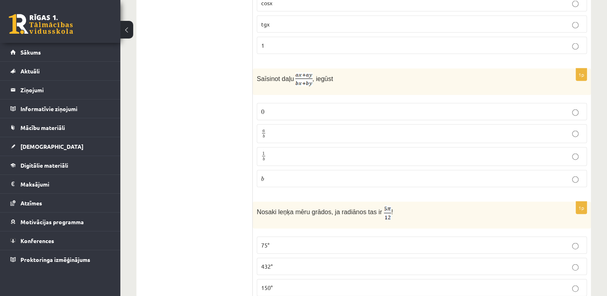
scroll to position [1843, 0]
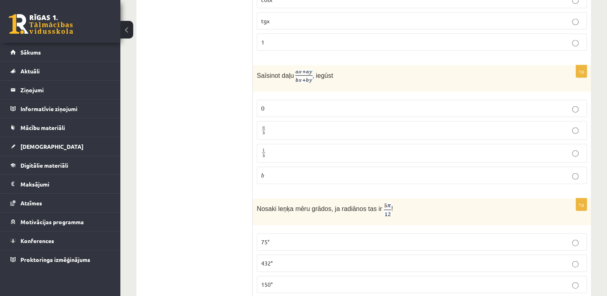
click at [274, 121] on label "a b a b" at bounding box center [422, 130] width 330 height 19
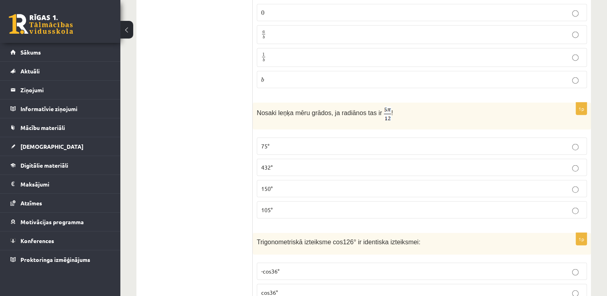
scroll to position [1940, 0]
click at [276, 178] on fieldset "75° 432° 150° 105°" at bounding box center [422, 175] width 330 height 87
click at [276, 205] on p "105°" at bounding box center [421, 209] width 321 height 8
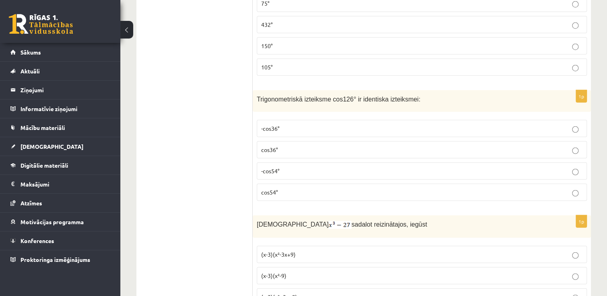
scroll to position [2082, 0]
click at [256, 90] on div "Trigonometriskā izteiksme cos126° ir identiska izteiksmei:" at bounding box center [422, 101] width 338 height 22
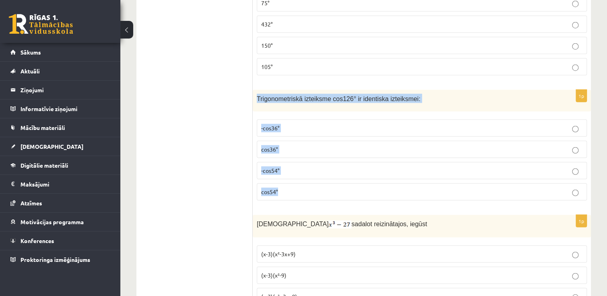
drag, startPoint x: 256, startPoint y: 79, endPoint x: 290, endPoint y: 170, distance: 96.6
click at [290, 170] on div "1p Trigonometriskā izteiksme cos126° ir identiska izteiksmei: -cos36° cos36° -c…" at bounding box center [422, 149] width 338 height 118
copy div "Trigonometriskā izteiksme cos126° ir identiska izteiksmei: -cos36° cos36° -cos5…"
click at [253, 187] on div "1p Trigonometriskā izteiksme cos126° ir identiska izteiksmei: -cos36° cos36° -c…" at bounding box center [422, 149] width 338 height 118
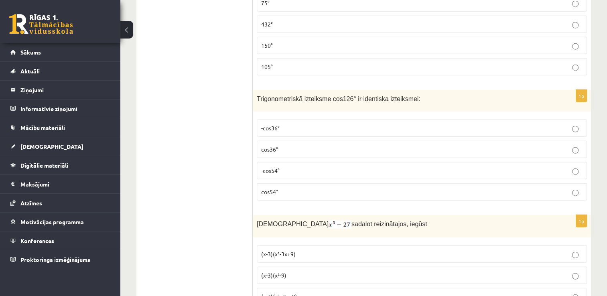
click at [273, 183] on label "cos54°" at bounding box center [422, 191] width 330 height 17
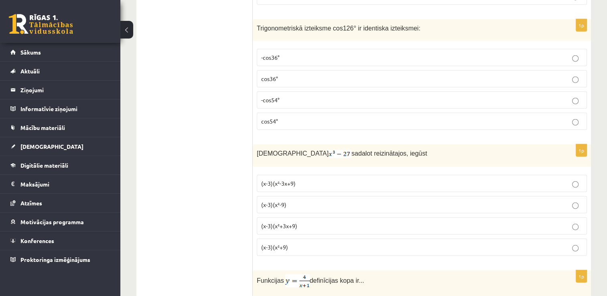
scroll to position [2222, 0]
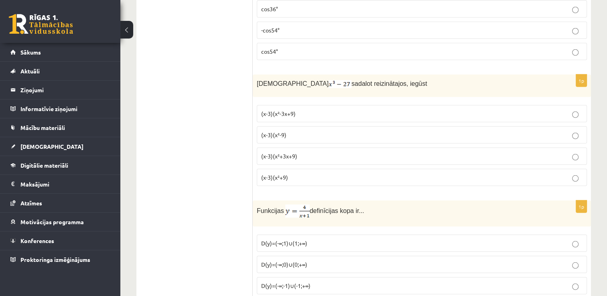
click at [299, 131] on p "(x-3)(x²-9)" at bounding box center [421, 135] width 321 height 8
click at [289, 169] on label "(x-3)(x²+9)" at bounding box center [422, 177] width 330 height 17
click at [292, 152] on p "(x-3)(x²+3x+9)" at bounding box center [421, 156] width 321 height 8
click at [299, 105] on label "(x-3)(x²-3x+9)" at bounding box center [422, 113] width 330 height 17
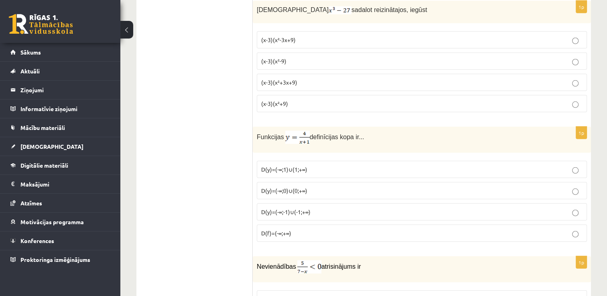
scroll to position [2297, 0]
click at [297, 73] on label "(x-3)(x²+3x+9)" at bounding box center [422, 81] width 330 height 17
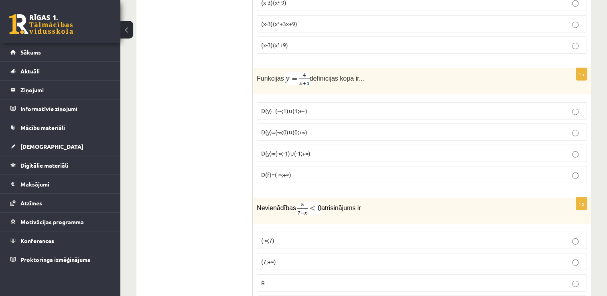
scroll to position [2361, 0]
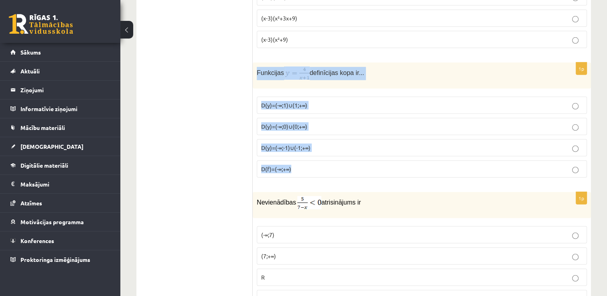
drag, startPoint x: 255, startPoint y: 52, endPoint x: 346, endPoint y: 158, distance: 139.2
click at [346, 158] on div "1p Funkcijas definīcijas kopa ir... D(y)=(-∞;1)∪(1;+∞) D(y)=(-∞;0)∪(0;+∞) D(y)=…" at bounding box center [422, 124] width 338 height 122
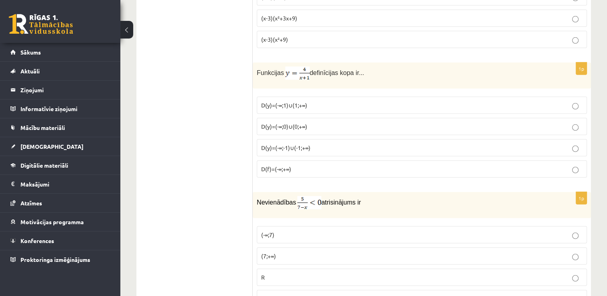
drag, startPoint x: 346, startPoint y: 158, endPoint x: 242, endPoint y: 126, distance: 108.0
click at [294, 122] on p "D(y)=(-∞;0)∪(0;+∞)" at bounding box center [421, 126] width 321 height 8
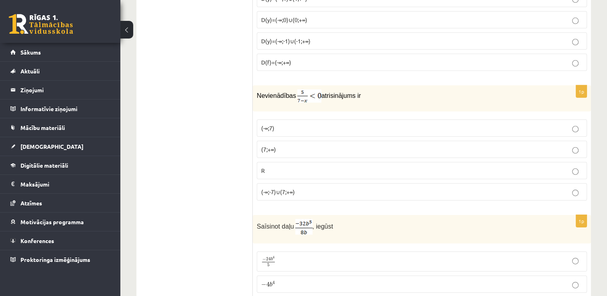
scroll to position [2467, 0]
click at [285, 119] on fieldset "(-∞;7) (7;+∞) R (-∞;-7)∪(7;+∞)" at bounding box center [422, 159] width 330 height 87
click at [287, 145] on p "(7;+∞)" at bounding box center [421, 149] width 321 height 8
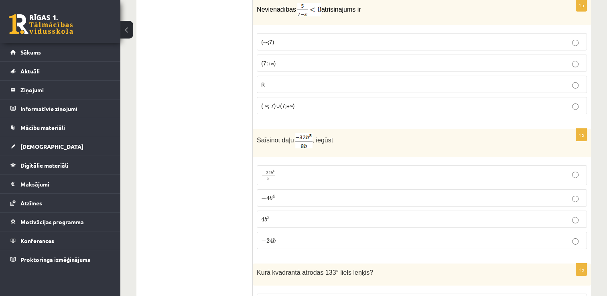
scroll to position [2589, 0]
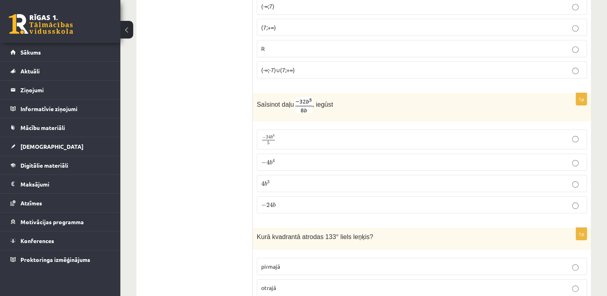
click at [263, 141] on span "5" at bounding box center [268, 143] width 13 height 4
click at [296, 158] on p "− 4 b 4 − 4 b 4" at bounding box center [421, 162] width 321 height 8
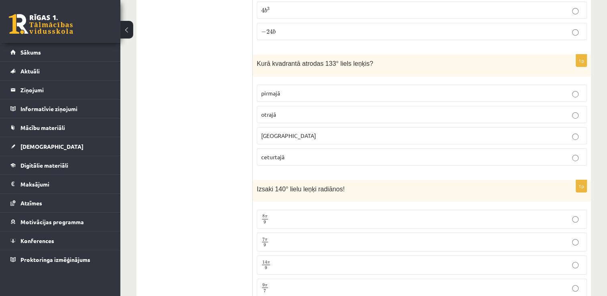
scroll to position [2763, 0]
click at [283, 102] on fieldset "pirmajā otrajā trešajā ceturtajā" at bounding box center [422, 123] width 330 height 87
click at [288, 110] on p "otrajā" at bounding box center [421, 114] width 321 height 8
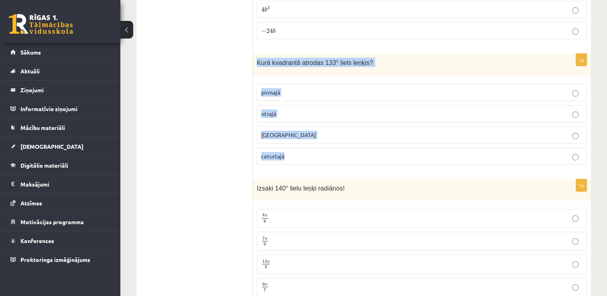
drag, startPoint x: 257, startPoint y: 41, endPoint x: 291, endPoint y: 124, distance: 90.0
click at [291, 124] on div "1p Kurā kvadrantā atrodas 133° liels leņķis? pirmajā otrajā trešajā ceturtajā" at bounding box center [422, 113] width 338 height 118
copy div "Kurā kvadrantā atrodas 133° liels leņķis? pirmajā otrajā trešajā ceturtajā"
click at [278, 105] on label "otrajā" at bounding box center [422, 113] width 330 height 17
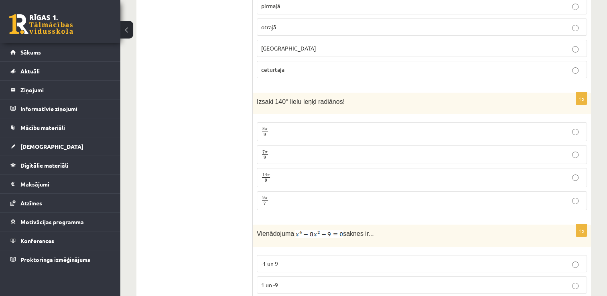
scroll to position [2853, 0]
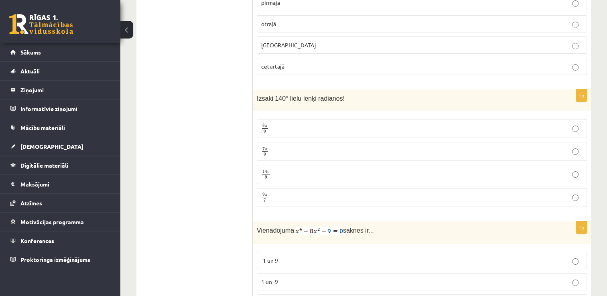
drag, startPoint x: 251, startPoint y: 72, endPoint x: 310, endPoint y: 155, distance: 101.3
drag, startPoint x: 310, startPoint y: 155, endPoint x: 223, endPoint y: 86, distance: 110.8
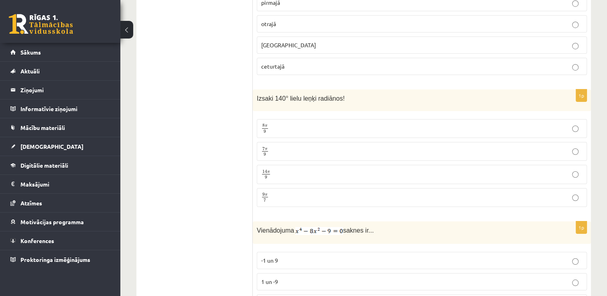
click at [257, 95] on span "Izsaki 140° lielu leņķi radiānos!" at bounding box center [301, 98] width 88 height 7
drag, startPoint x: 256, startPoint y: 73, endPoint x: 287, endPoint y: 167, distance: 99.2
click at [287, 167] on div "1p Izsaki 140° lielu leņķi radiānos! 8 π 9 8 π 9 7 π 9 7 π 9 14 π 9 14 π 9 9 π …" at bounding box center [422, 151] width 338 height 124
copy div "Izsaki 140° lielu leņķi radiānos! 8 π 9 8 π 9 7 π 9 7 π 9 14 π 9 14 π 9 9 π 7"
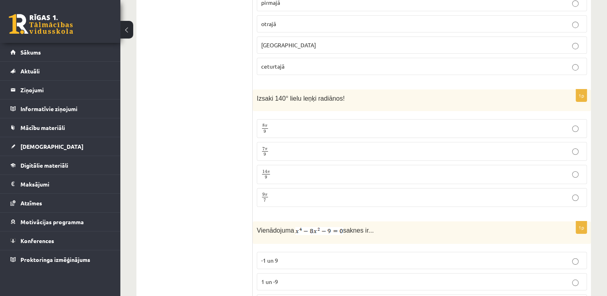
click at [267, 142] on label "7 π 9 7 π 9" at bounding box center [422, 151] width 330 height 19
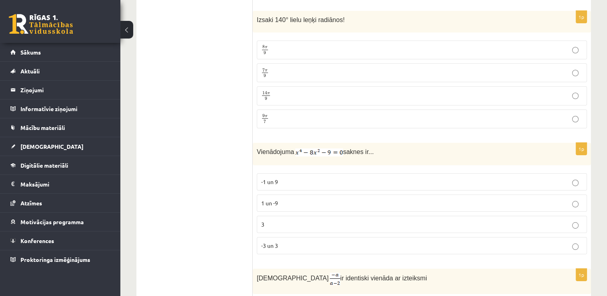
scroll to position [2985, 0]
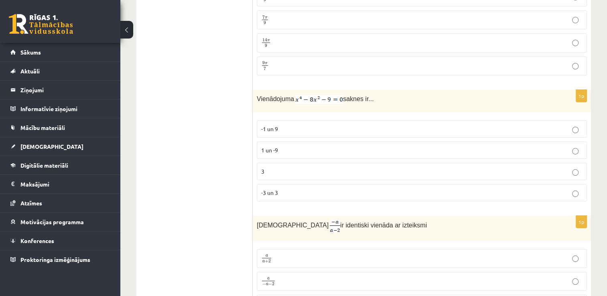
click at [264, 184] on label "-3 un 3" at bounding box center [422, 192] width 330 height 17
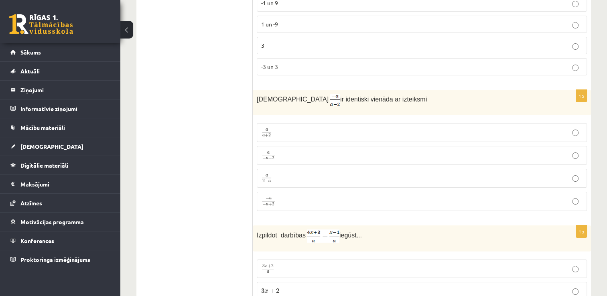
scroll to position [3111, 0]
click at [274, 157] on span "2" at bounding box center [273, 159] width 2 height 4
click at [282, 173] on p "a 2 − a a 2 − a" at bounding box center [421, 178] width 321 height 10
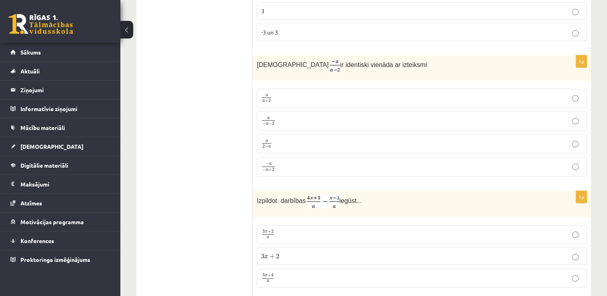
scroll to position [3223, 0]
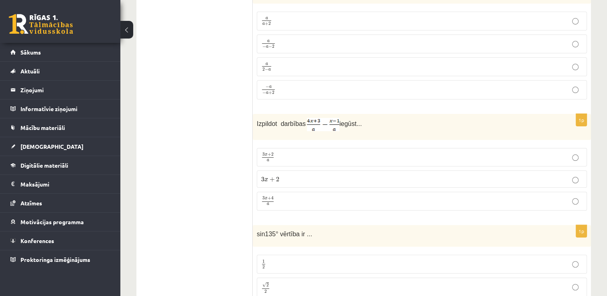
click at [267, 203] on span "a" at bounding box center [268, 204] width 2 height 2
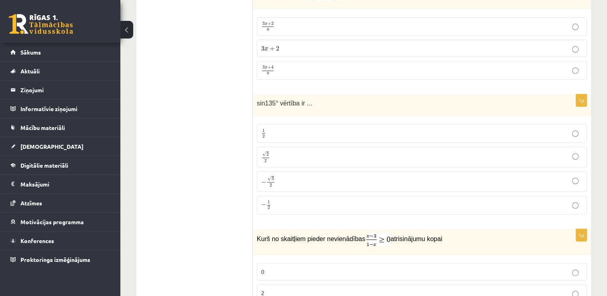
scroll to position [3362, 0]
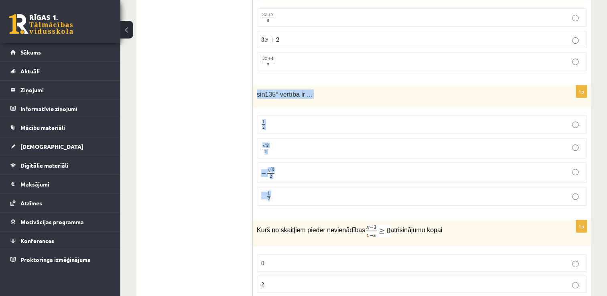
drag, startPoint x: 257, startPoint y: 65, endPoint x: 292, endPoint y: 161, distance: 102.2
click at [292, 161] on div "1p sin135° vērtība ir ... 1 2 1 2 √ 2 2 2 2 − √ 3 2 − 3 2 − 1 2 − 1 2" at bounding box center [422, 148] width 338 height 127
copy div "sin135° vērtība ir ... 1 2 1 2 √ 2 2 2 2 − √ 3 2 − 3 2 − 1 2"
click at [262, 142] on span "√ 2 2 2 2" at bounding box center [265, 148] width 9 height 12
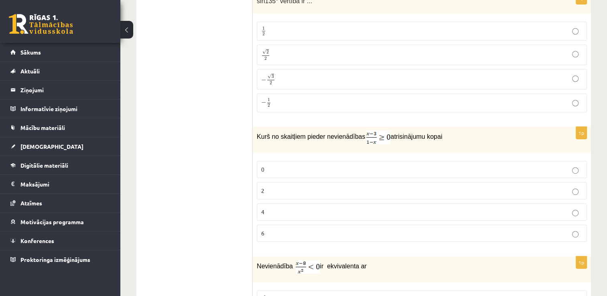
scroll to position [3457, 0]
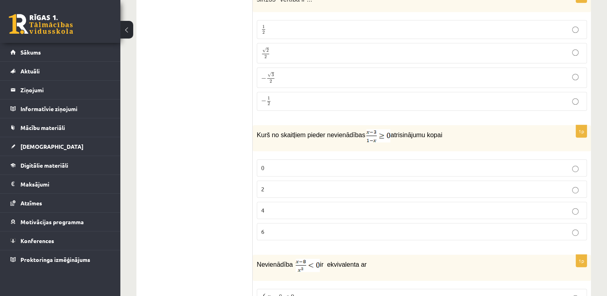
click at [276, 155] on fieldset "0 2 4 6" at bounding box center [422, 198] width 330 height 87
click at [276, 185] on p "2" at bounding box center [421, 189] width 321 height 8
click at [278, 206] on p "4" at bounding box center [421, 210] width 321 height 8
click at [279, 185] on p "2" at bounding box center [421, 189] width 321 height 8
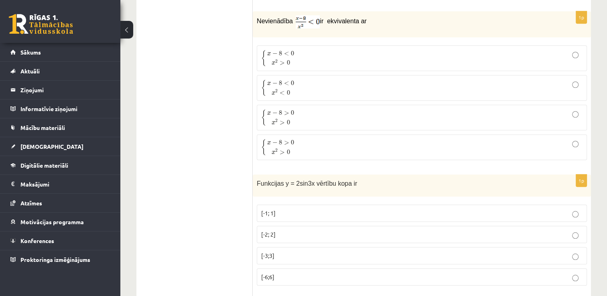
scroll to position [3773, 0]
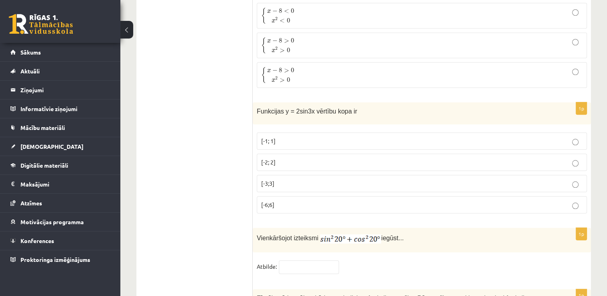
click at [261, 108] on span "Funkcijas y = 2sin3x vērtību kopa ir" at bounding box center [307, 111] width 100 height 7
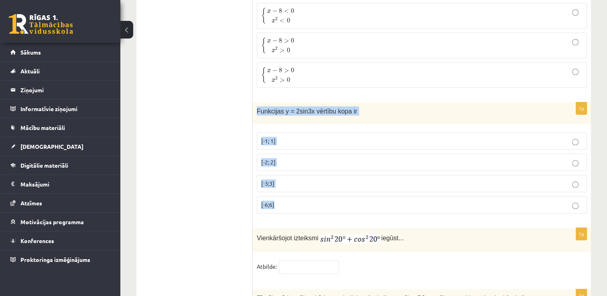
drag, startPoint x: 255, startPoint y: 79, endPoint x: 295, endPoint y: 179, distance: 107.0
click at [295, 179] on div "1p Funkcijas y = 2sin3x vērtību kopa ir [-1; 1] [-2; 2] [-3;3] [-6;6]" at bounding box center [422, 161] width 338 height 118
copy div "Funkcijas y = 2sin3x vērtību kopa ir [-1; 1] [-2; 2] [-3;3] [-6;6]"
click at [274, 154] on label "[-2; 2]" at bounding box center [422, 162] width 330 height 17
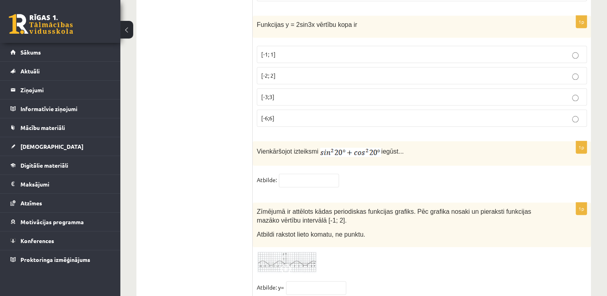
scroll to position [3860, 0]
click at [295, 142] on div "1p Vienkāršojot izteiksmi iegūst... Atbilde:" at bounding box center [422, 167] width 338 height 53
click at [292, 173] on input "text" at bounding box center [309, 180] width 60 height 14
type input "*"
click at [388, 202] on div "Zīmējumā ir attēlots kādas periodiskas funkcijas grafiks. Pēc grafika nosaki un…" at bounding box center [422, 224] width 338 height 45
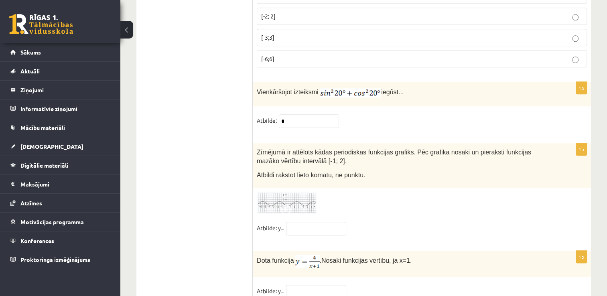
scroll to position [3922, 0]
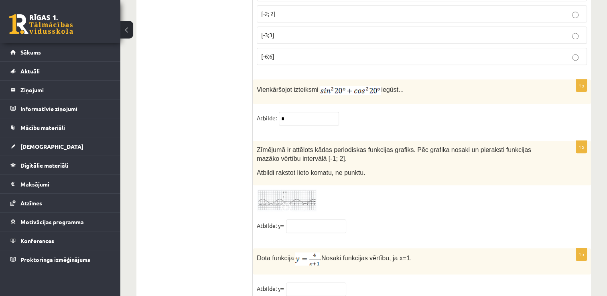
click at [254, 141] on div "Zīmējumā ir attēlots kādas periodiskas funkcijas grafiks. Pēc grafika nosaki un…" at bounding box center [422, 163] width 338 height 45
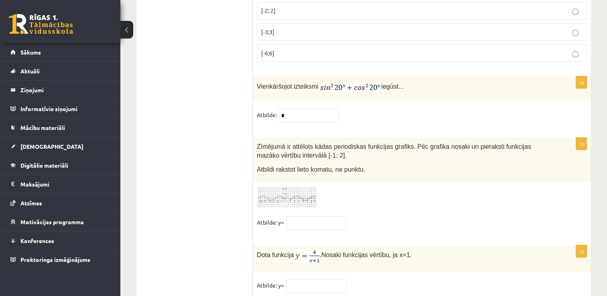
click at [309, 246] on div "1p Dota funkcija . Nosaki funkcijas vērtību, ja x=1. Atbilde: y=" at bounding box center [422, 272] width 338 height 55
click at [307, 279] on input "text" at bounding box center [316, 286] width 60 height 14
type input "*"
click at [386, 216] on fieldset "Atbilde: y=" at bounding box center [422, 224] width 330 height 17
click at [284, 186] on img at bounding box center [287, 197] width 60 height 22
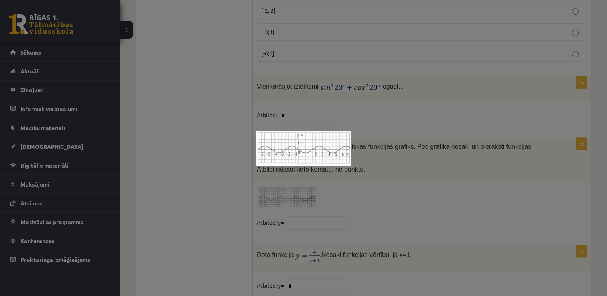
click at [292, 165] on img at bounding box center [304, 148] width 96 height 35
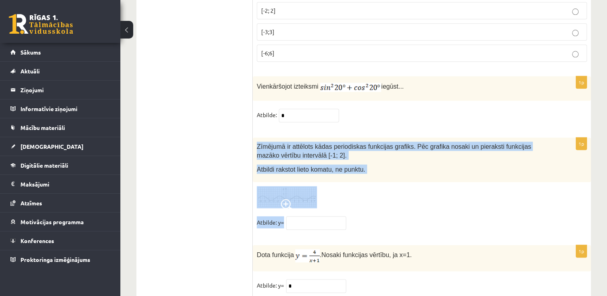
drag, startPoint x: 255, startPoint y: 115, endPoint x: 358, endPoint y: 187, distance: 125.3
click at [358, 187] on div "1p Zīmējumā ir attēlots kādas periodiskas funkcijas grafiks. Pēc grafika nosaki…" at bounding box center [422, 188] width 338 height 100
copy div "Zīmējumā ir attēlots kādas periodiskas funkcijas grafiks. Pēc grafika nosaki un…"
click at [265, 186] on img at bounding box center [287, 197] width 60 height 22
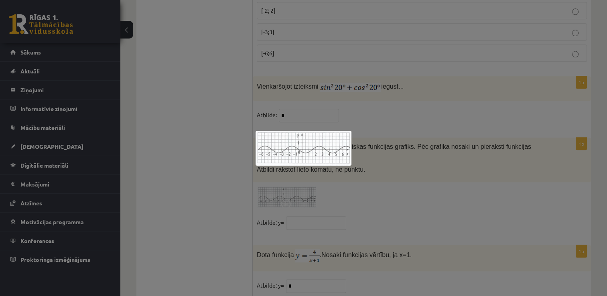
click at [279, 131] on img at bounding box center [304, 148] width 96 height 35
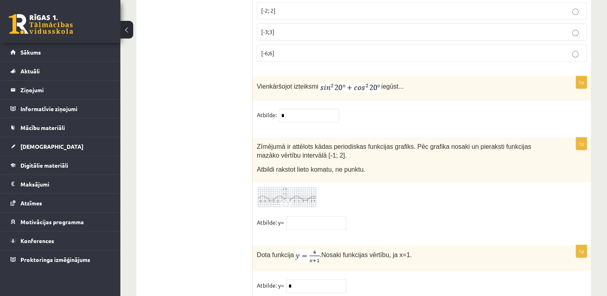
click at [289, 199] on span at bounding box center [287, 205] width 13 height 13
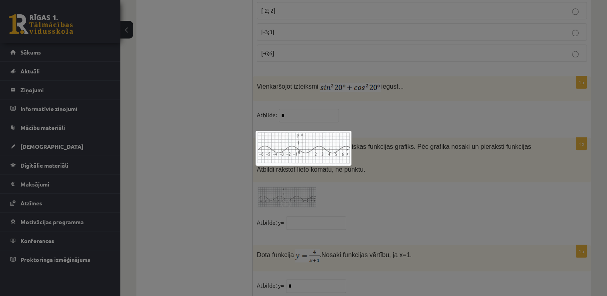
click at [288, 222] on div at bounding box center [303, 148] width 607 height 296
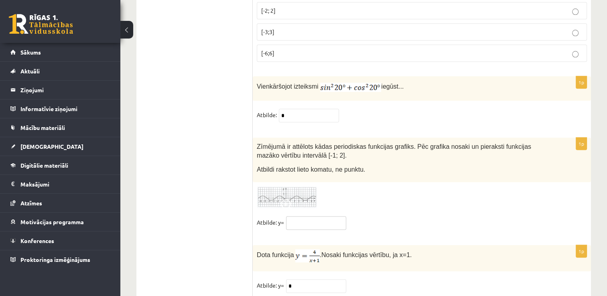
click at [296, 216] on input "text" at bounding box center [316, 223] width 60 height 14
type input "**"
click at [255, 184] on div "1p Zīmējumā ir attēlots kādas periodiskas funkcijas grafiks. Pēc grafika nosaki…" at bounding box center [422, 188] width 338 height 100
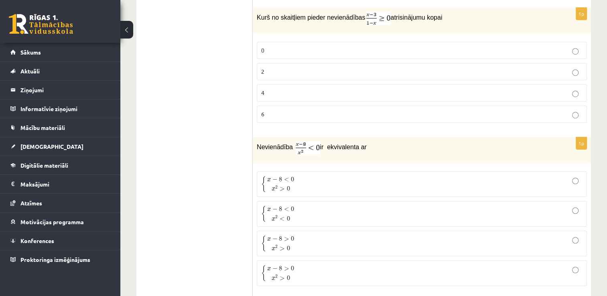
scroll to position [3575, 0]
click at [301, 141] on img at bounding box center [308, 147] width 24 height 13
click at [306, 141] on img at bounding box center [308, 147] width 24 height 13
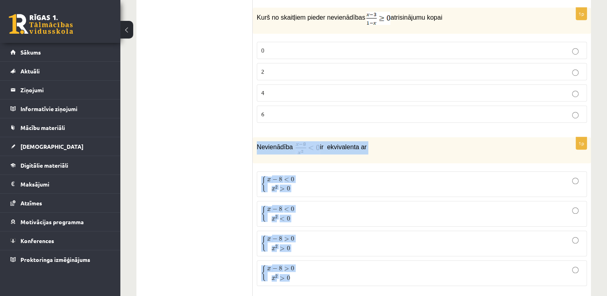
drag, startPoint x: 257, startPoint y: 120, endPoint x: 368, endPoint y: 238, distance: 162.7
click at [368, 238] on div "1p Nevienādība ir ekvivalenta ar { x − 8 < 0 x 2 > 0 { x − 8 < 0 x 2 > 0 { x − …" at bounding box center [422, 215] width 338 height 156
copy div "Nevienādība ir ekvivalenta ar { x − 8 < 0 x 2 > 0 { x − 8 < 0 x 2 > 0 { x − 8 <…"
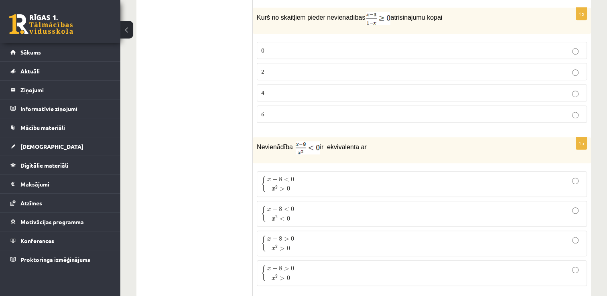
click at [275, 185] on span "2" at bounding box center [276, 187] width 2 height 4
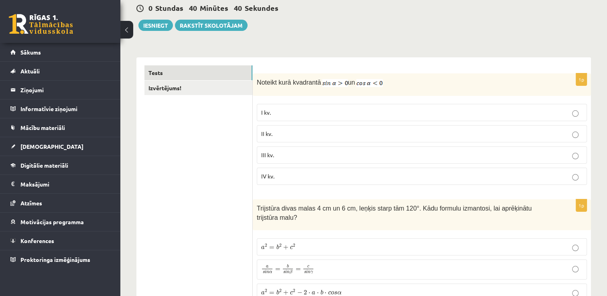
scroll to position [77, 0]
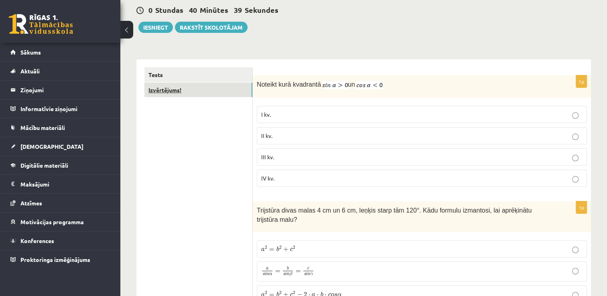
click at [207, 92] on link "Izvērtējums!" at bounding box center [198, 90] width 108 height 15
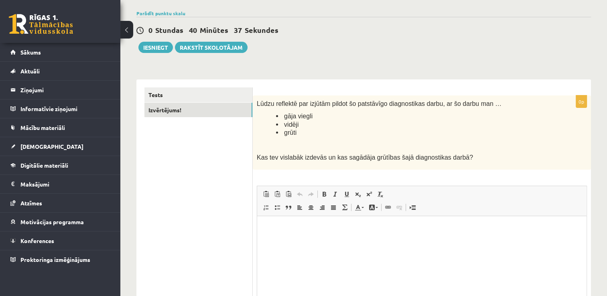
scroll to position [0, 0]
click at [294, 235] on html at bounding box center [421, 228] width 329 height 24
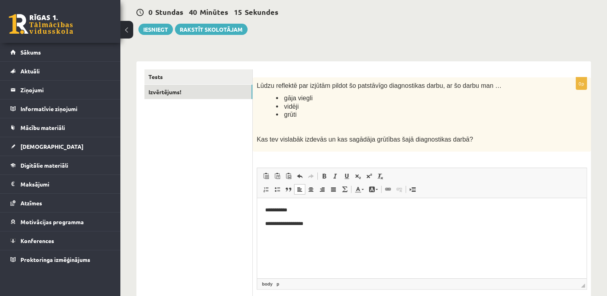
scroll to position [10, 0]
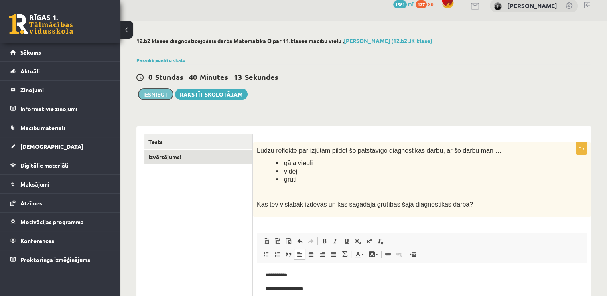
click at [154, 91] on button "Iesniegt" at bounding box center [155, 94] width 35 height 11
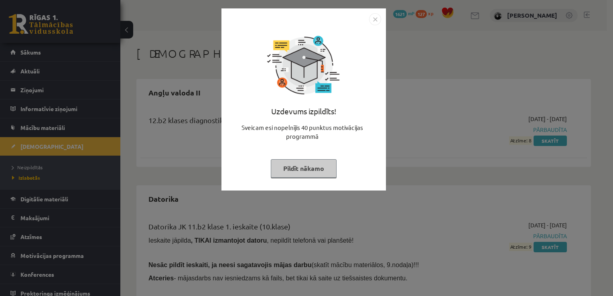
click at [309, 164] on button "Pildīt nākamo" at bounding box center [304, 168] width 66 height 18
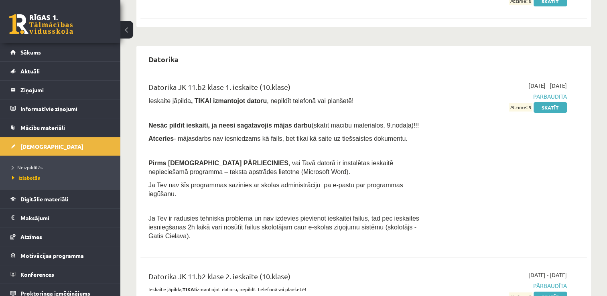
scroll to position [228, 0]
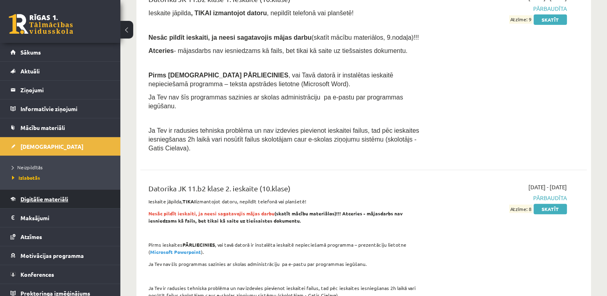
click at [37, 193] on link "Digitālie materiāli" at bounding box center [60, 199] width 100 height 18
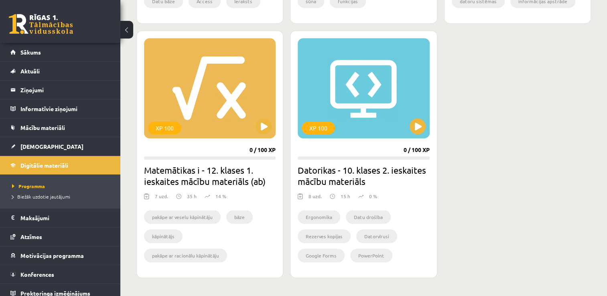
scroll to position [452, 0]
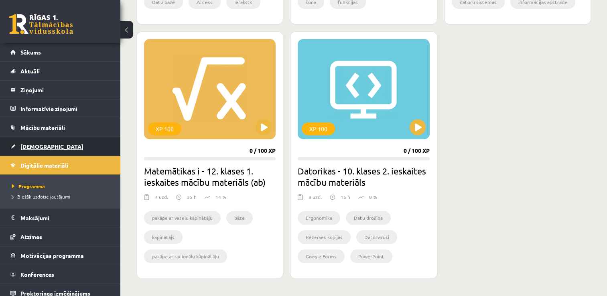
click at [35, 140] on link "[DEMOGRAPHIC_DATA]" at bounding box center [60, 146] width 100 height 18
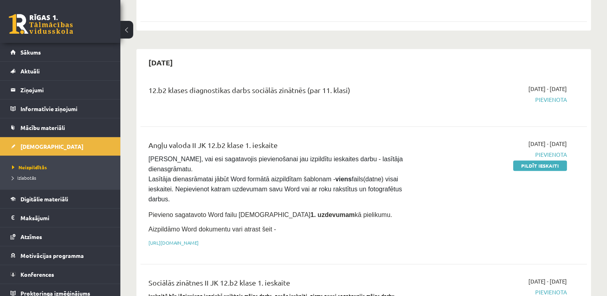
scroll to position [403, 0]
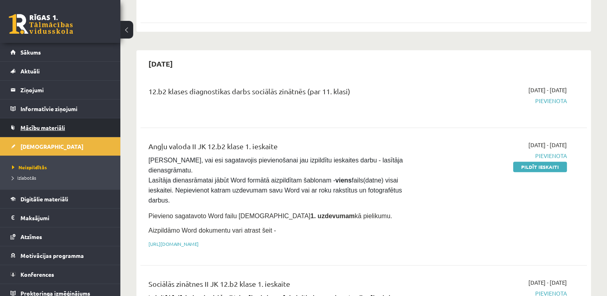
click at [73, 118] on link "Mācību materiāli" at bounding box center [60, 127] width 100 height 18
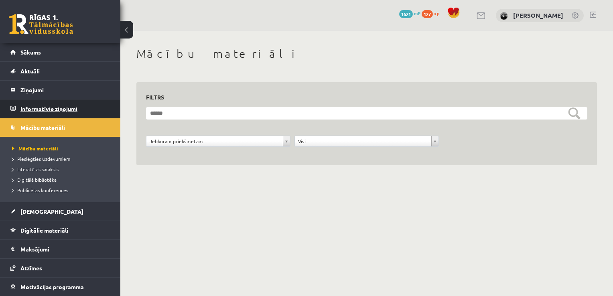
click at [51, 104] on legend "Informatīvie ziņojumi 0" at bounding box center [65, 109] width 90 height 18
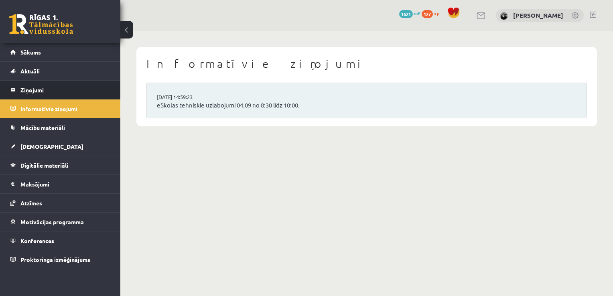
click at [46, 94] on legend "Ziņojumi 0" at bounding box center [65, 90] width 90 height 18
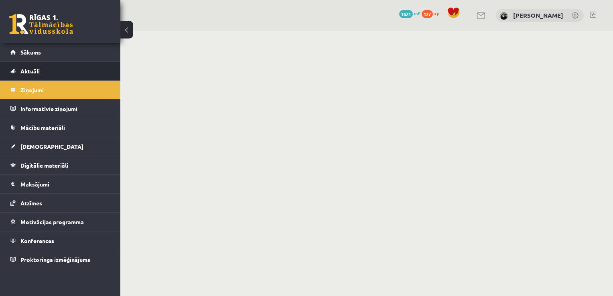
click at [46, 76] on link "Aktuāli" at bounding box center [60, 71] width 100 height 18
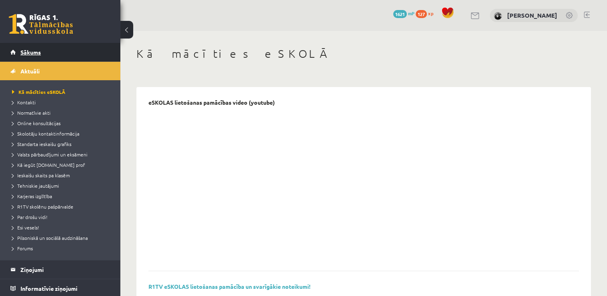
click at [46, 55] on link "Sākums" at bounding box center [60, 52] width 100 height 18
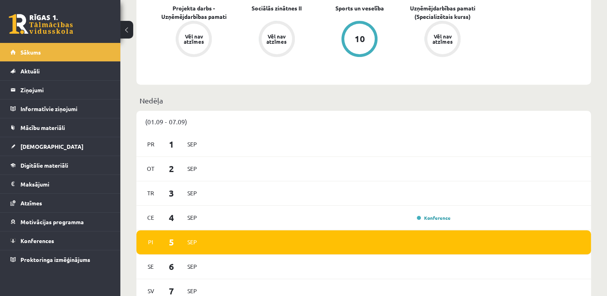
scroll to position [335, 0]
click at [35, 155] on link "[DEMOGRAPHIC_DATA]" at bounding box center [60, 146] width 100 height 18
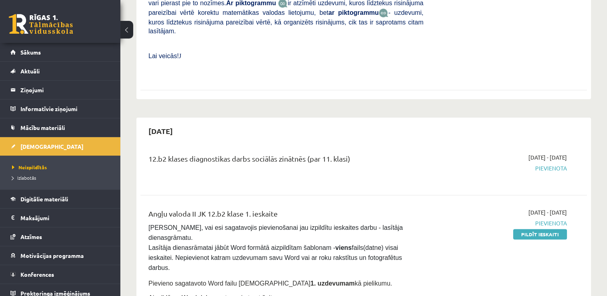
scroll to position [352, 0]
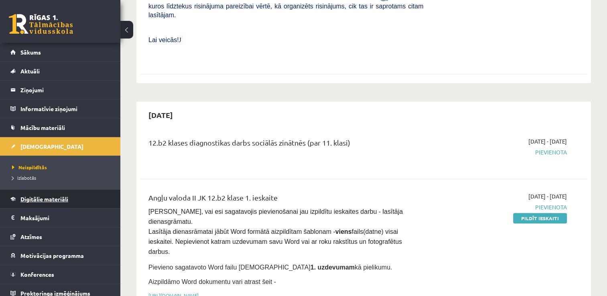
click at [49, 196] on span "Digitālie materiāli" at bounding box center [44, 198] width 48 height 7
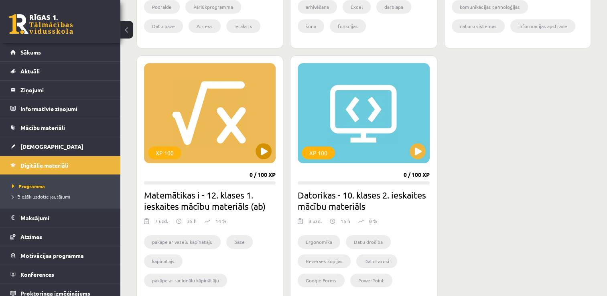
scroll to position [725, 0]
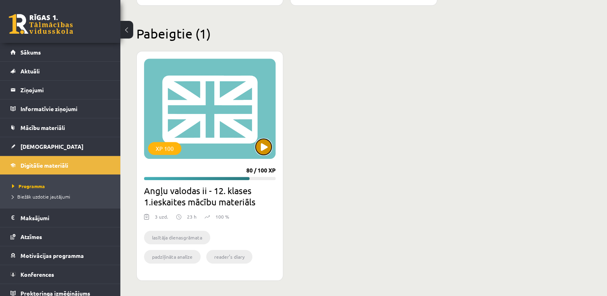
click at [268, 145] on button at bounding box center [264, 147] width 16 height 16
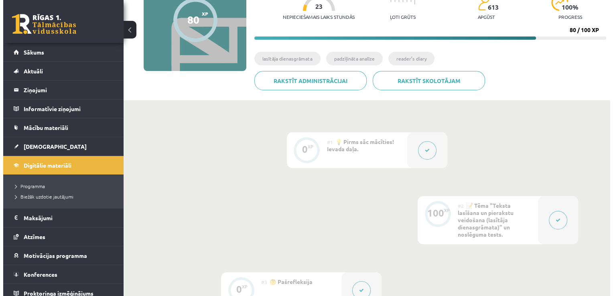
scroll to position [131, 0]
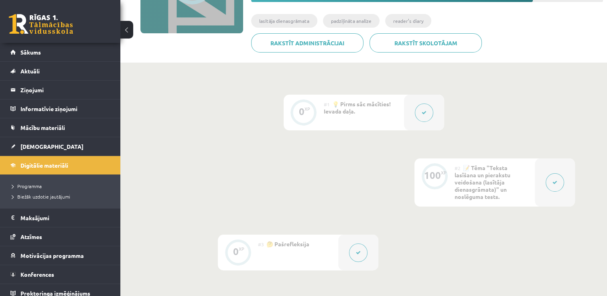
click at [420, 120] on button at bounding box center [424, 113] width 18 height 18
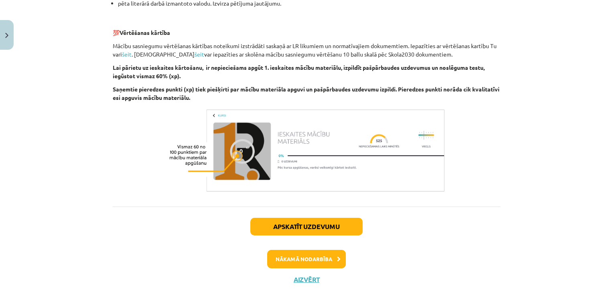
scroll to position [573, 0]
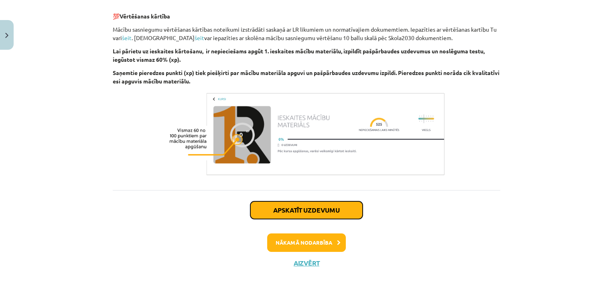
click at [279, 210] on button "Apskatīt uzdevumu" at bounding box center [306, 210] width 112 height 18
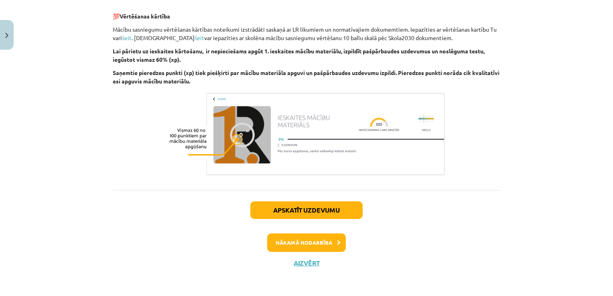
scroll to position [20, 0]
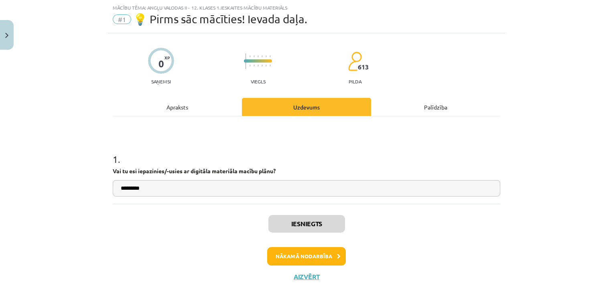
click at [310, 269] on div "Iesniegts Nākamā nodarbība Aizvērt" at bounding box center [307, 245] width 388 height 82
click at [319, 254] on button "Nākamā nodarbība" at bounding box center [306, 256] width 79 height 18
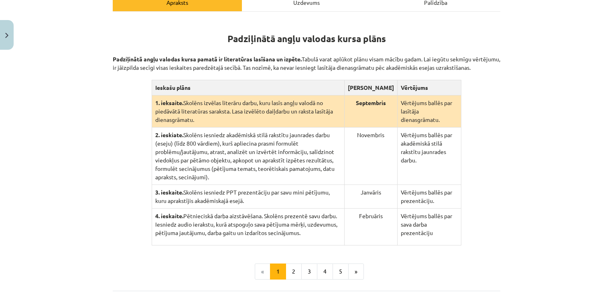
scroll to position [201, 0]
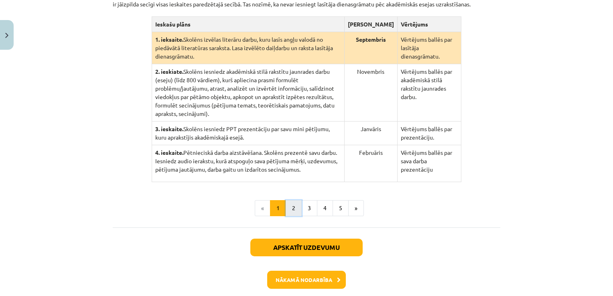
click at [288, 200] on button "2" at bounding box center [294, 208] width 16 height 16
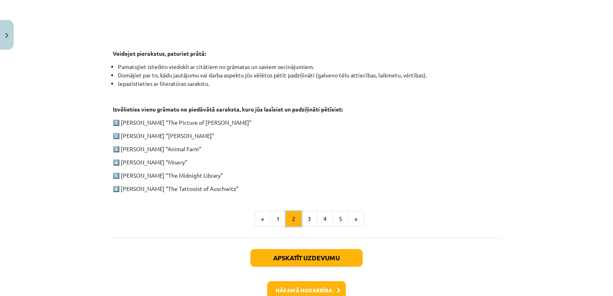
scroll to position [421, 0]
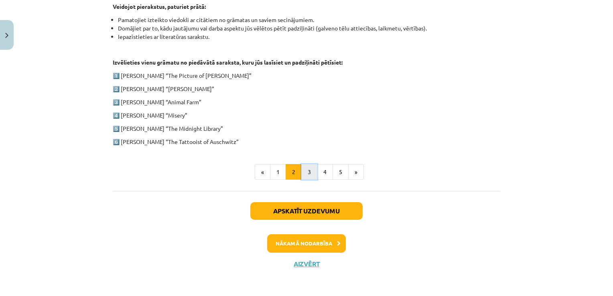
click at [304, 171] on button "3" at bounding box center [309, 172] width 16 height 16
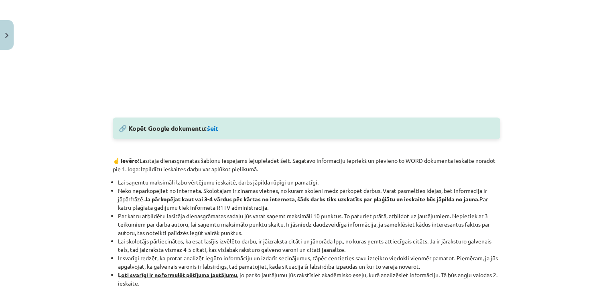
scroll to position [352, 0]
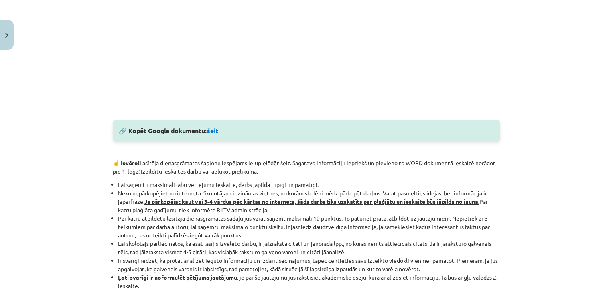
click at [216, 132] on link "šeit" at bounding box center [212, 130] width 11 height 8
